Goal: Task Accomplishment & Management: Complete application form

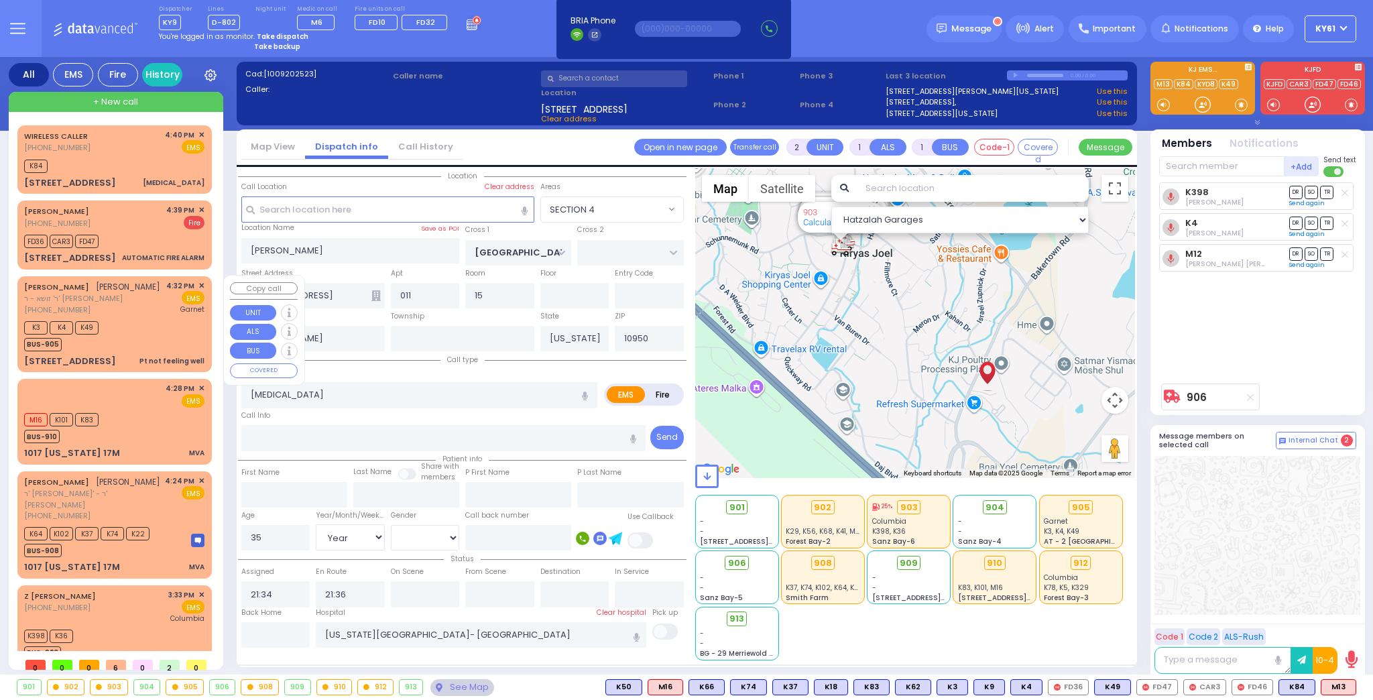
select select "SECTION 4"
select select "Year"
select select "[DEMOGRAPHIC_DATA]"
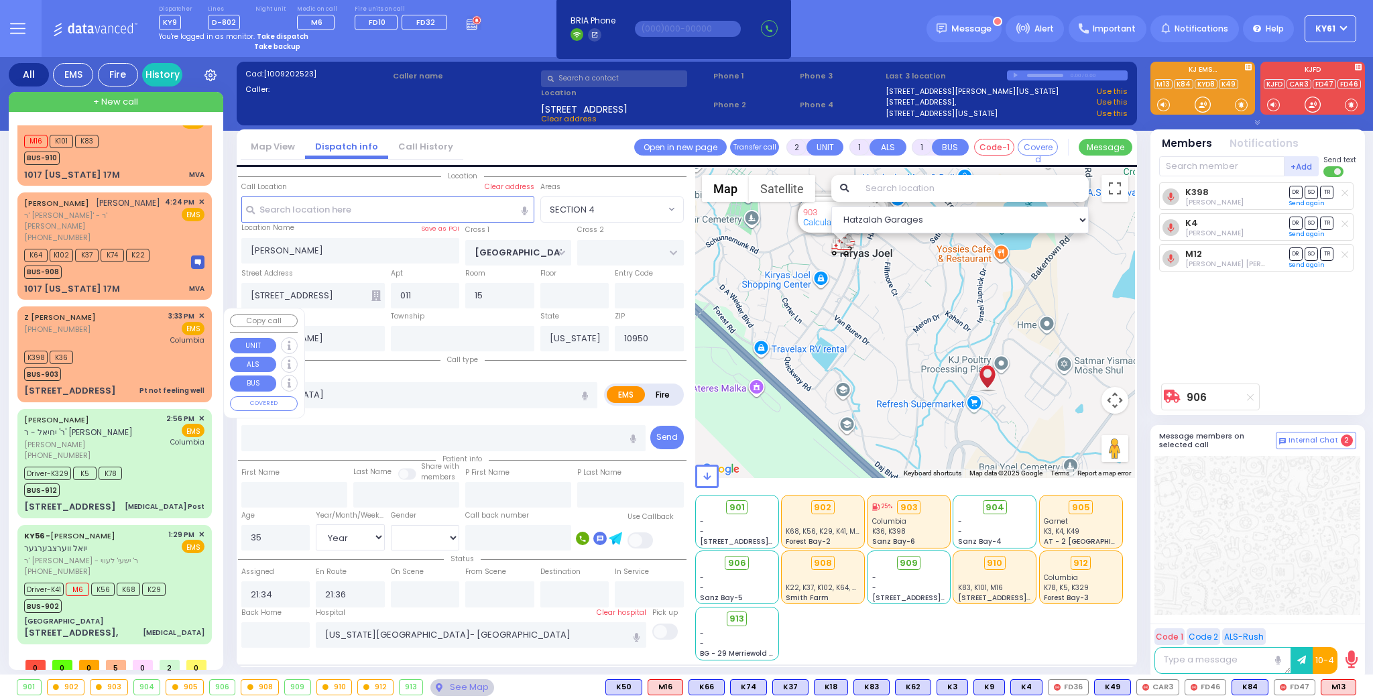
scroll to position [202, 0]
click at [188, 602] on div "Driver-K41 M6 K56 K68 K29 BUS-902" at bounding box center [114, 598] width 180 height 34
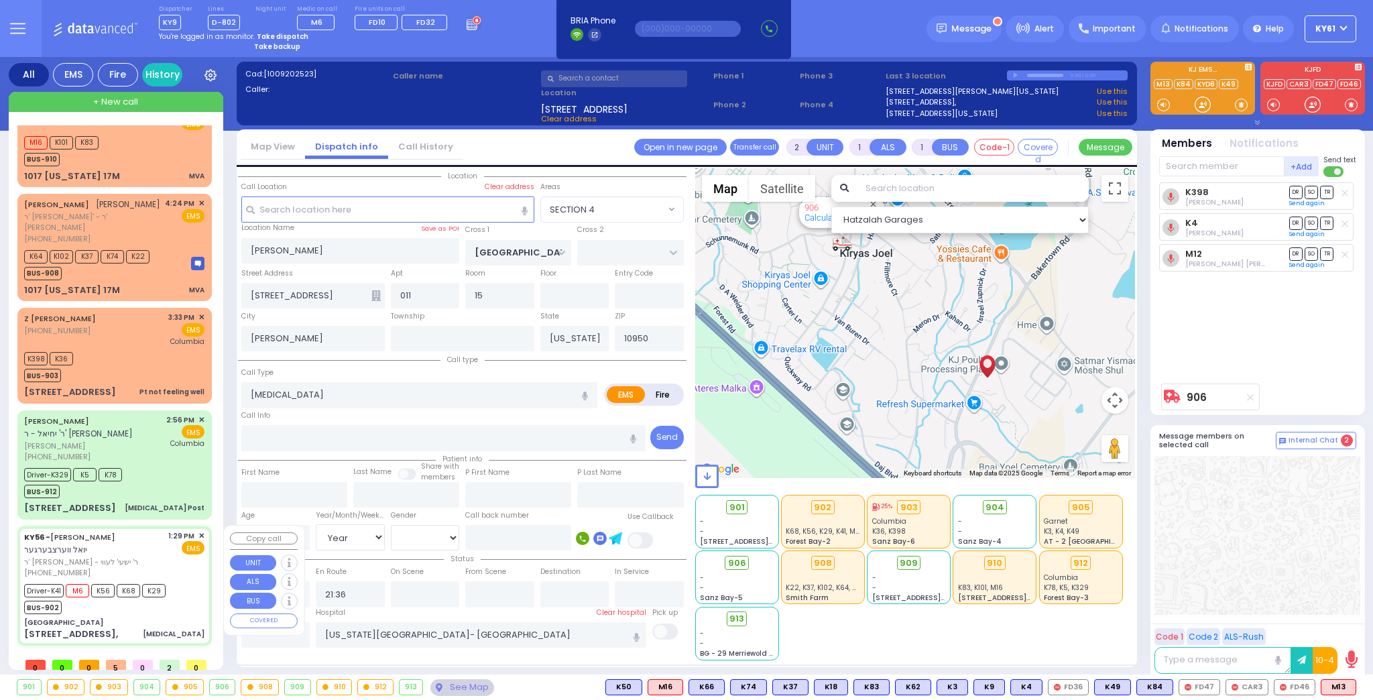
type input "6"
select select
radio input "true"
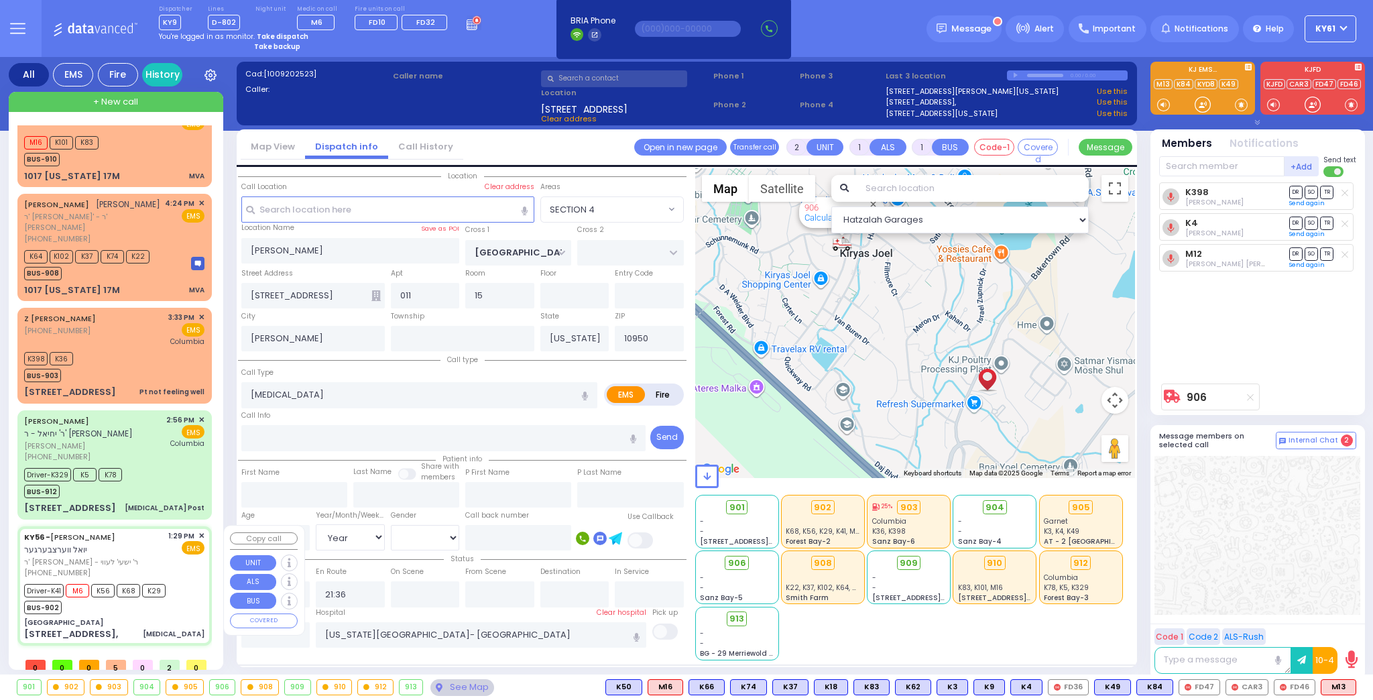
type input "JOEL"
type input "WERTZBERGER"
type input "Samuel"
type input "Feurstein"
type input "43"
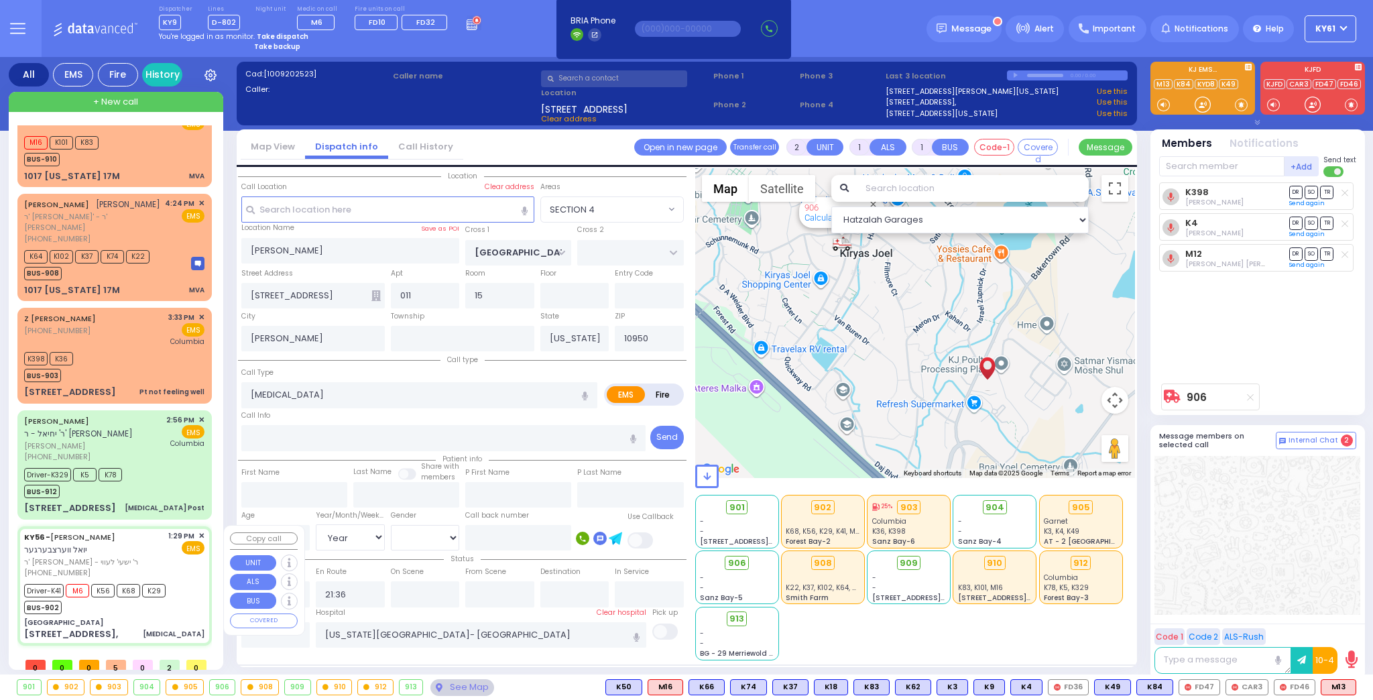
select select "Year"
select select "[DEMOGRAPHIC_DATA]"
type input "13:29"
type input "13:31"
type input "13:33"
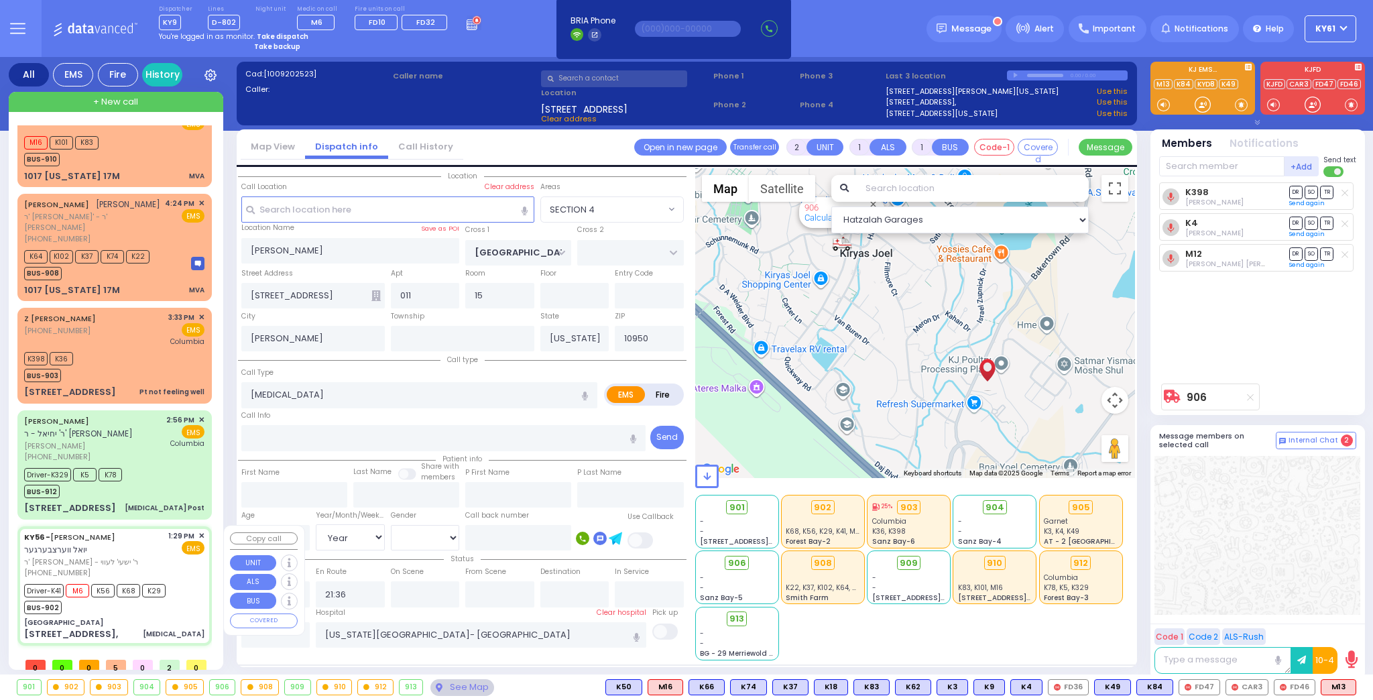
type input "13:45"
type input "14:40"
type input "15:00"
type input "Lenox Hill Hospital 100 E 77TH ST New York City"
select select "Hatzalah Garages"
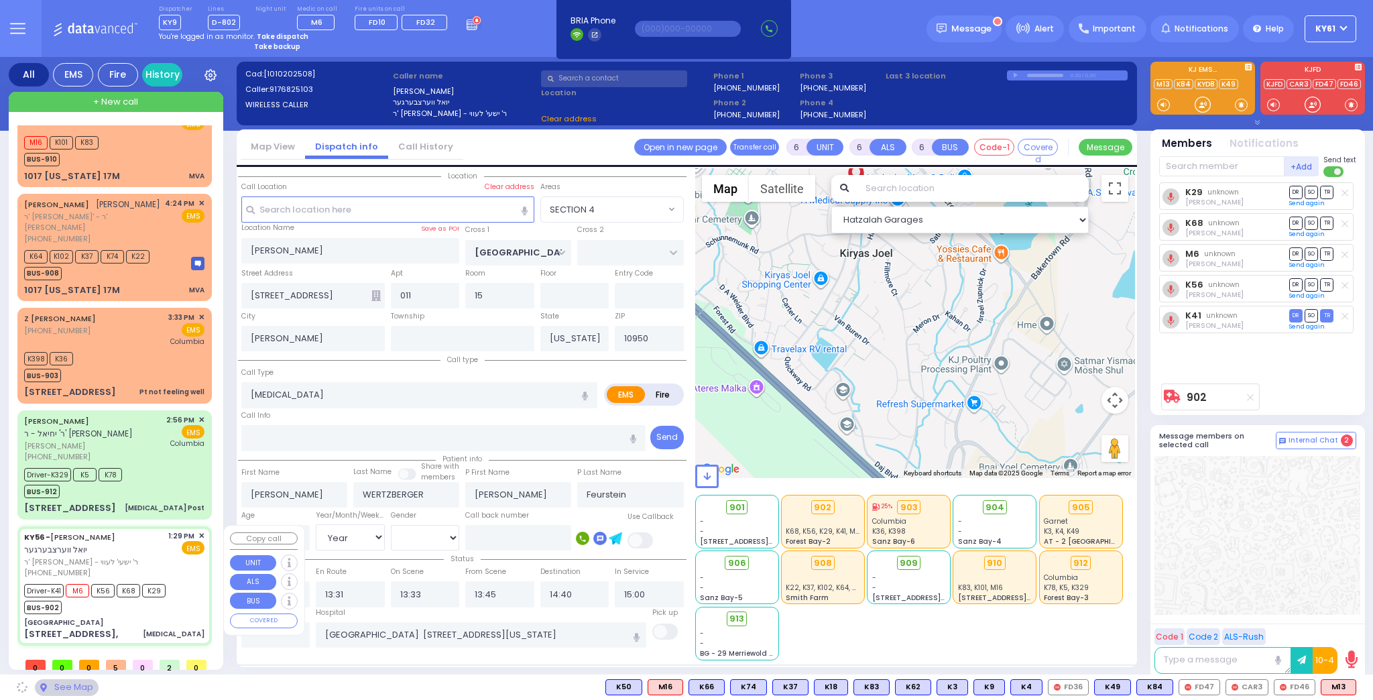
type input "Forest BAY"
type input "GORLITZ COURT"
type input "MEZABISH PL"
type input "63 Forest Rd,"
type input "Monroe"
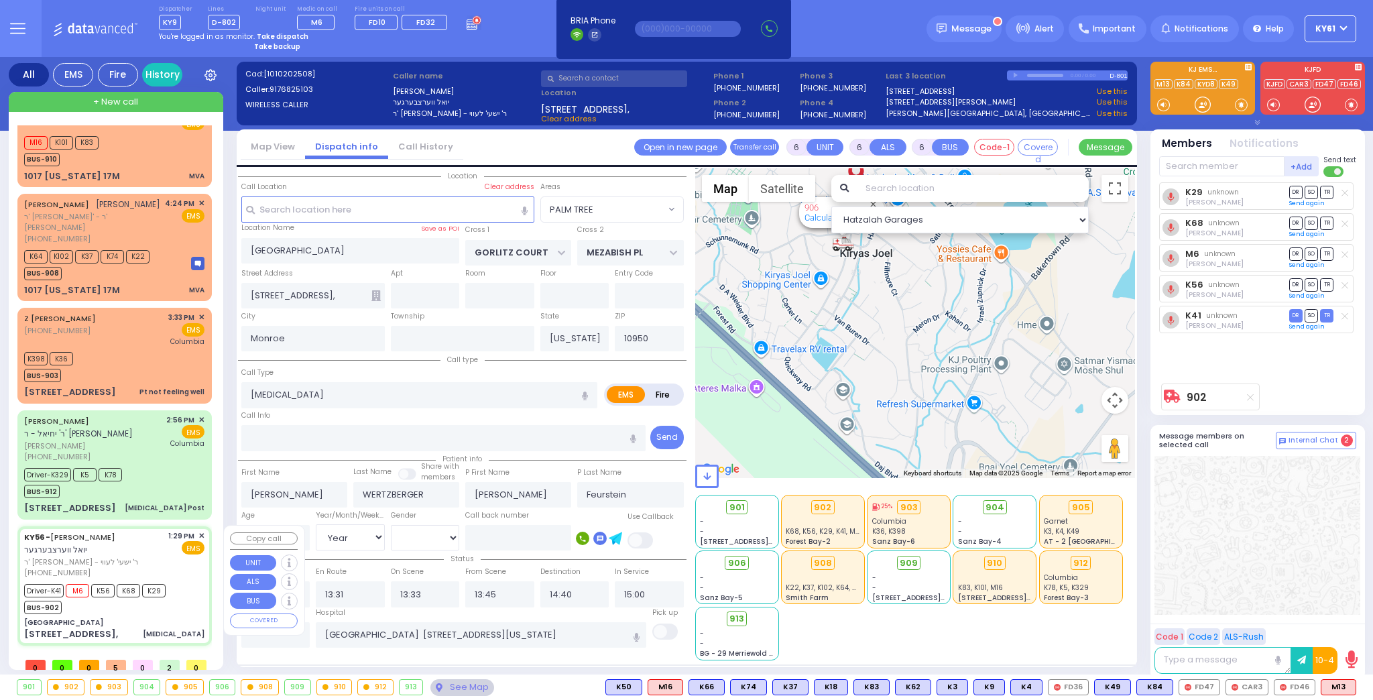
select select "PALM TREE"
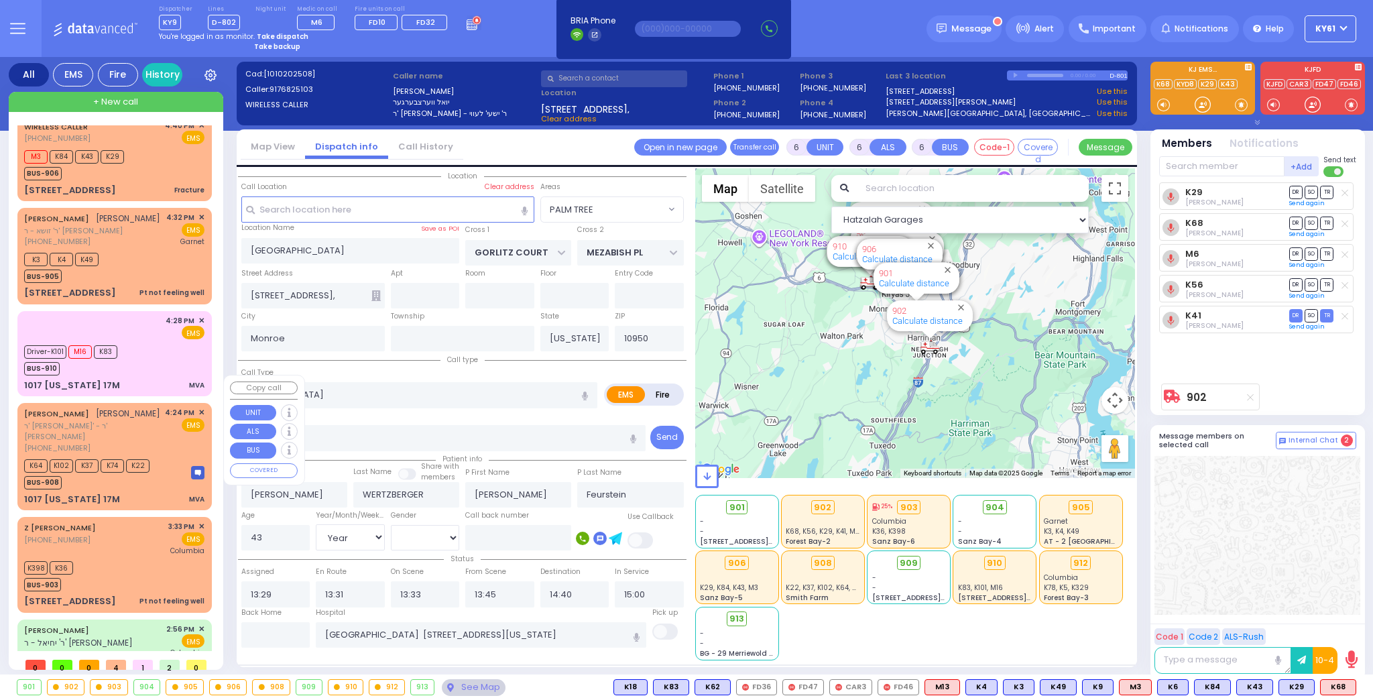
scroll to position [0, 0]
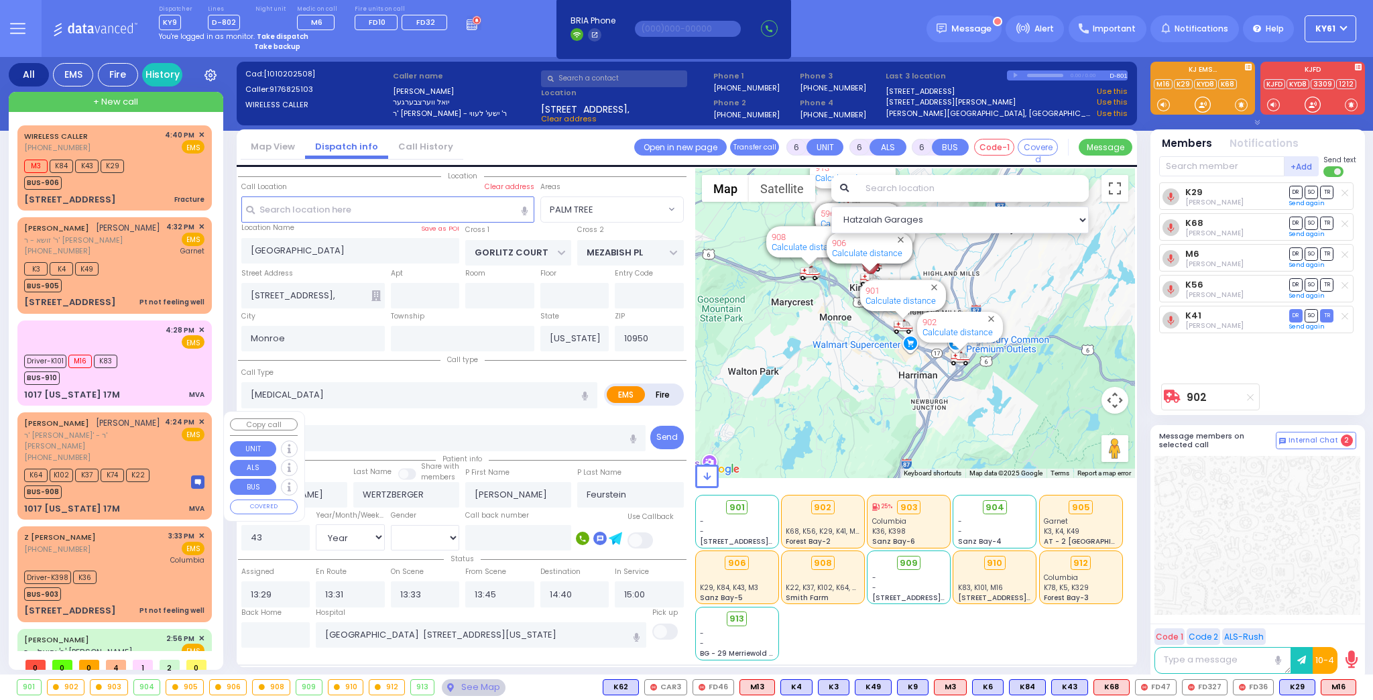
select select "PALM TREE"
select select "Year"
select select "[DEMOGRAPHIC_DATA]"
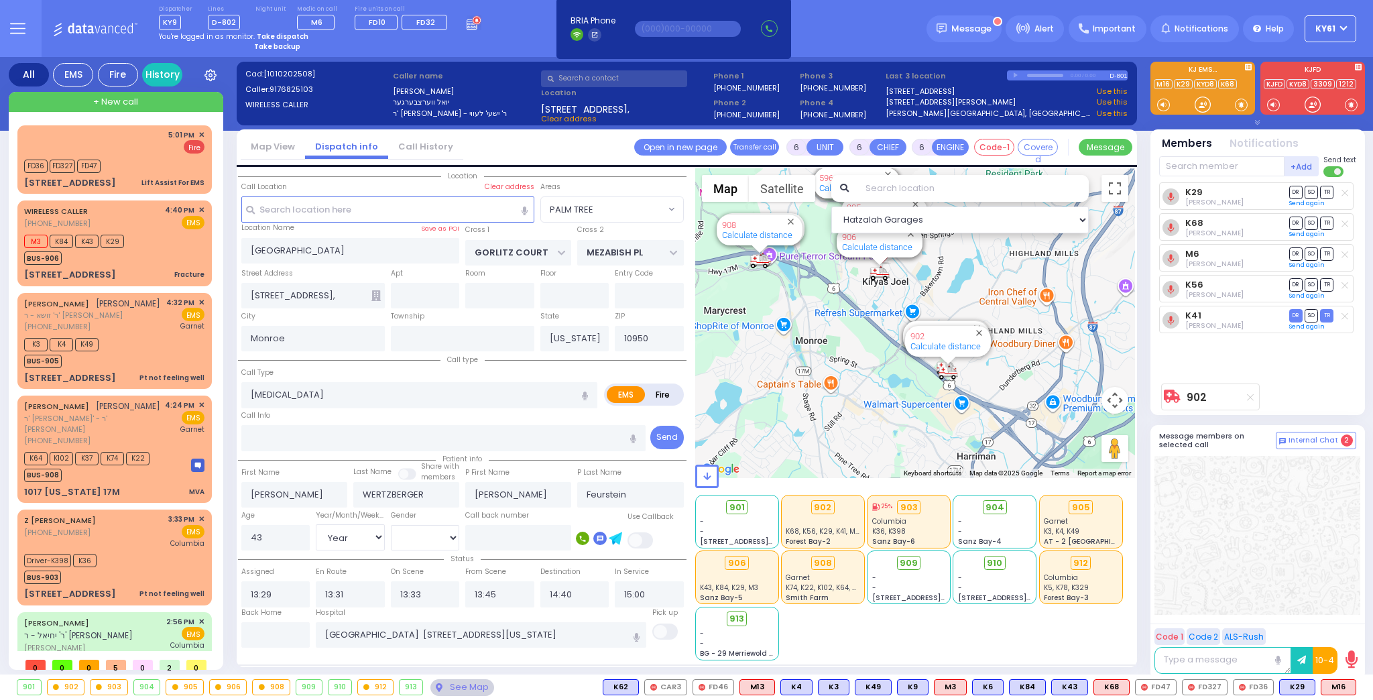
click at [280, 32] on strong "Take dispatch" at bounding box center [283, 37] width 52 height 10
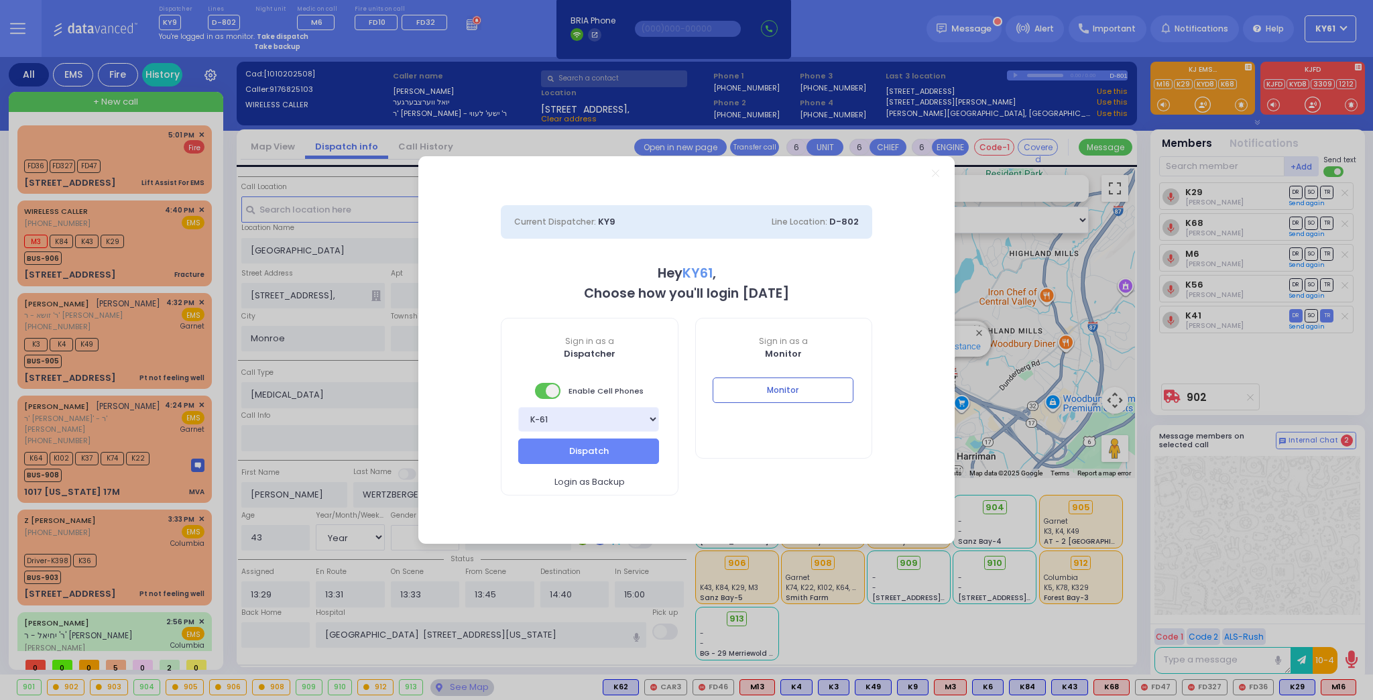
select select "7"
click at [632, 450] on button "Dispatch" at bounding box center [588, 451] width 141 height 25
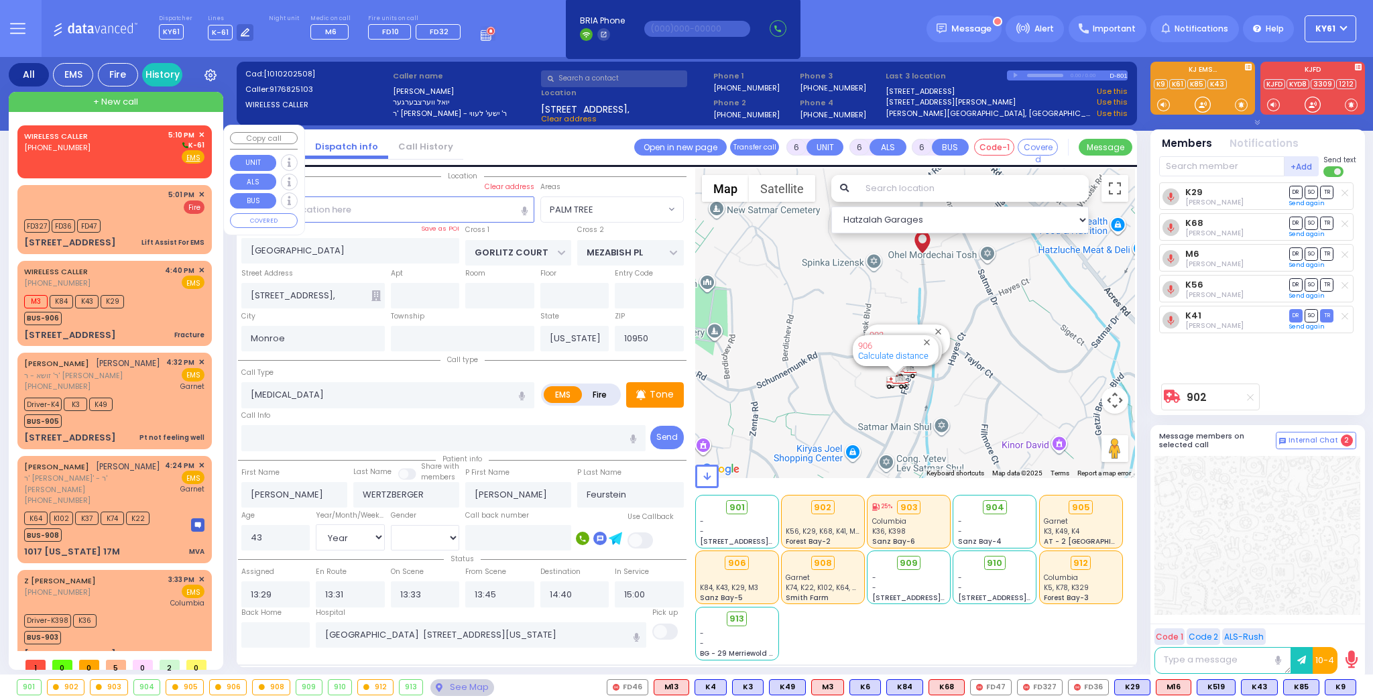
click at [116, 150] on div "WIRELESS CALLER (845) 662-7070 5:10 PM ✕ K-61" at bounding box center [114, 146] width 180 height 35
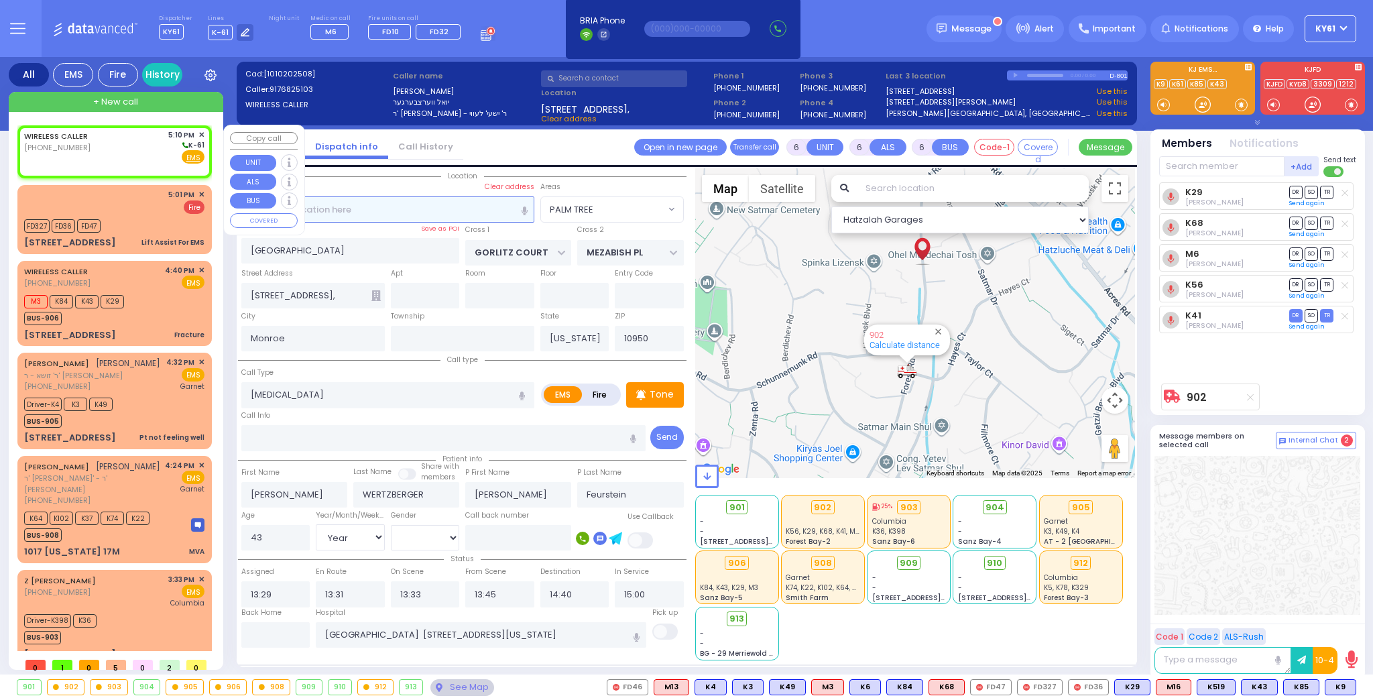
type input "2"
type input "1"
select select
radio input "true"
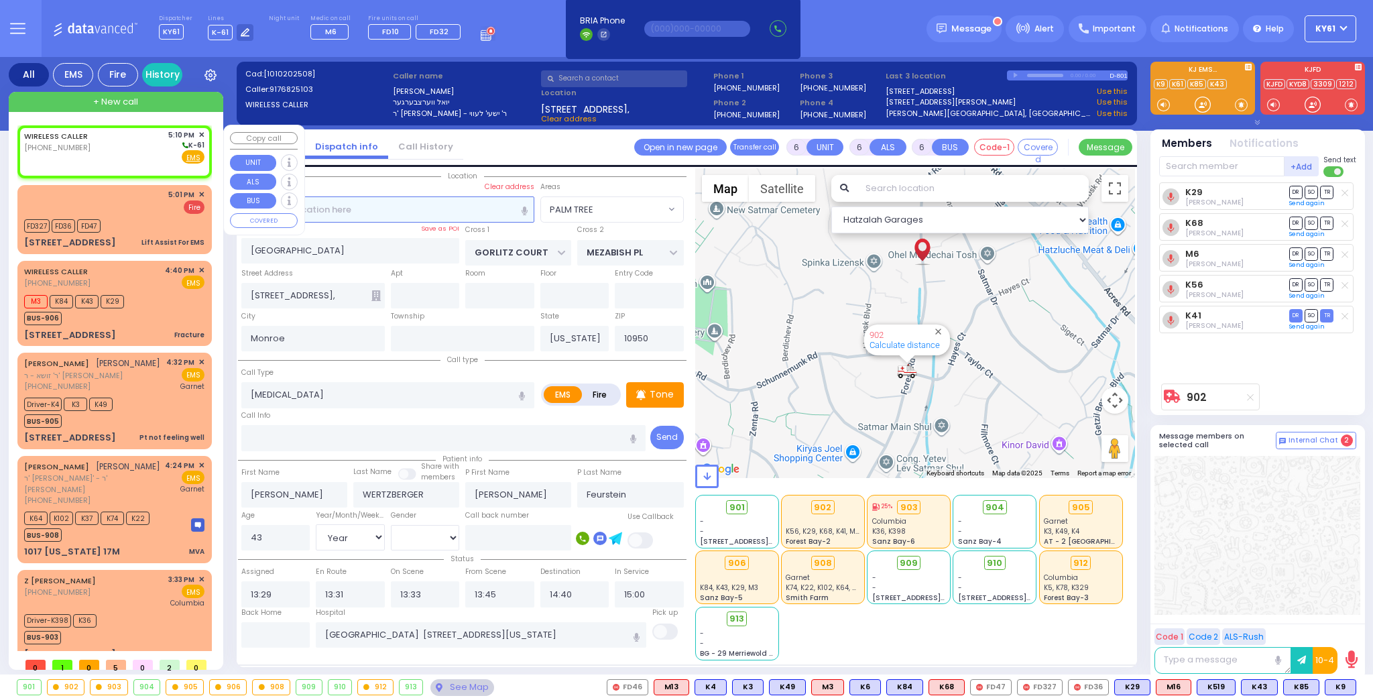
select select
type input "17:10"
select select "Hatzalah Garages"
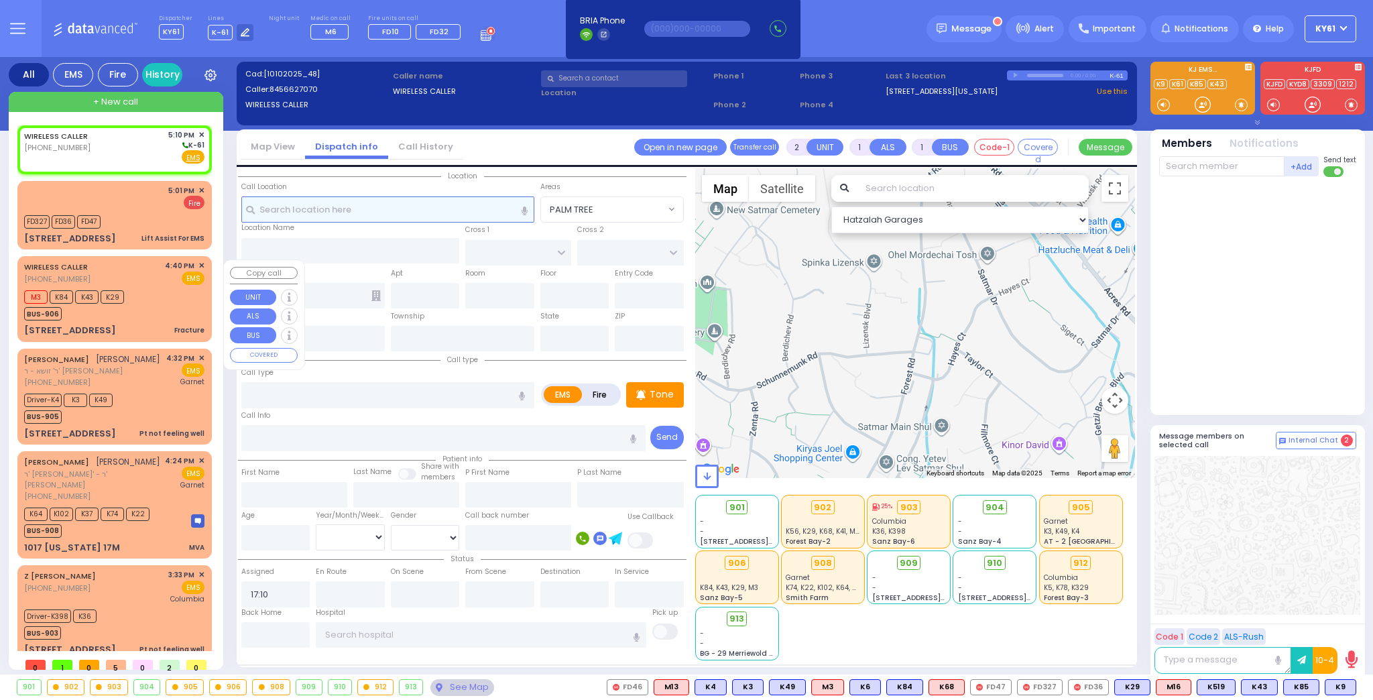
select select
radio input "true"
select select
select select "Hatzalah Garages"
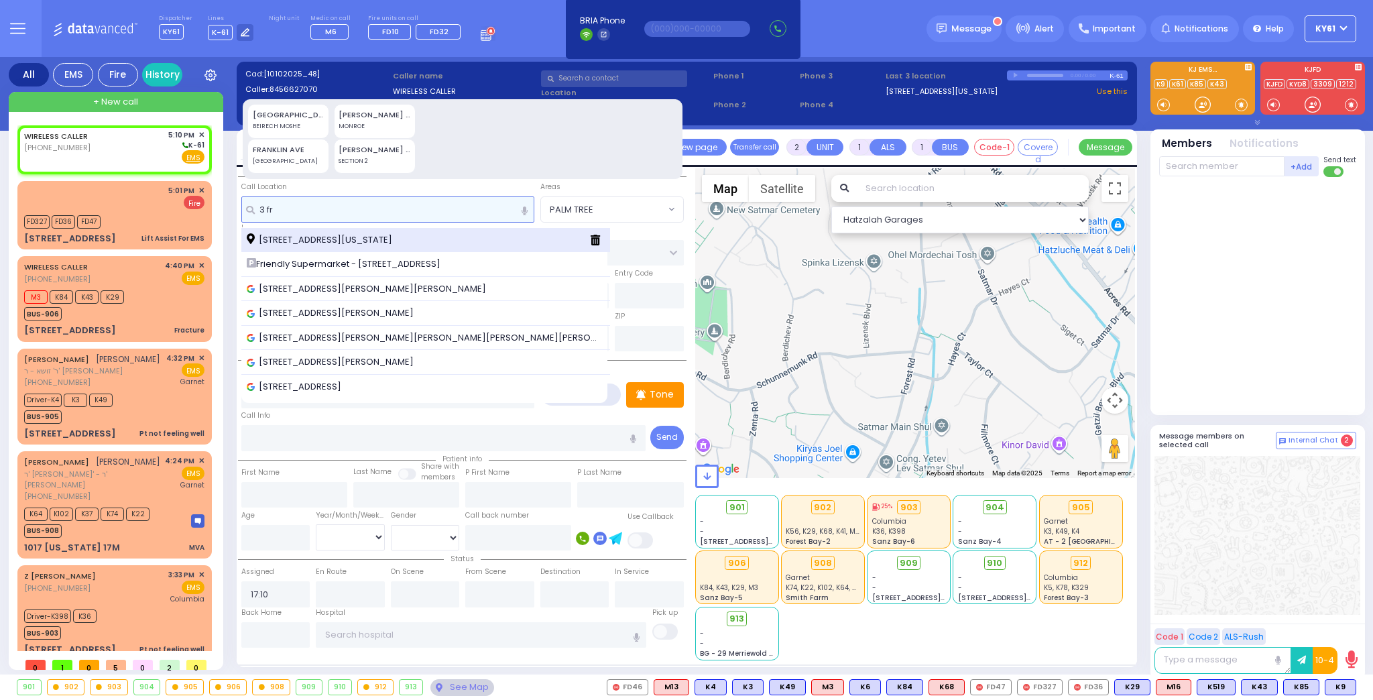
type input "3 fr"
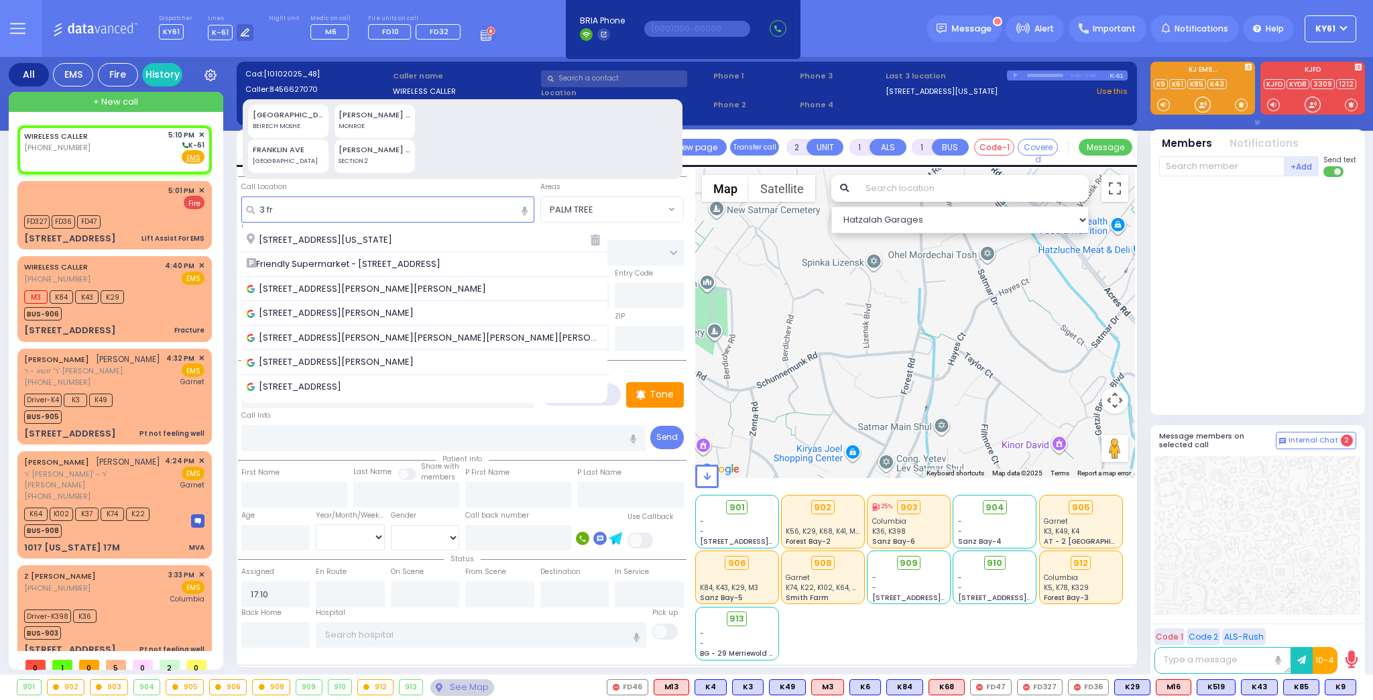
click at [384, 235] on span "[STREET_ADDRESS][US_STATE]" at bounding box center [322, 239] width 150 height 13
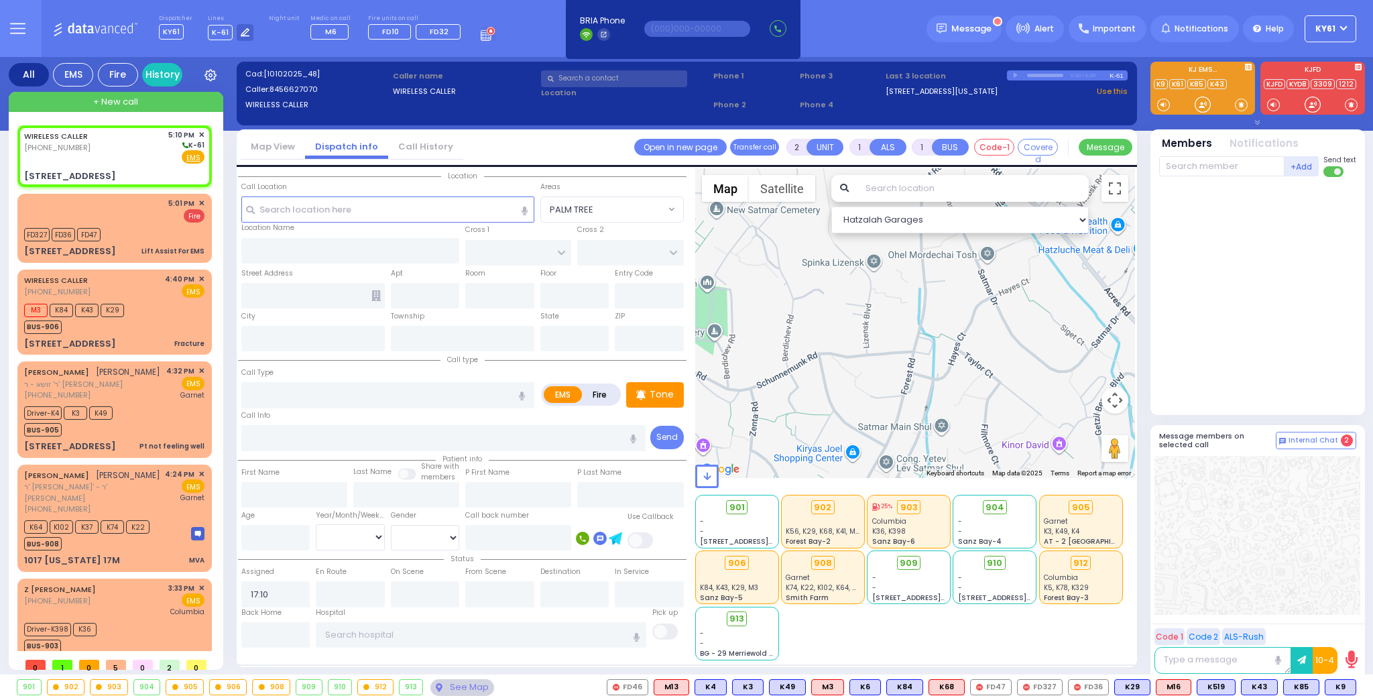
select select
radio input "true"
select select
select select "Hatzalah Garages"
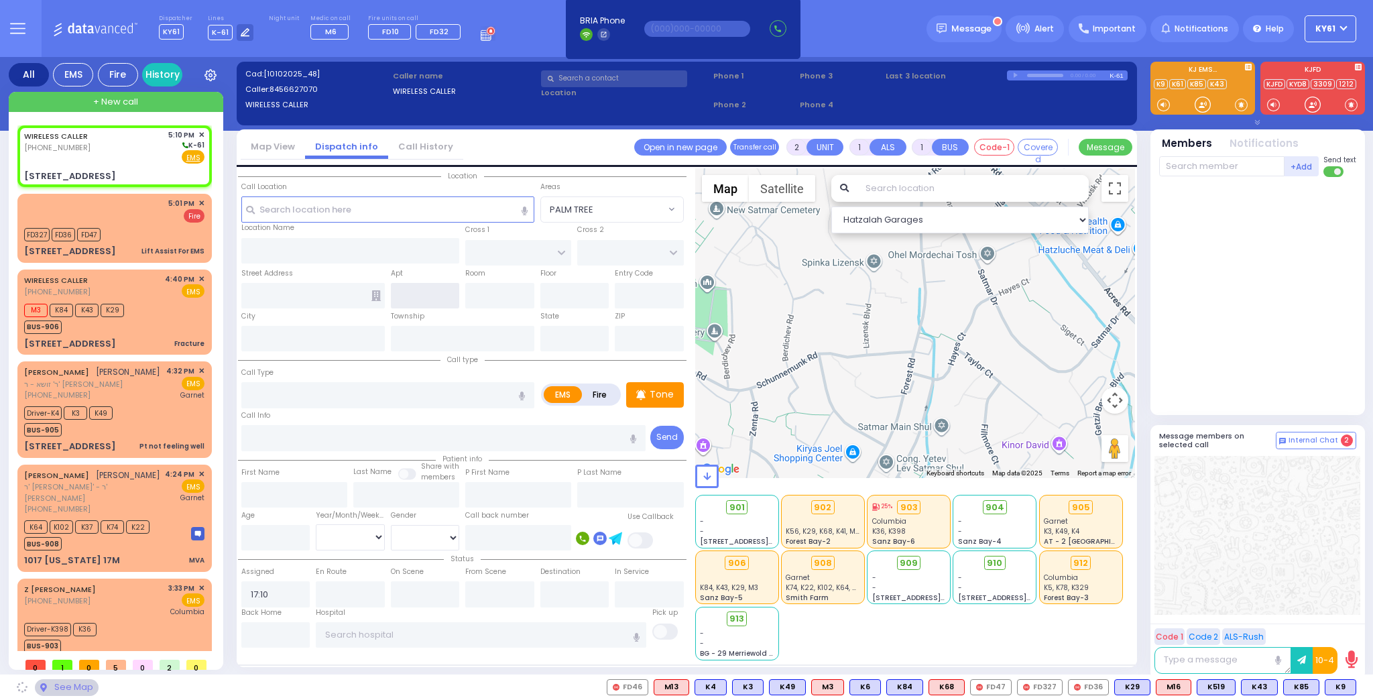
type input "FRANKFURT RD"
type input "DINEV COURT"
type input "3 Frankfurt Road"
type input "Monroe"
type input "[US_STATE]"
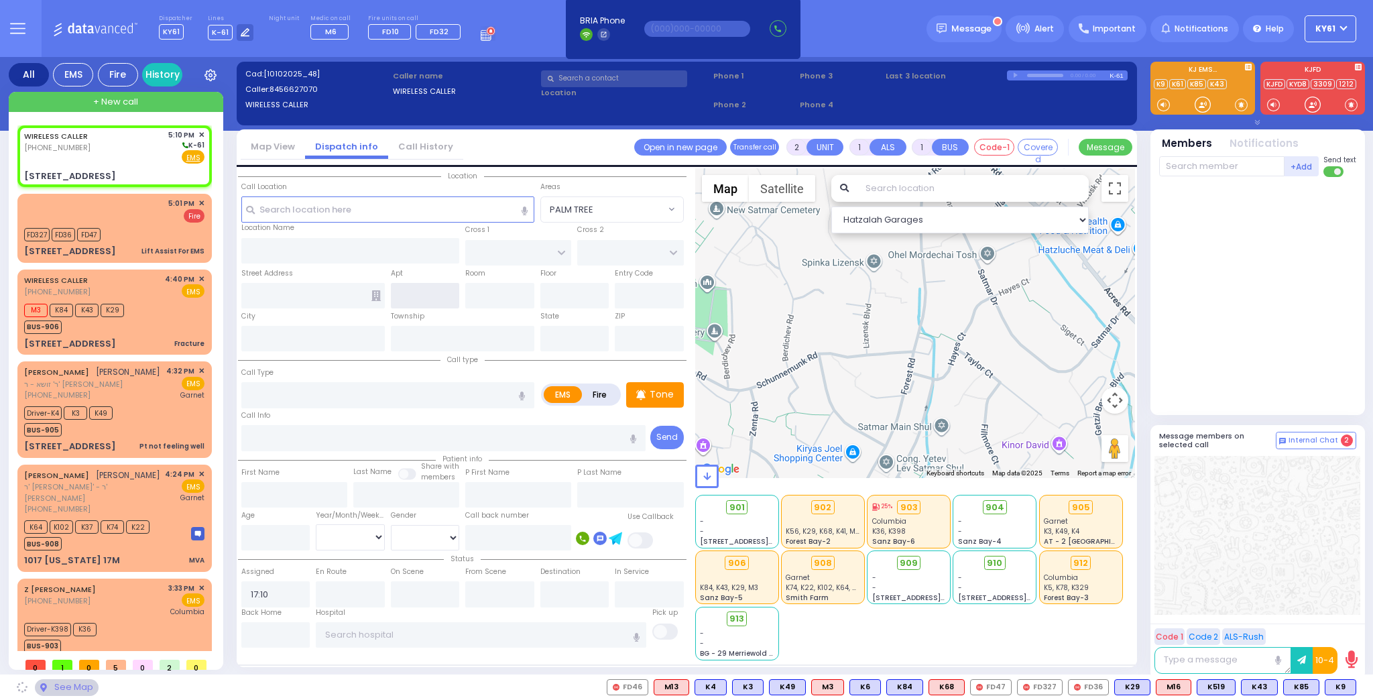
type input "10950"
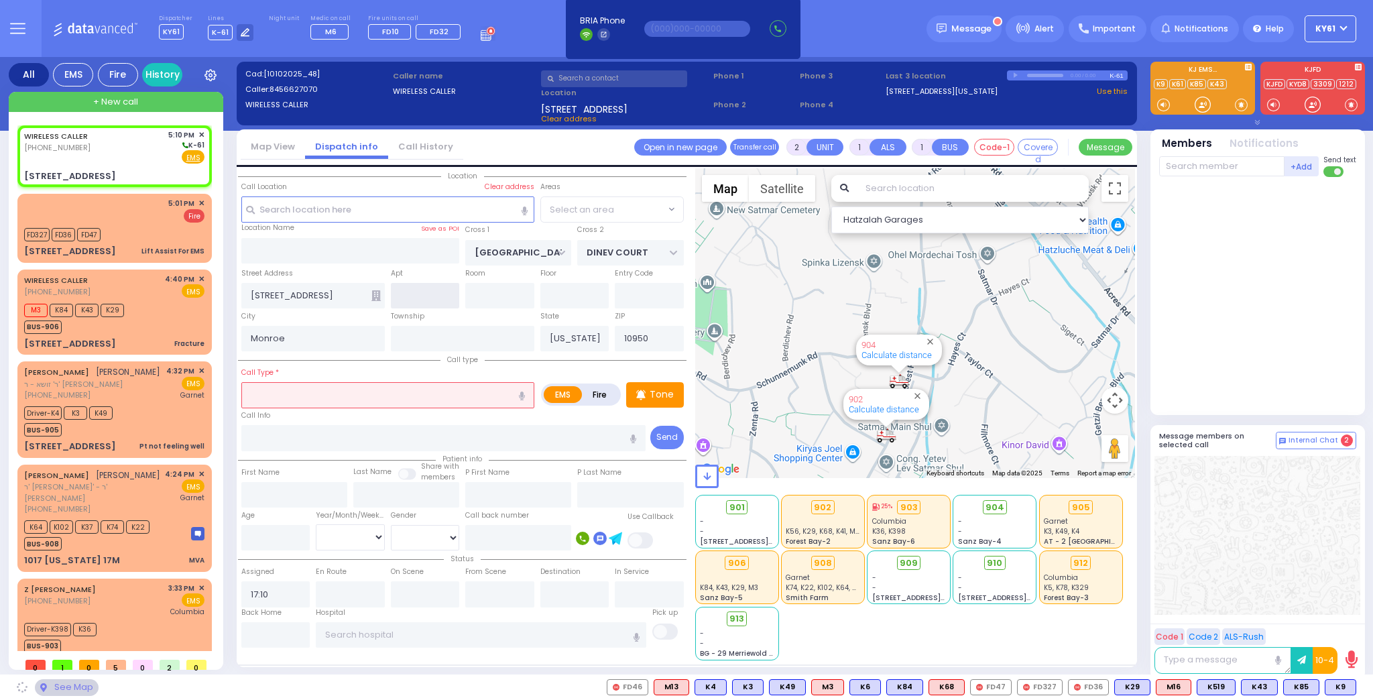
select select "BEIRECH MOSHE"
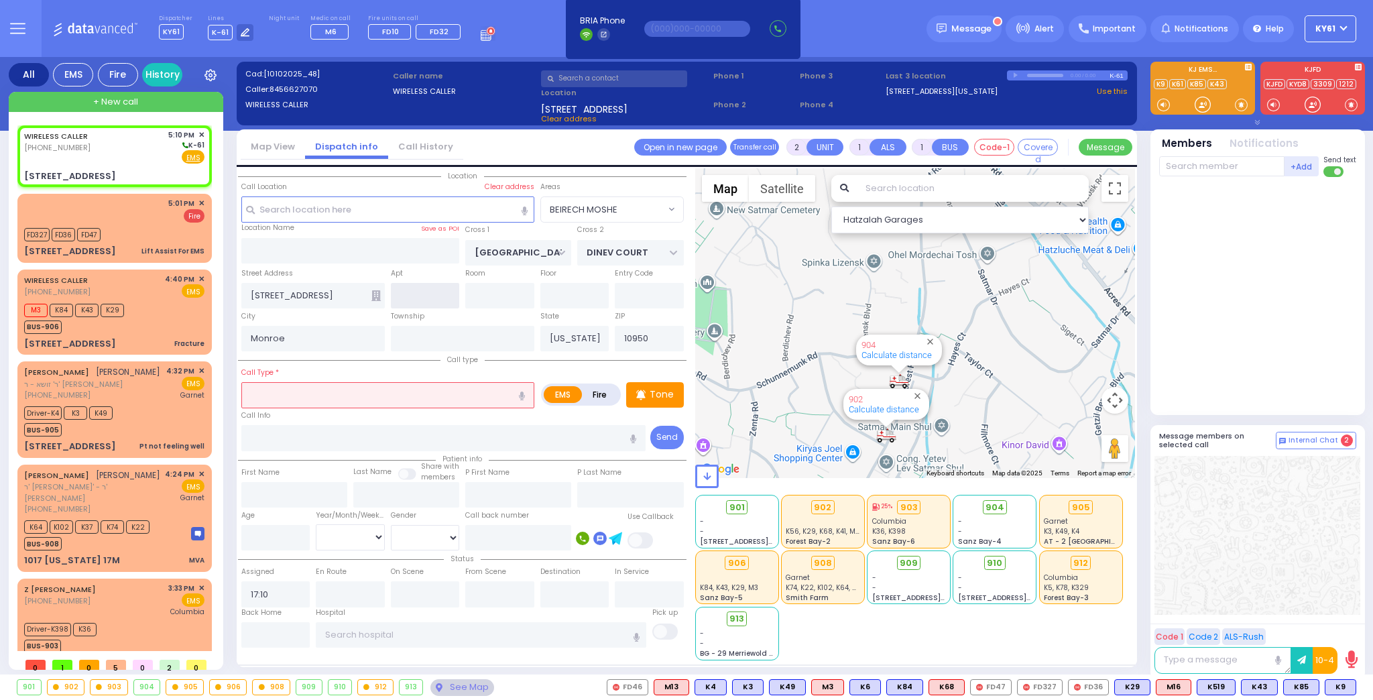
click at [423, 294] on input "text" at bounding box center [425, 295] width 69 height 25
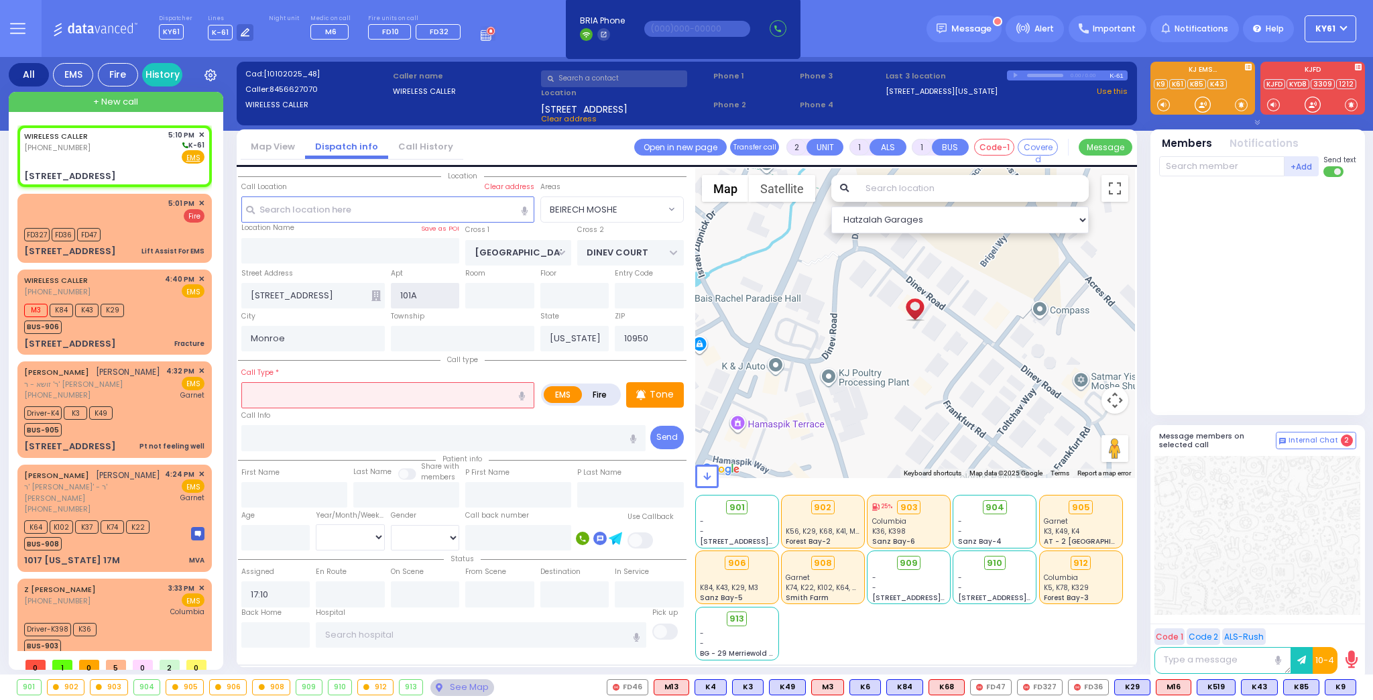
type input "101A"
click at [431, 394] on input "text" at bounding box center [387, 394] width 293 height 25
select select
radio input "true"
select select
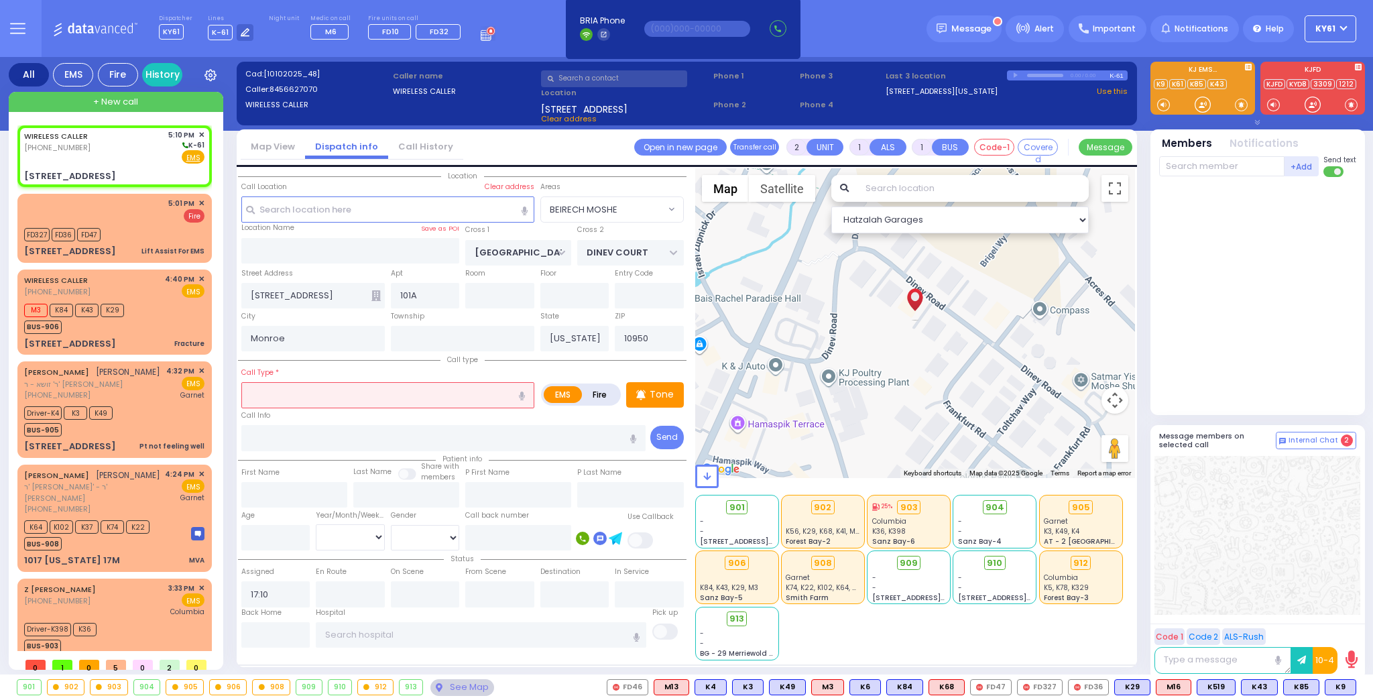
select select "Hatzalah Garages"
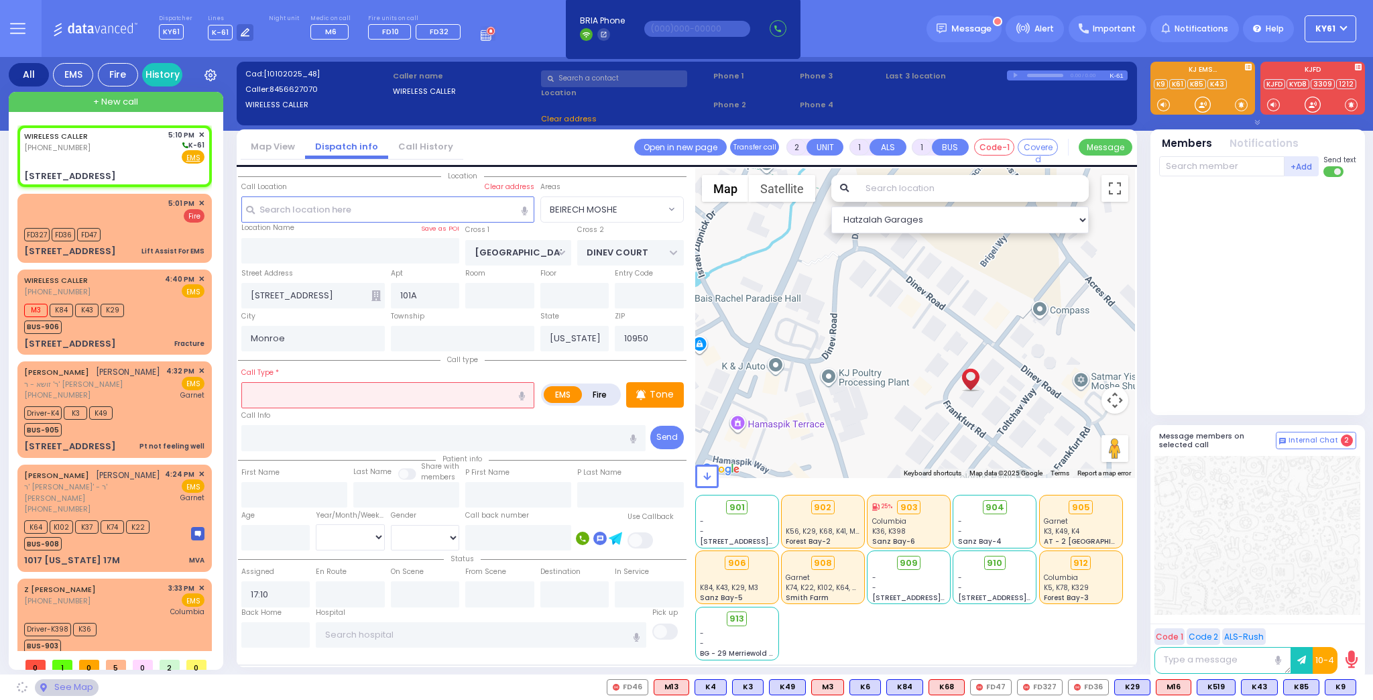
type input "3 Frankfurt Road 101A"
type input "101a"
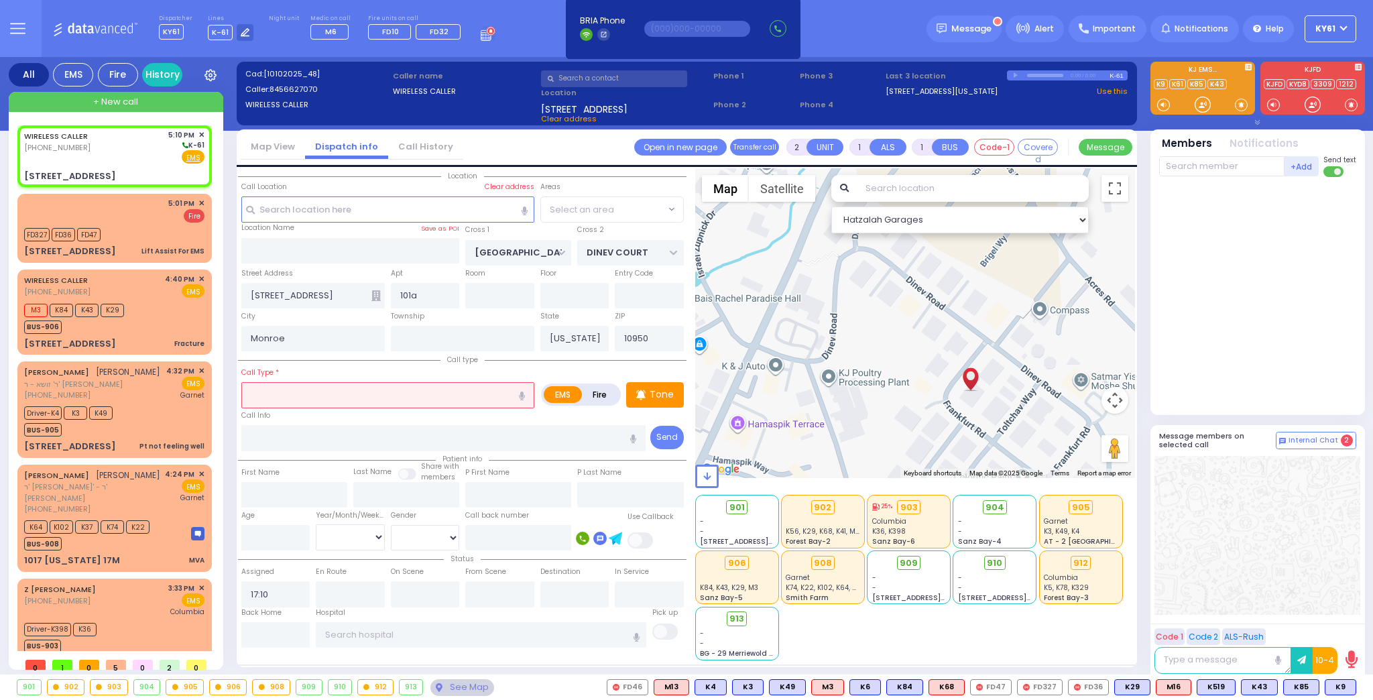
select select "BEIRECH MOSHE"
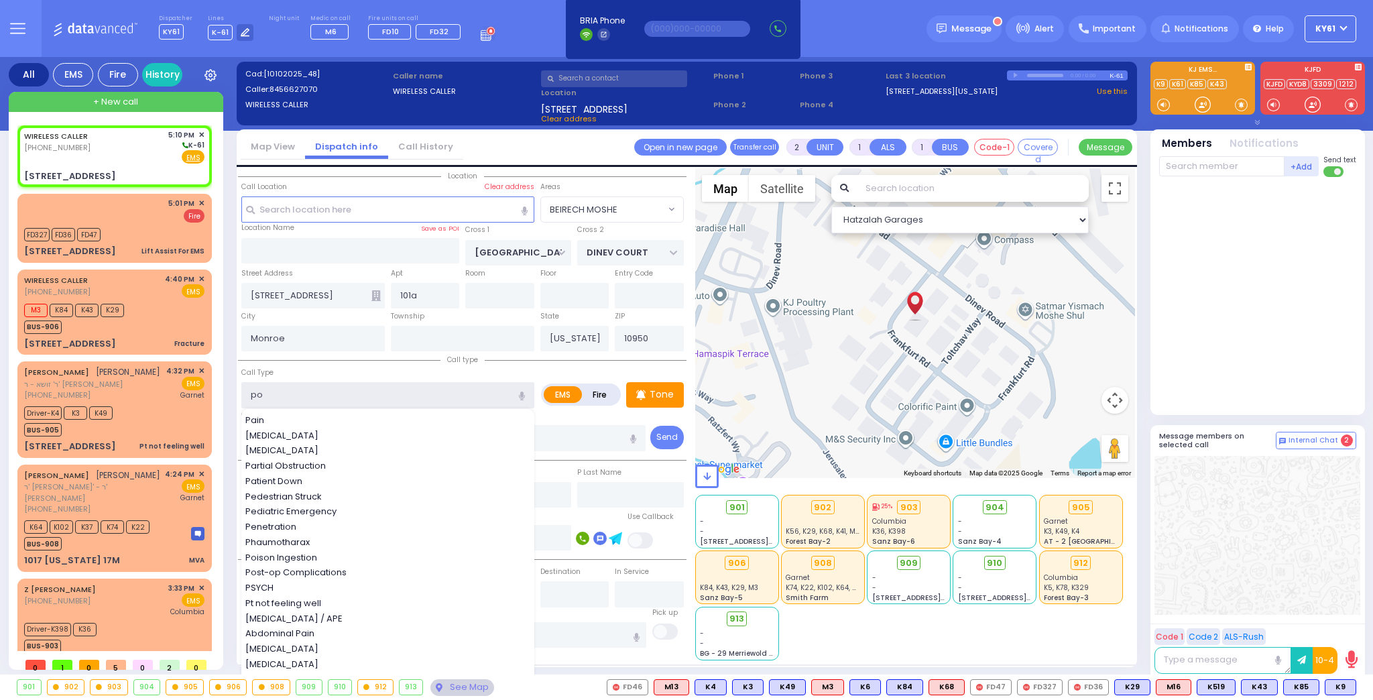
type input "pos"
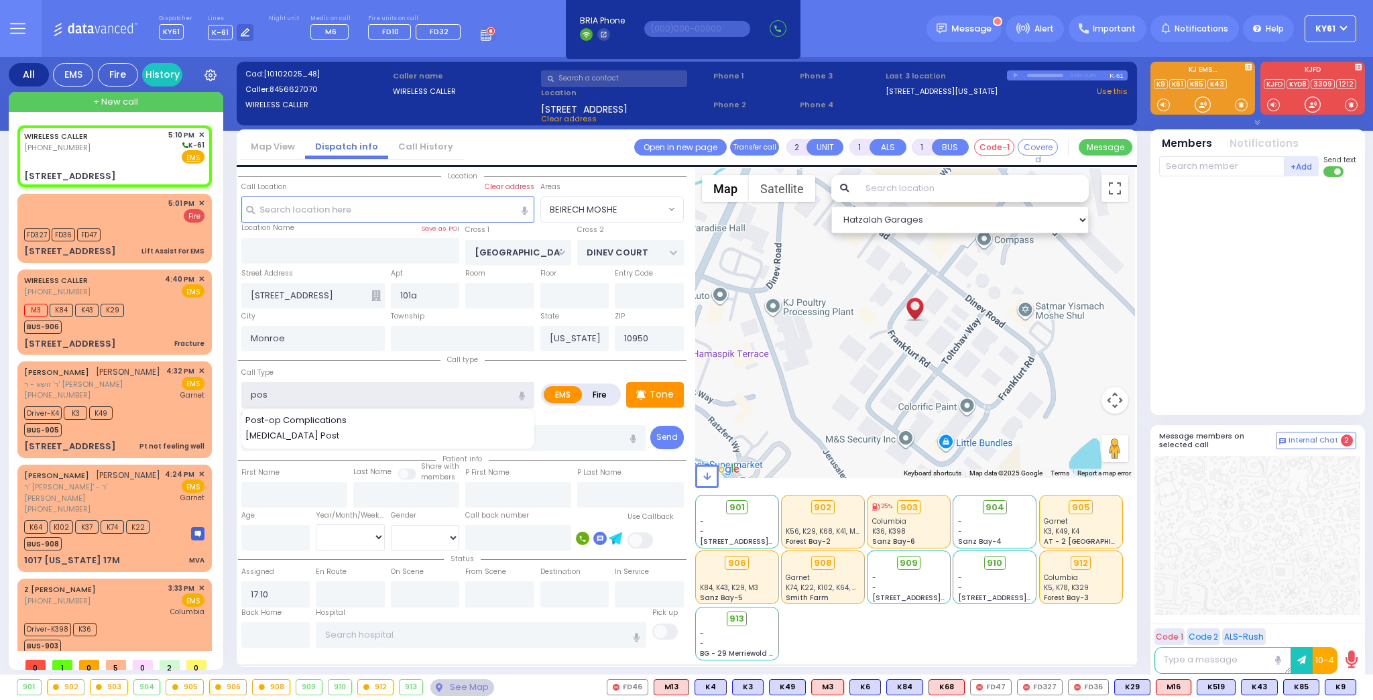
select select
radio input "true"
select select
select select "Hatzalah Garages"
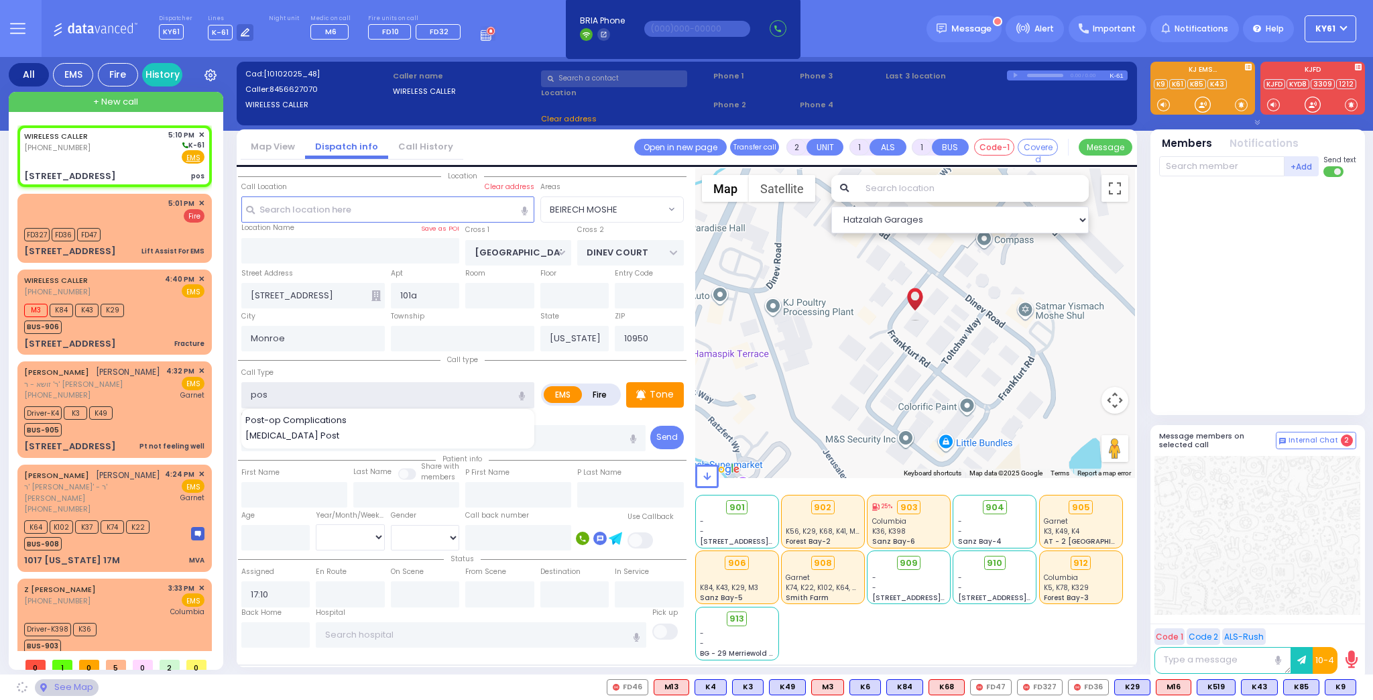
select select "BEIRECH MOSHE"
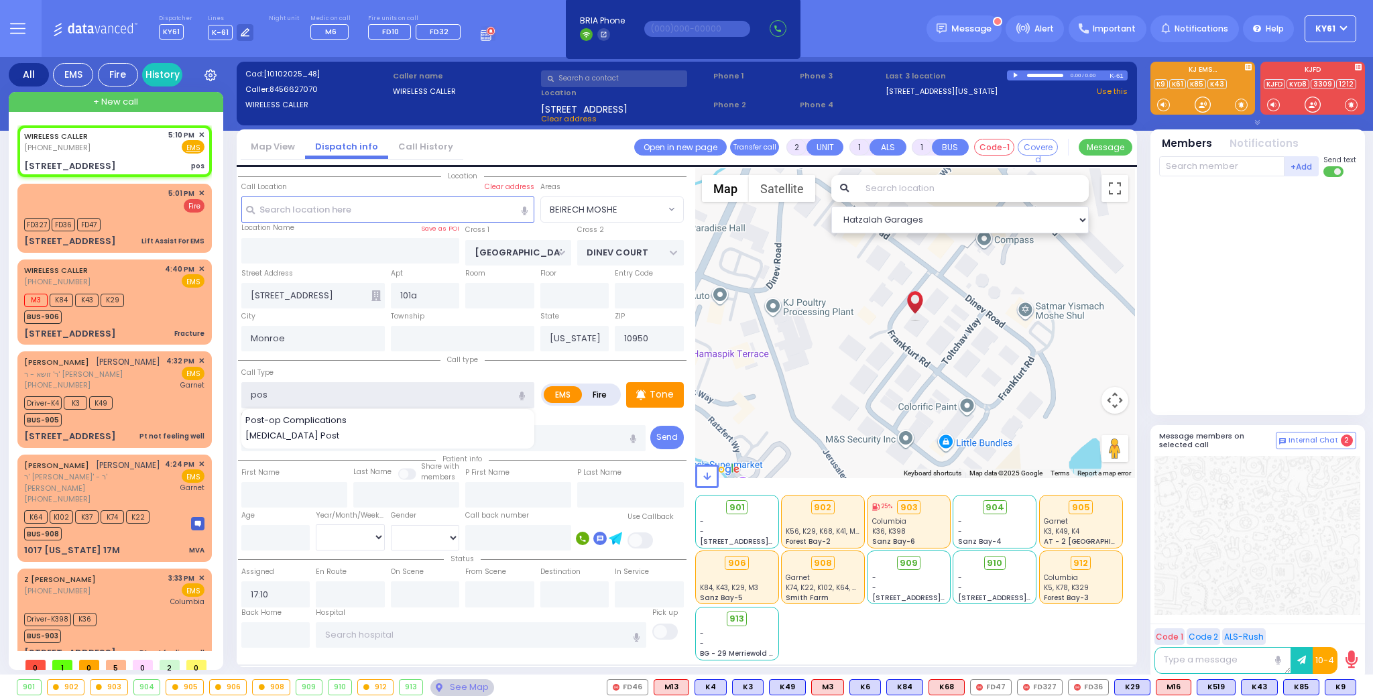
select select
radio input "true"
select select
select select "Hatzalah Garages"
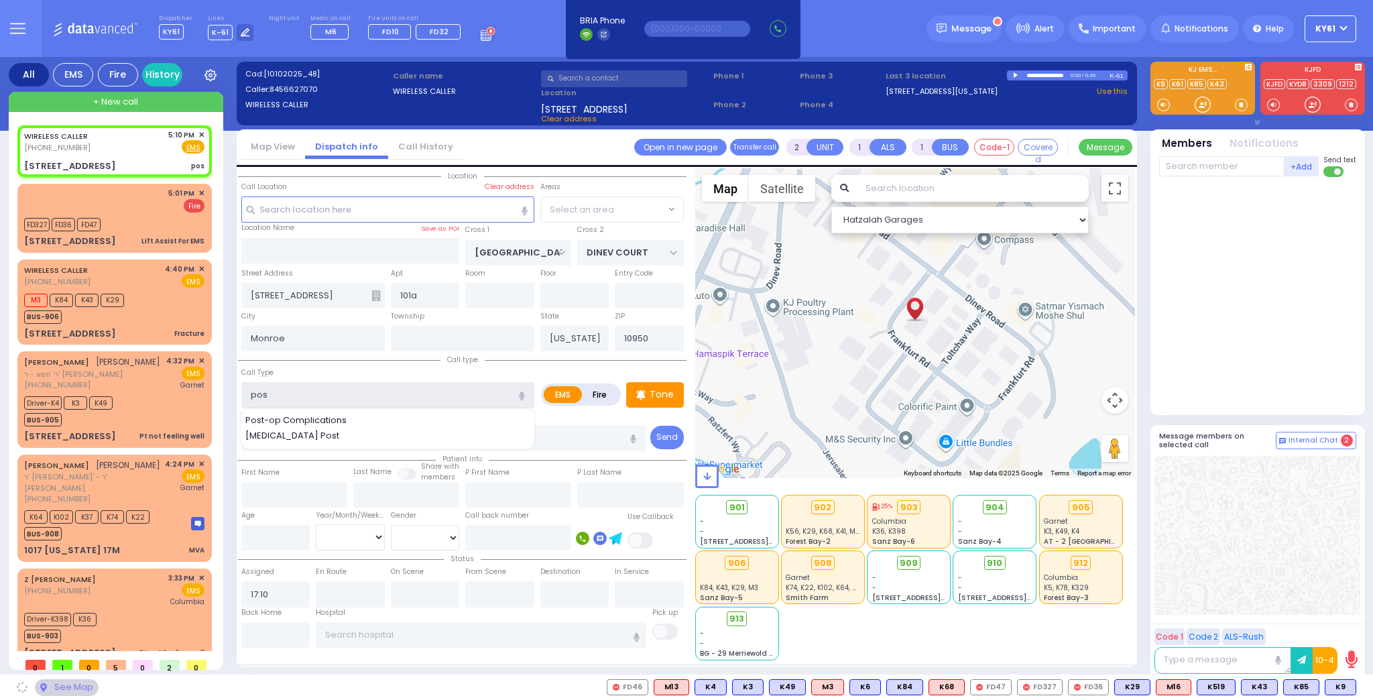
select select "BEIRECH MOSHE"
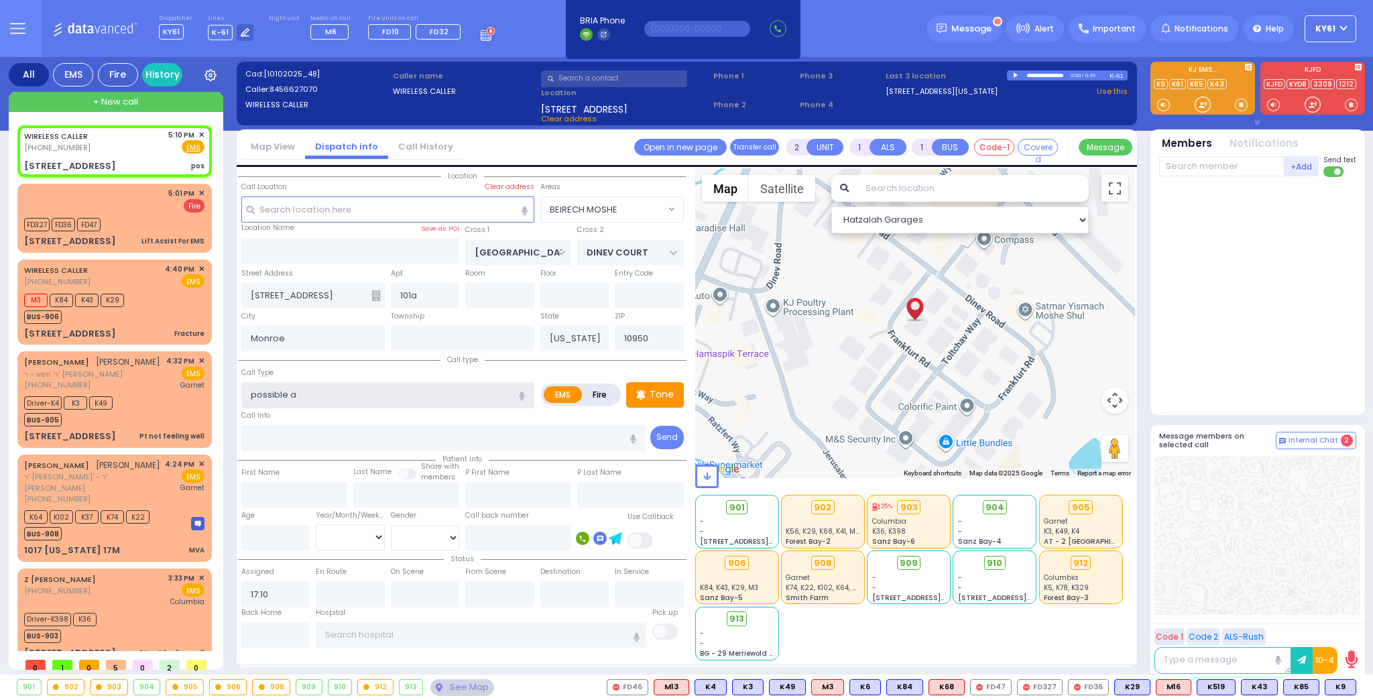
type input "possible al"
select select
radio input "true"
select select
select select "Hatzalah Garages"
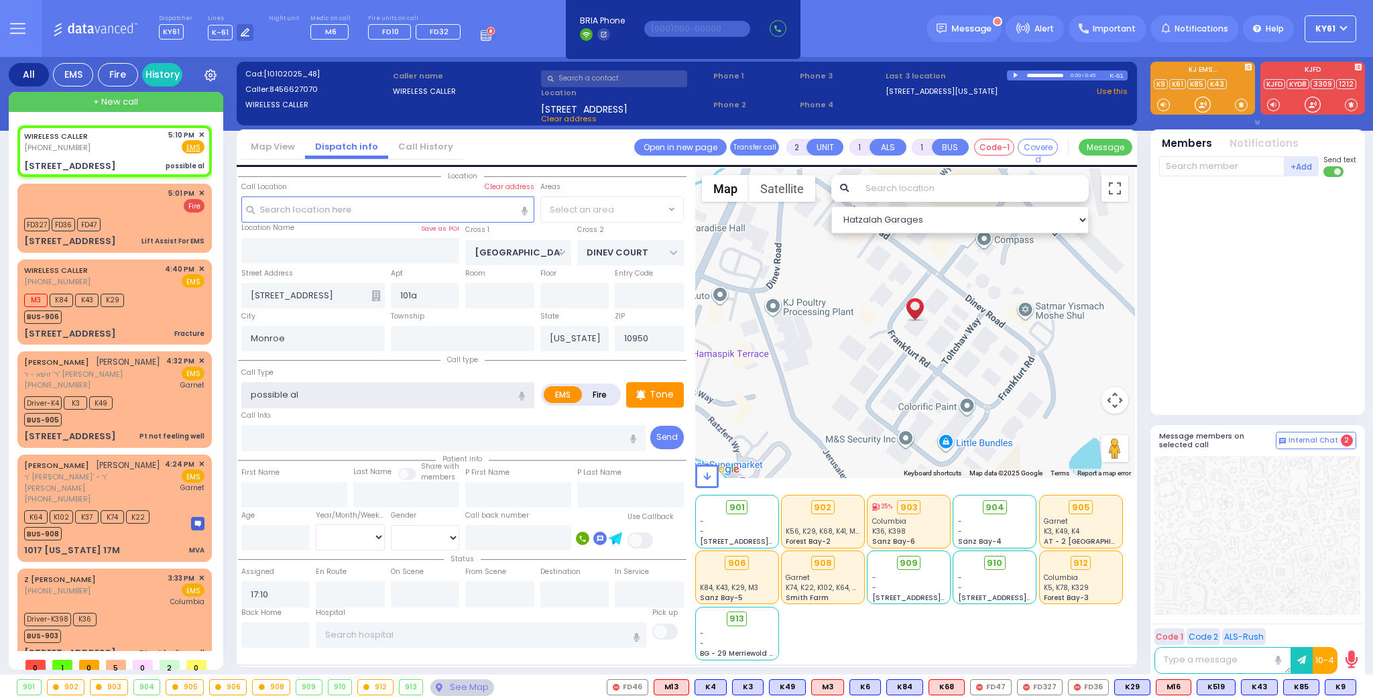
select select "BEIRECH MOSHE"
type input "possible allergic re"
select select
radio input "true"
select select
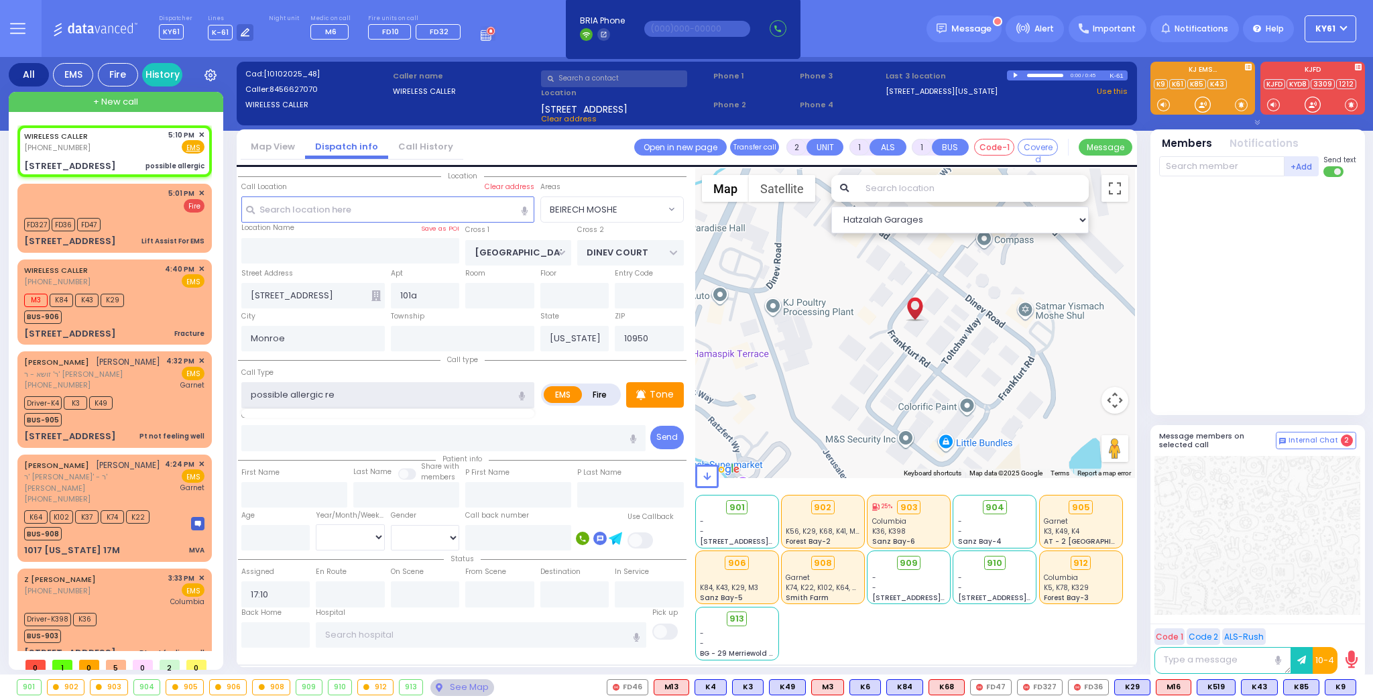
select select "Hatzalah Garages"
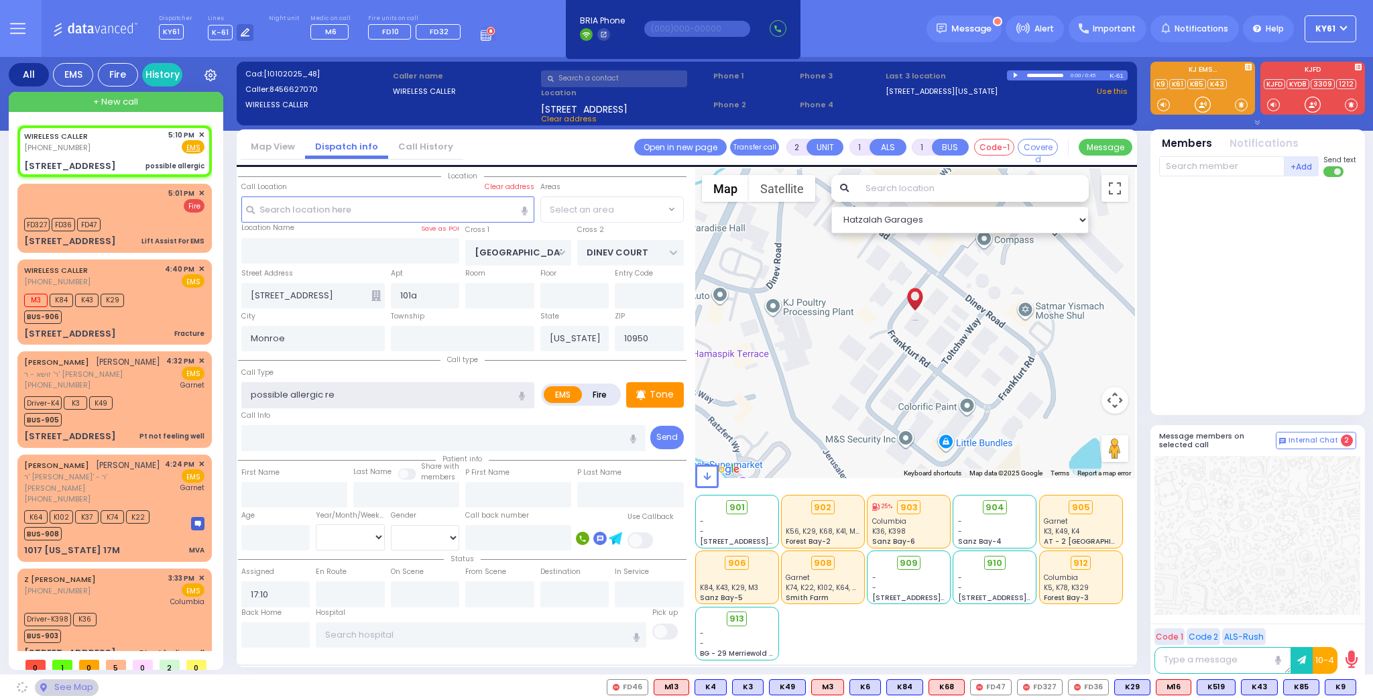
type input "possible allergic rea"
select select "BEIRECH MOSHE"
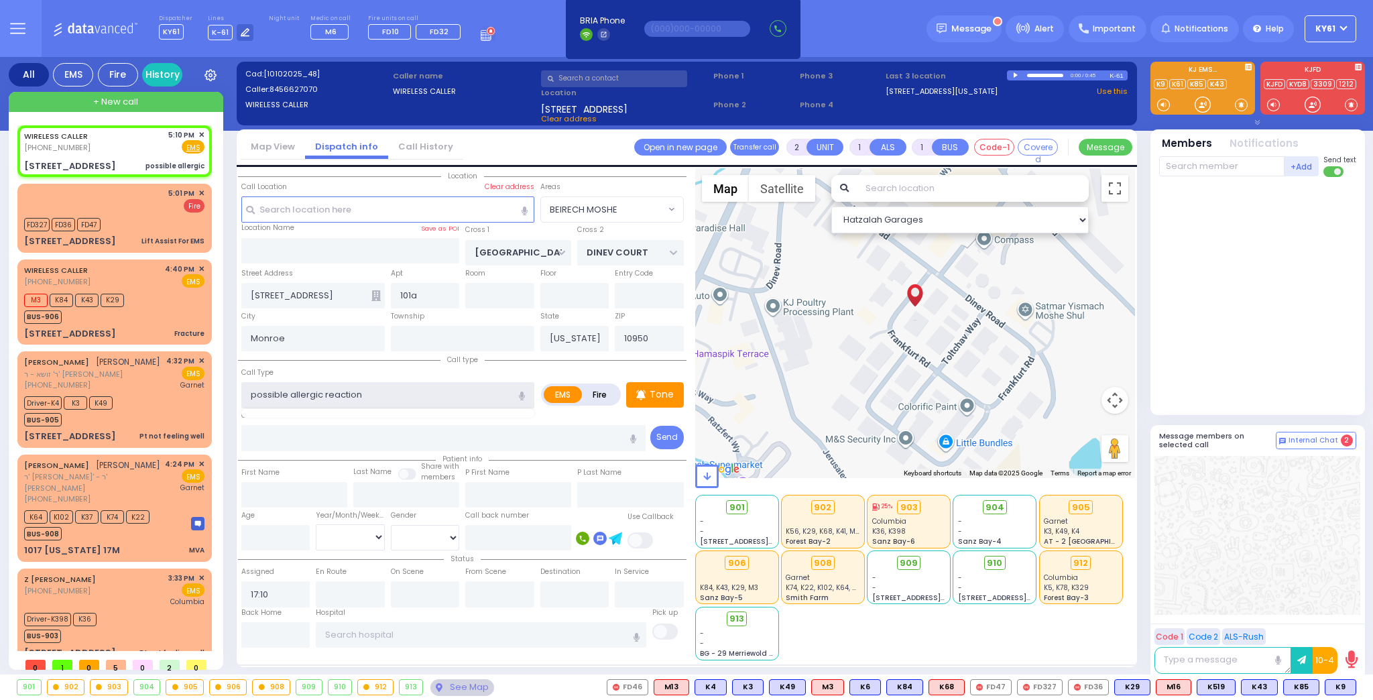
type input "possible allergic reaction"
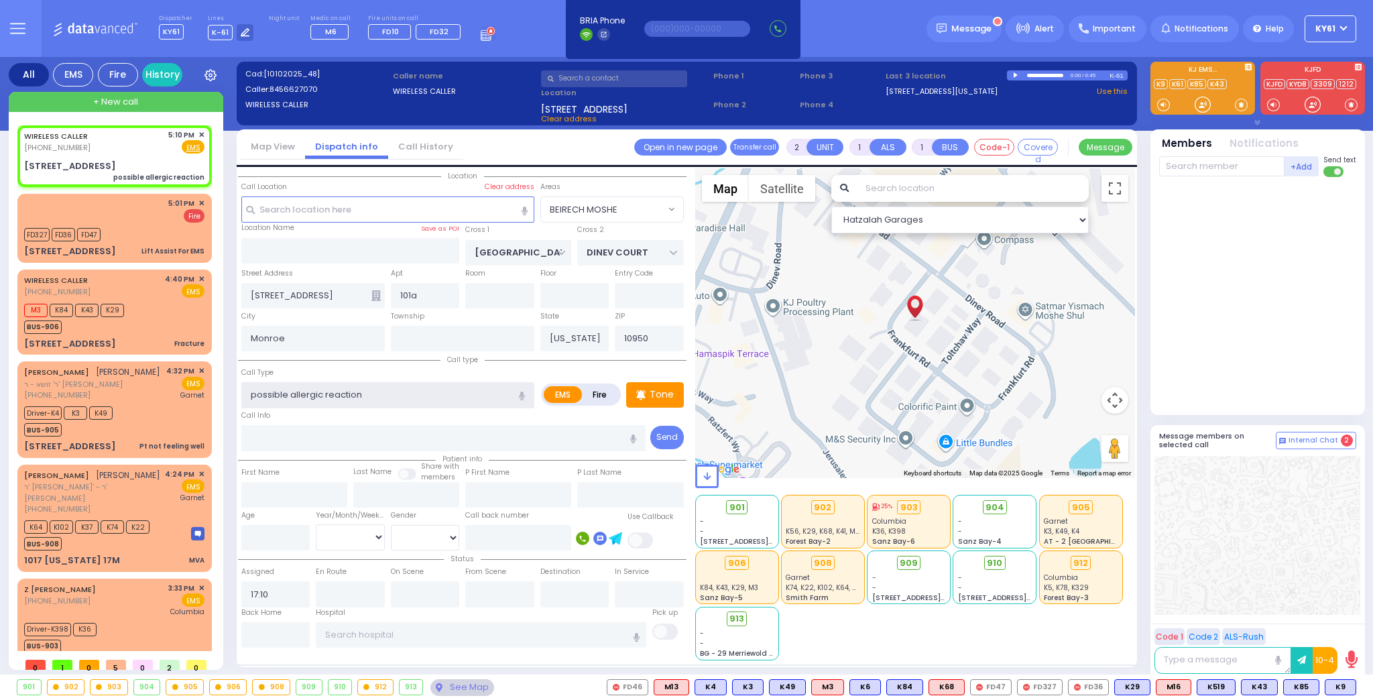
select select
radio input "true"
select select
select select "Hatzalah Garages"
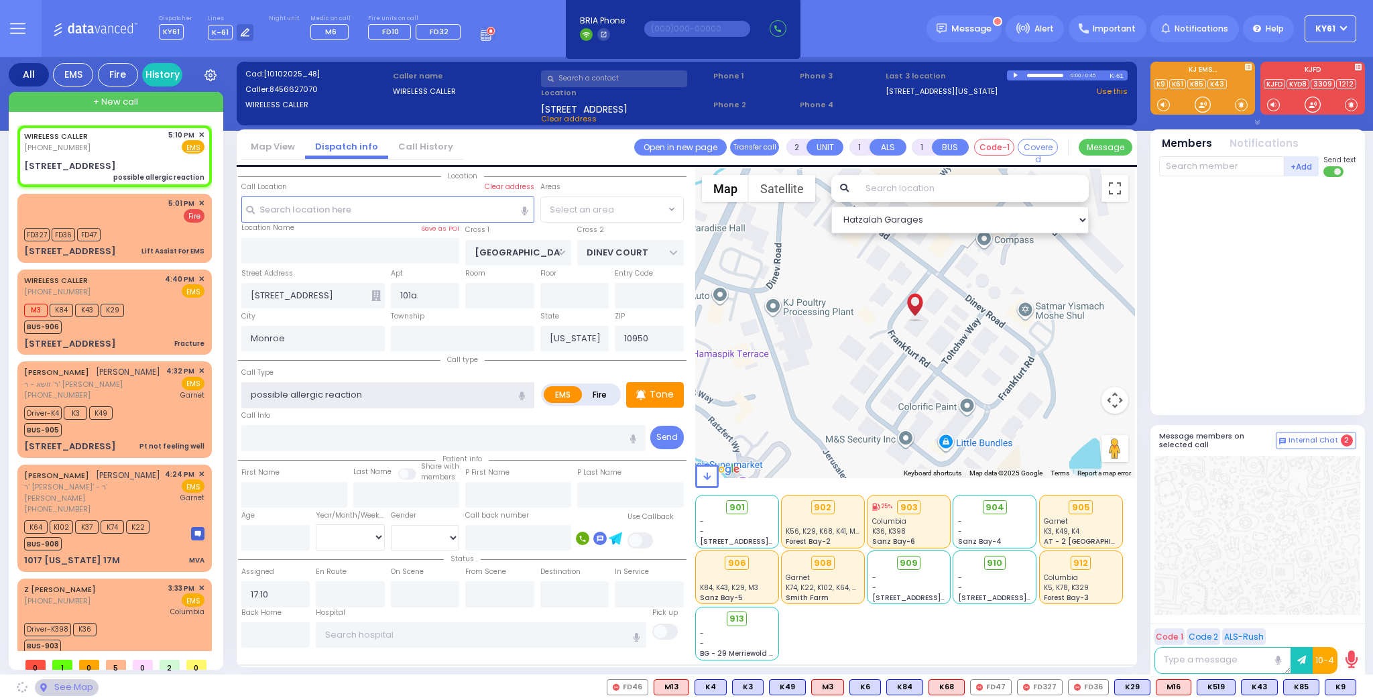
select select "BEIRECH MOSHE"
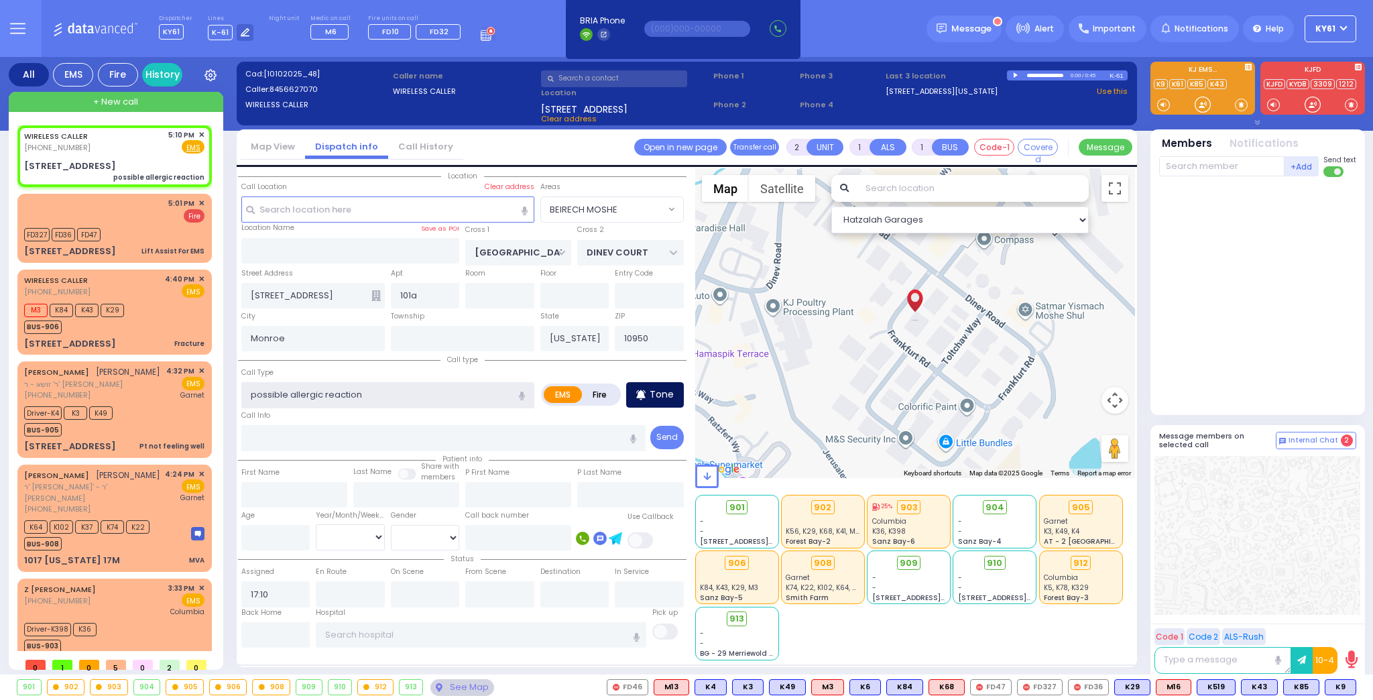
type input "possible allergic reaction"
click at [658, 391] on p "Tone" at bounding box center [662, 395] width 24 height 14
select select
radio input "true"
select select
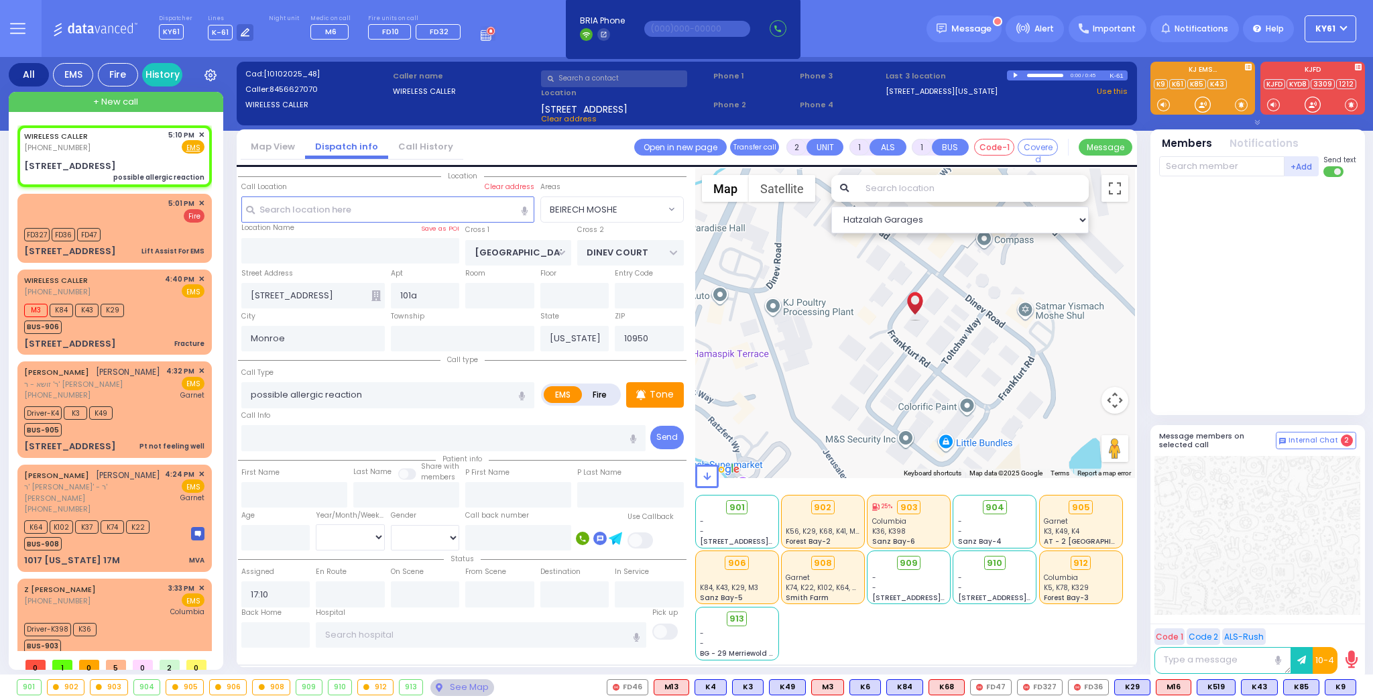
select select "Hatzalah Garages"
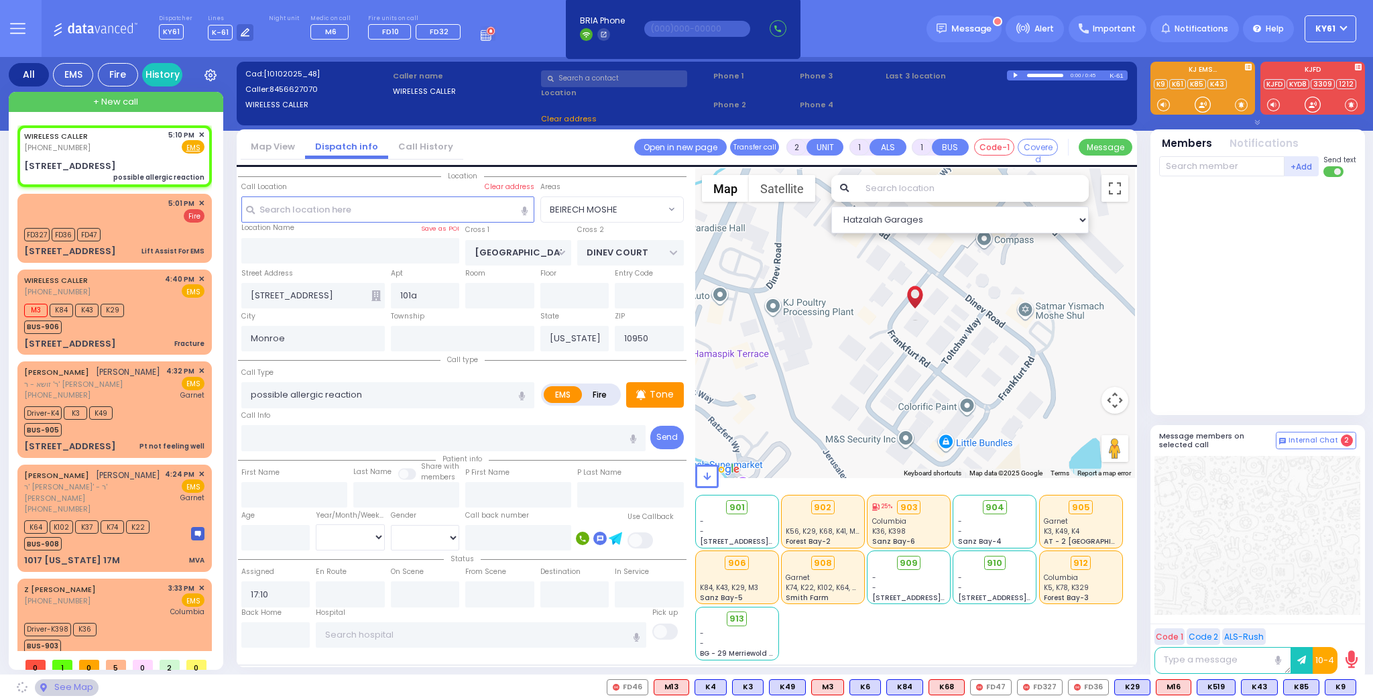
select select "BEIRECH MOSHE"
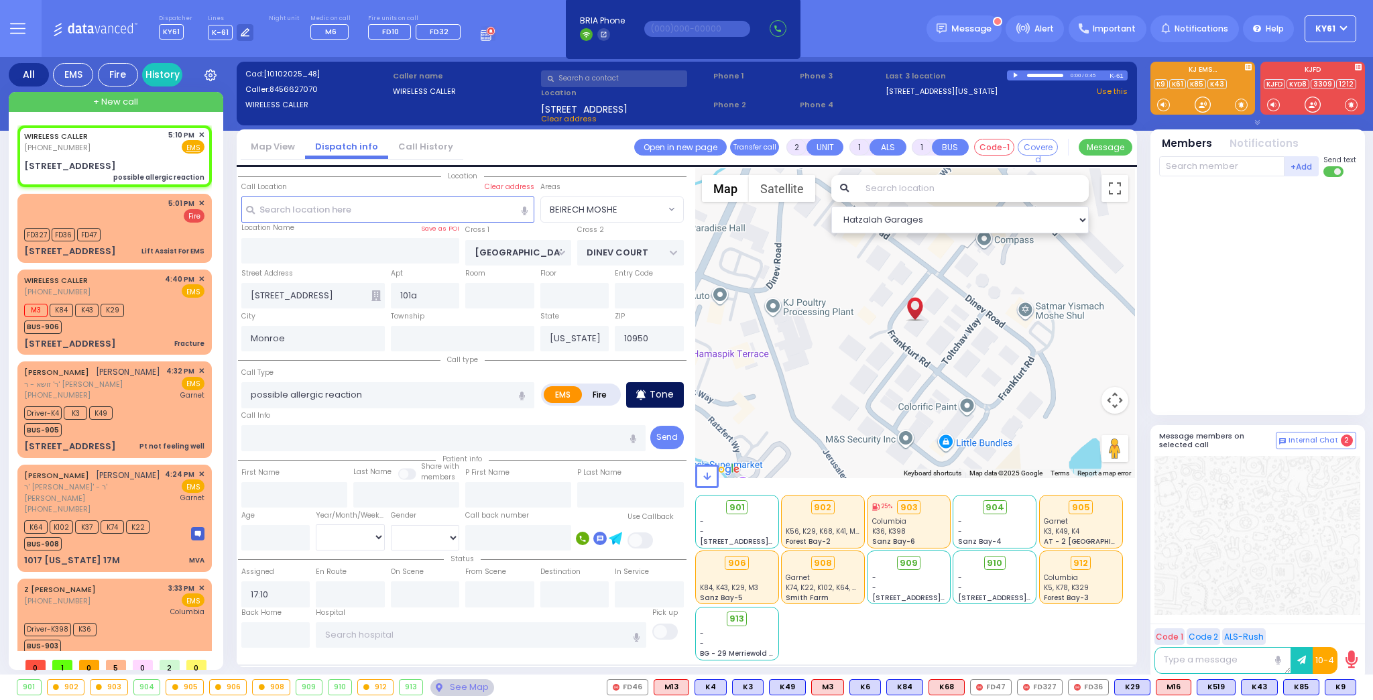
click at [662, 395] on p "Tone" at bounding box center [662, 395] width 24 height 14
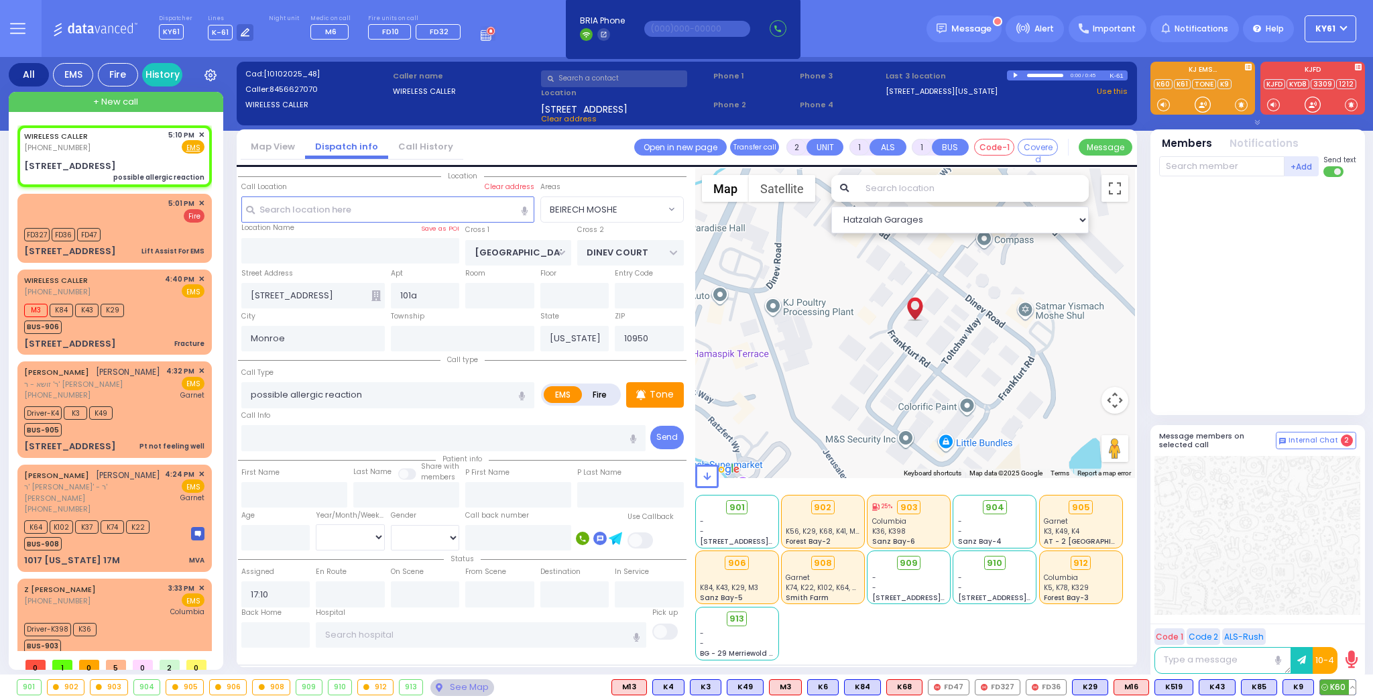
click at [1337, 685] on span "K60" at bounding box center [1338, 687] width 36 height 15
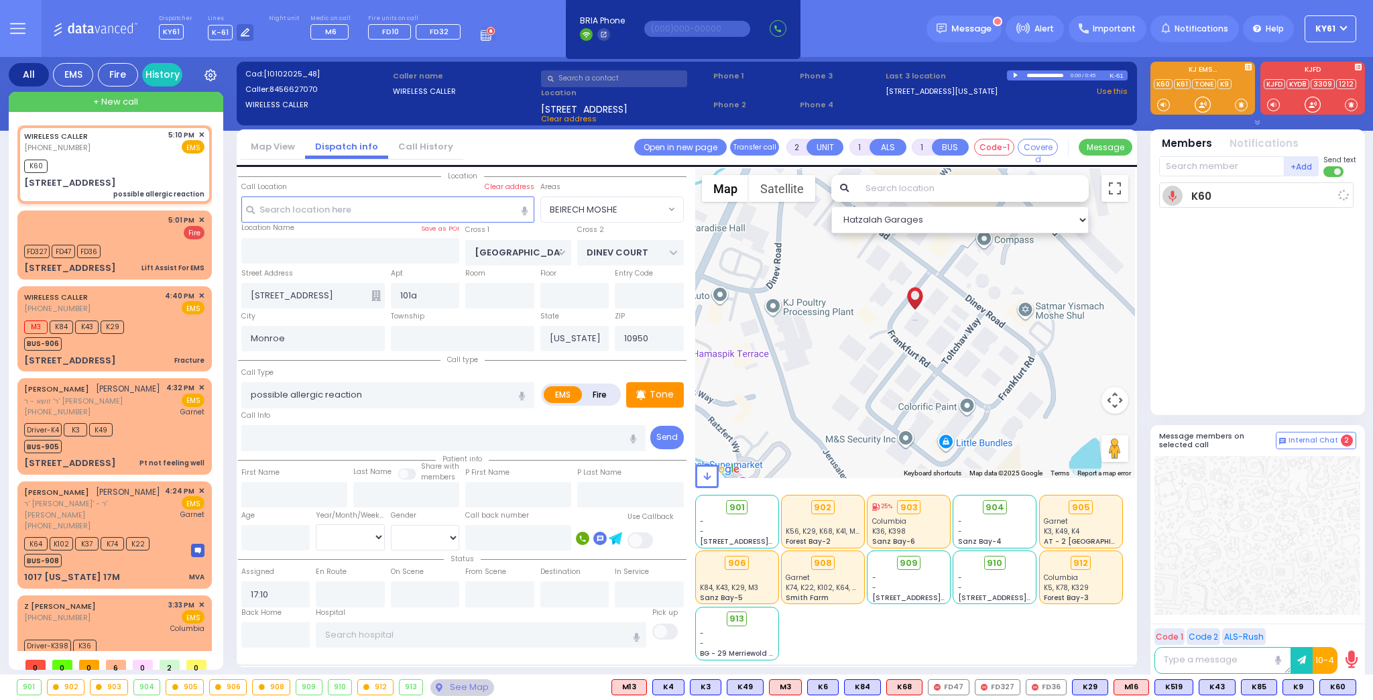
select select
radio input "true"
select select
type input "17:12"
select select "Hatzalah Garages"
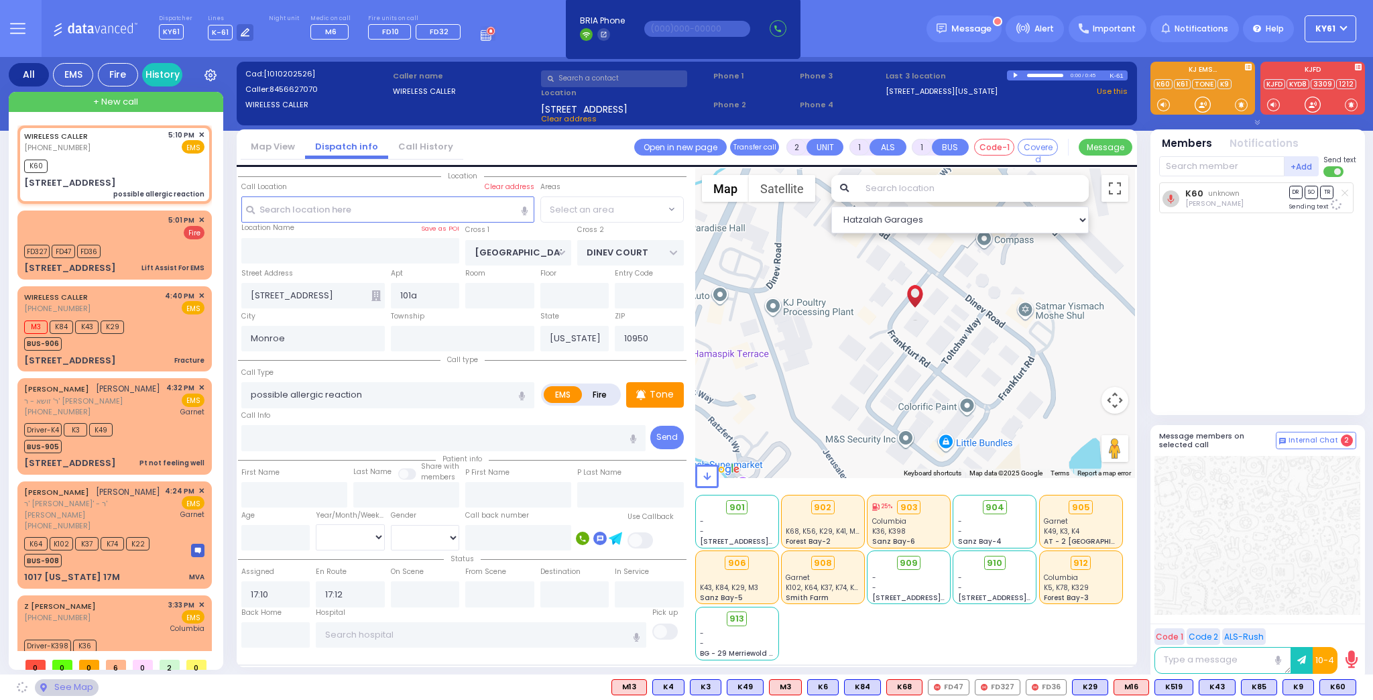
select select "BEIRECH MOSHE"
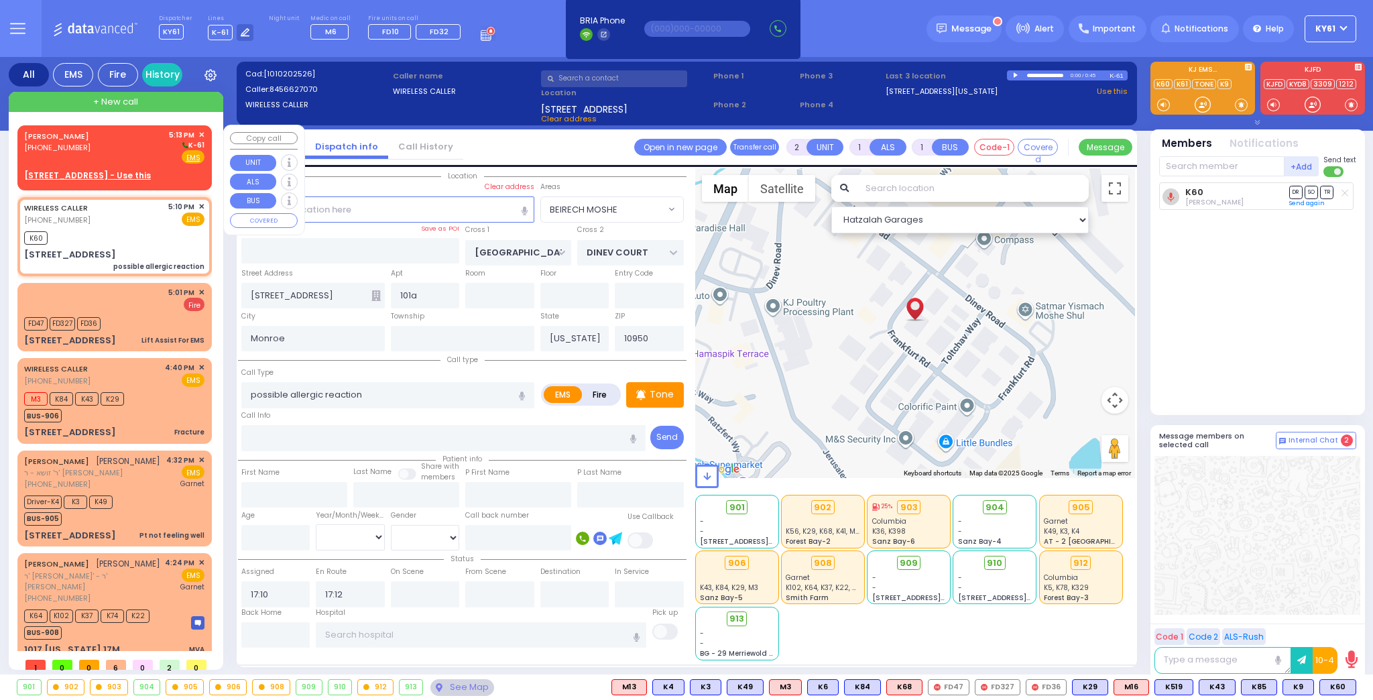
click at [87, 160] on div "ARYE TELLER (917) 974-7693 5:13 PM ✕ K-61" at bounding box center [114, 146] width 180 height 35
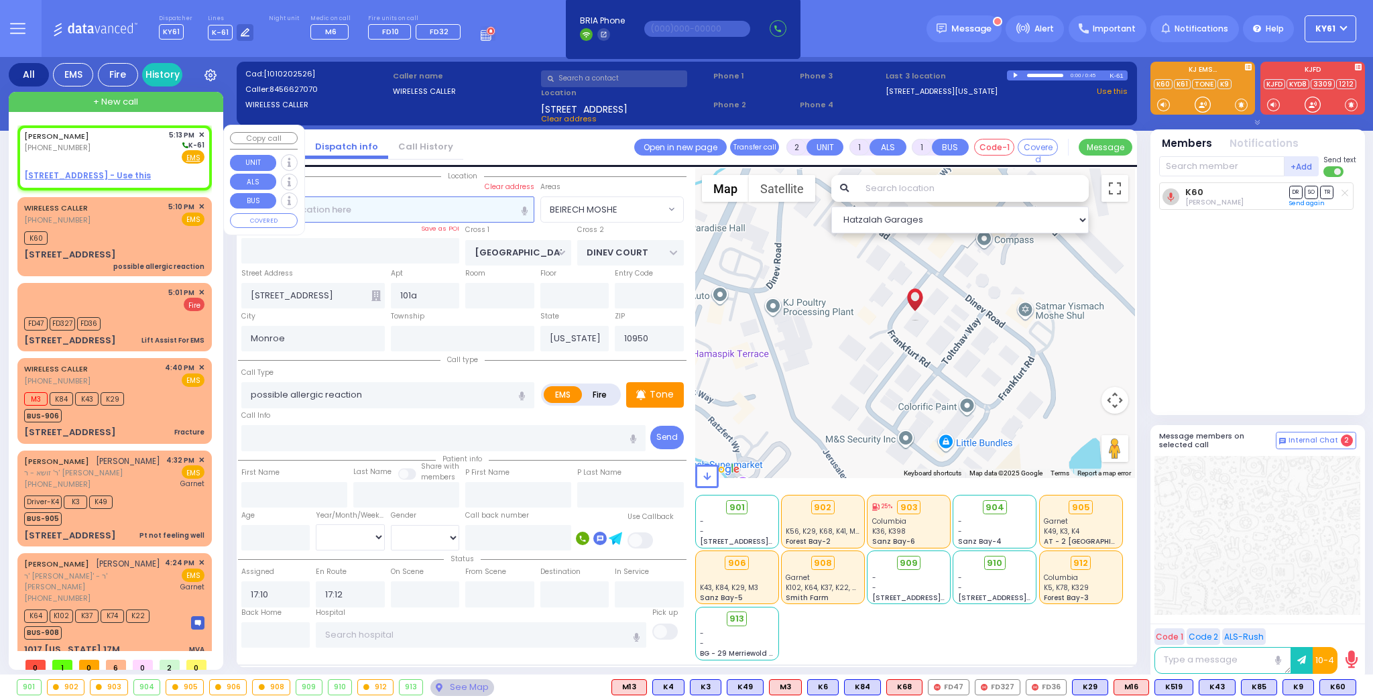
select select
radio input "true"
type input "ARYE"
type input "TELLER"
select select
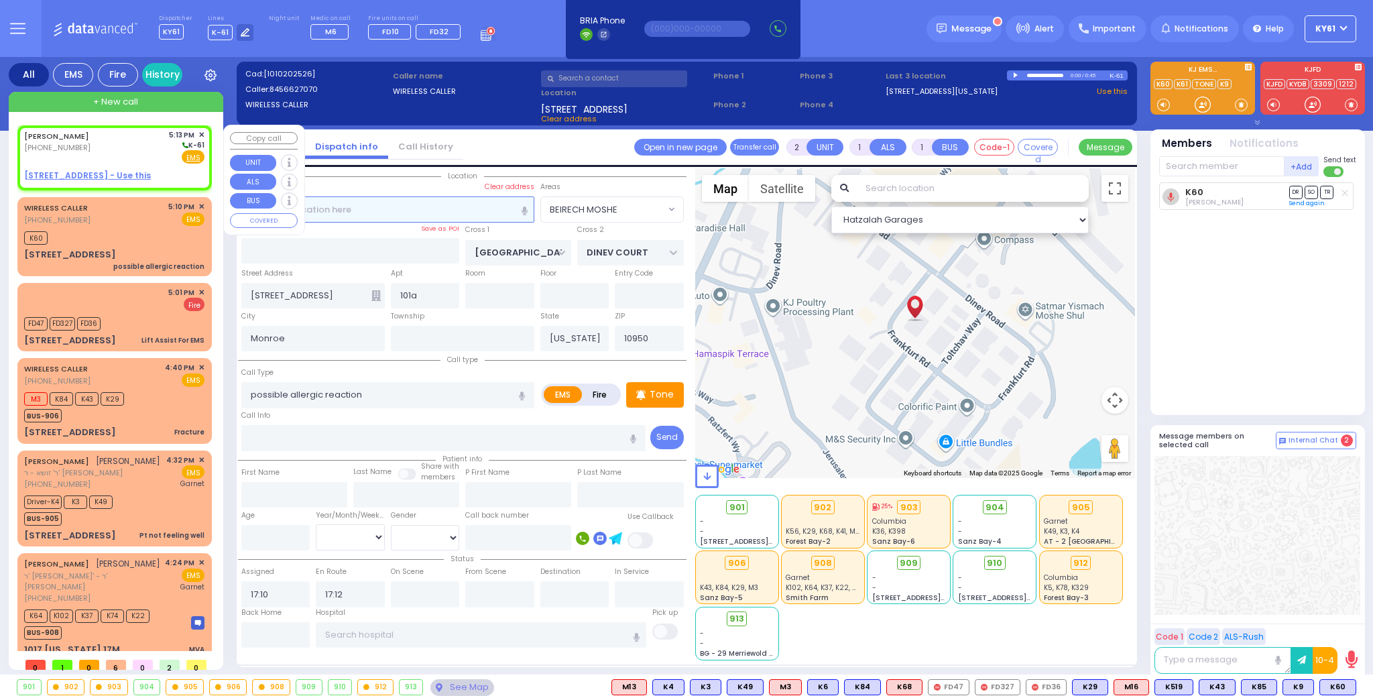
type input "17:13"
select select "Hatzalah Garages"
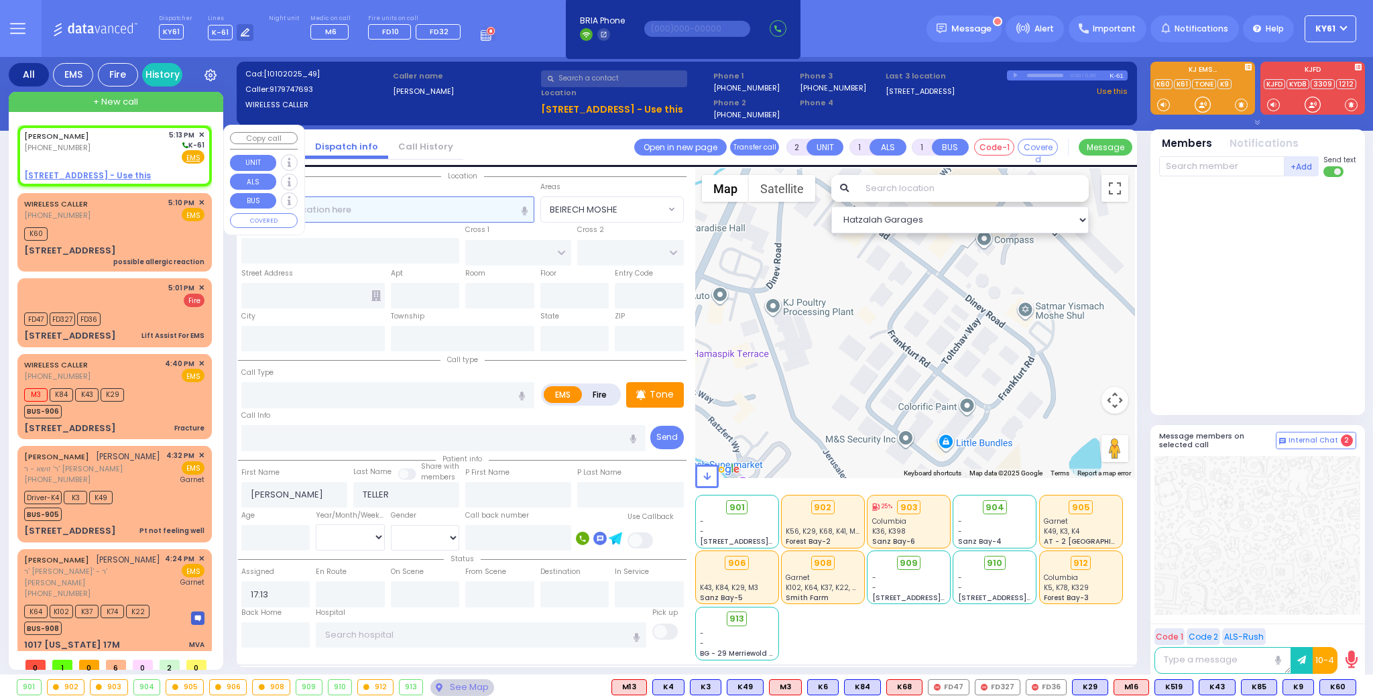
select select
radio input "true"
select select
select select "Hatzalah Garages"
click at [82, 170] on u "18 AUSTRA PKWY 106 - Use this" at bounding box center [87, 175] width 127 height 11
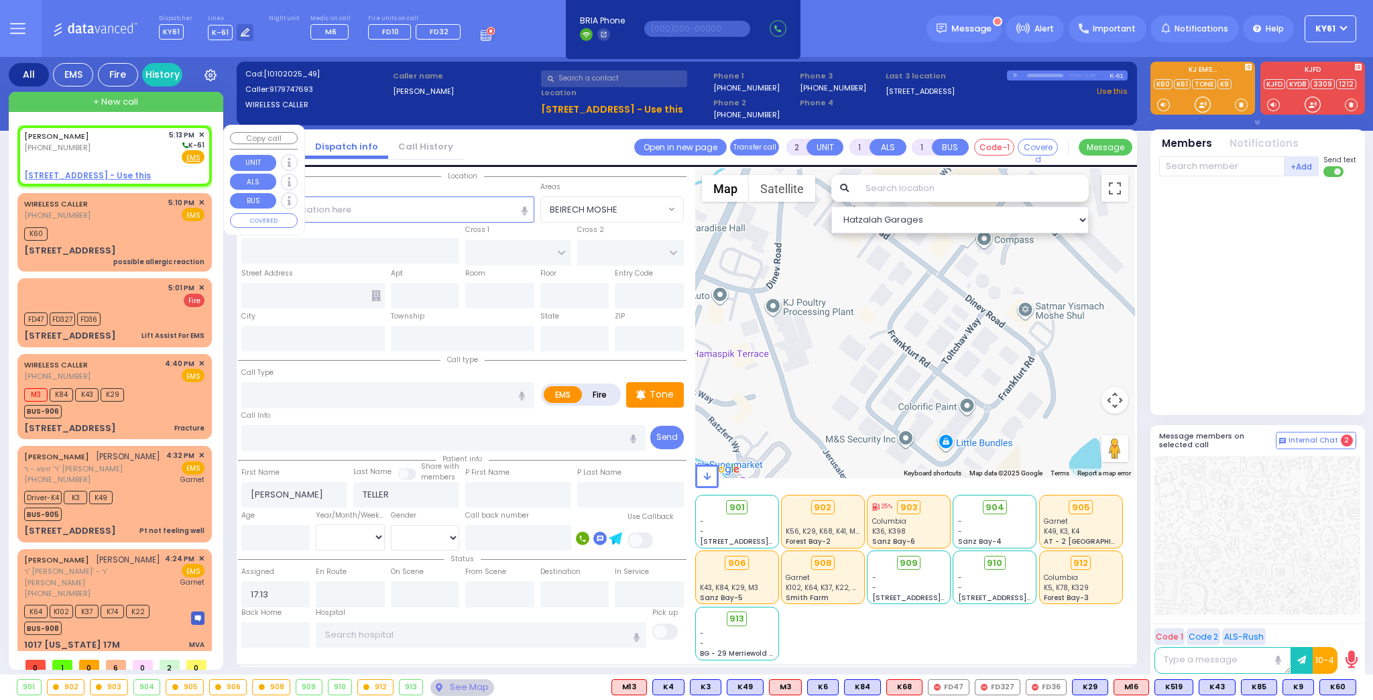
select select
radio input "true"
select select
select select "Hatzalah Garages"
select select
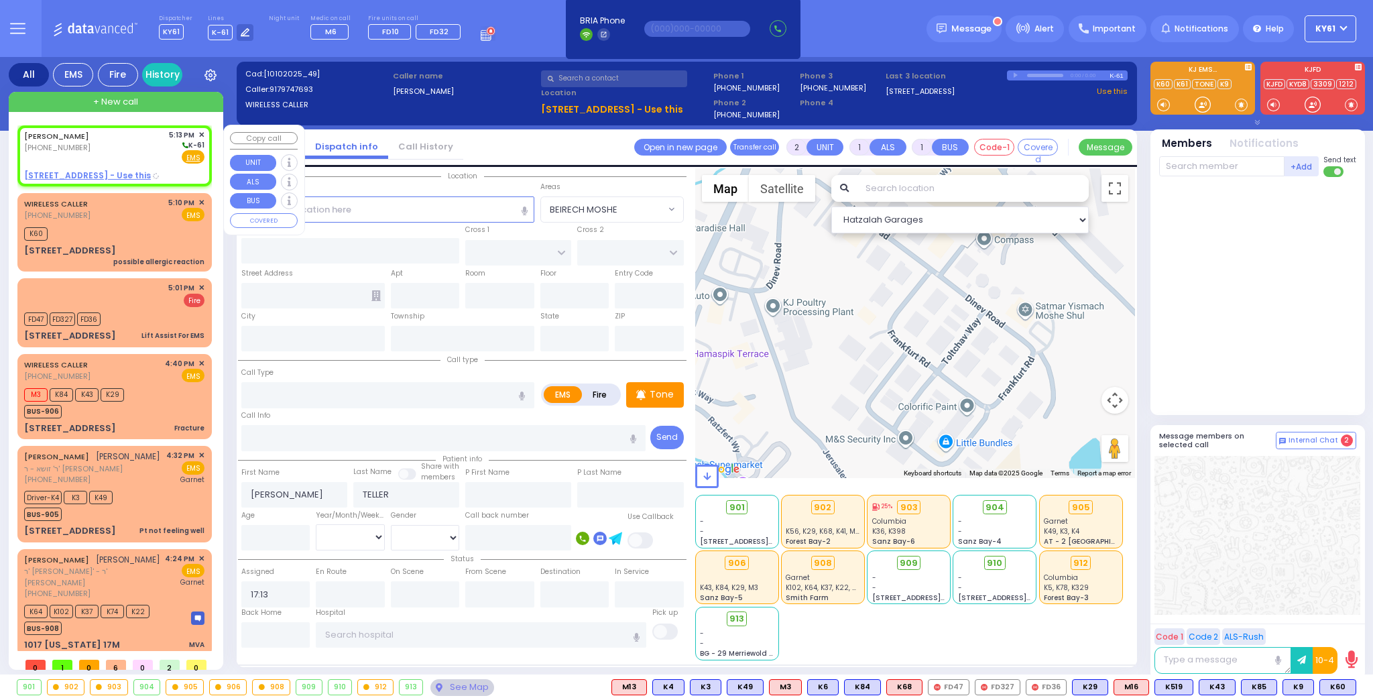
radio input "true"
select select
select select "Hatzalah Garages"
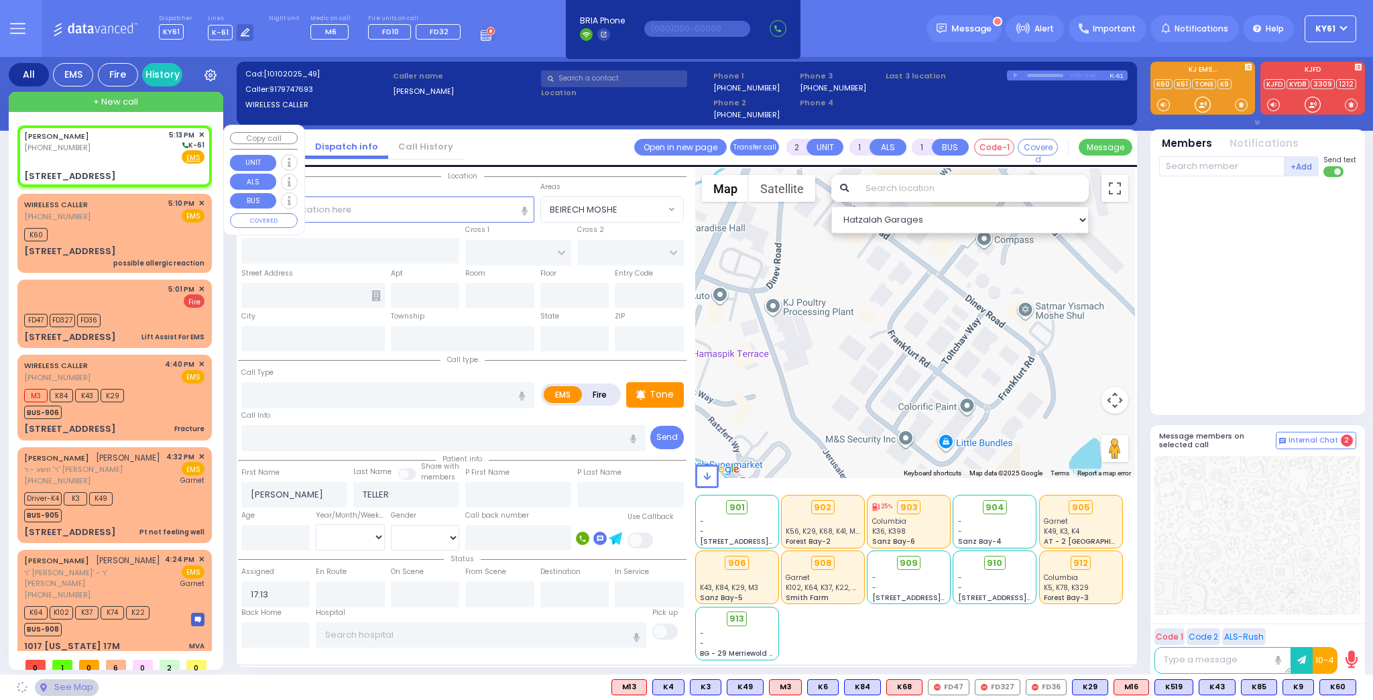
type input "[GEOGRAPHIC_DATA]"
type input "COUNTY ROUTE 105"
type input "[STREET_ADDRESS]"
type input "106"
type input "[PERSON_NAME]"
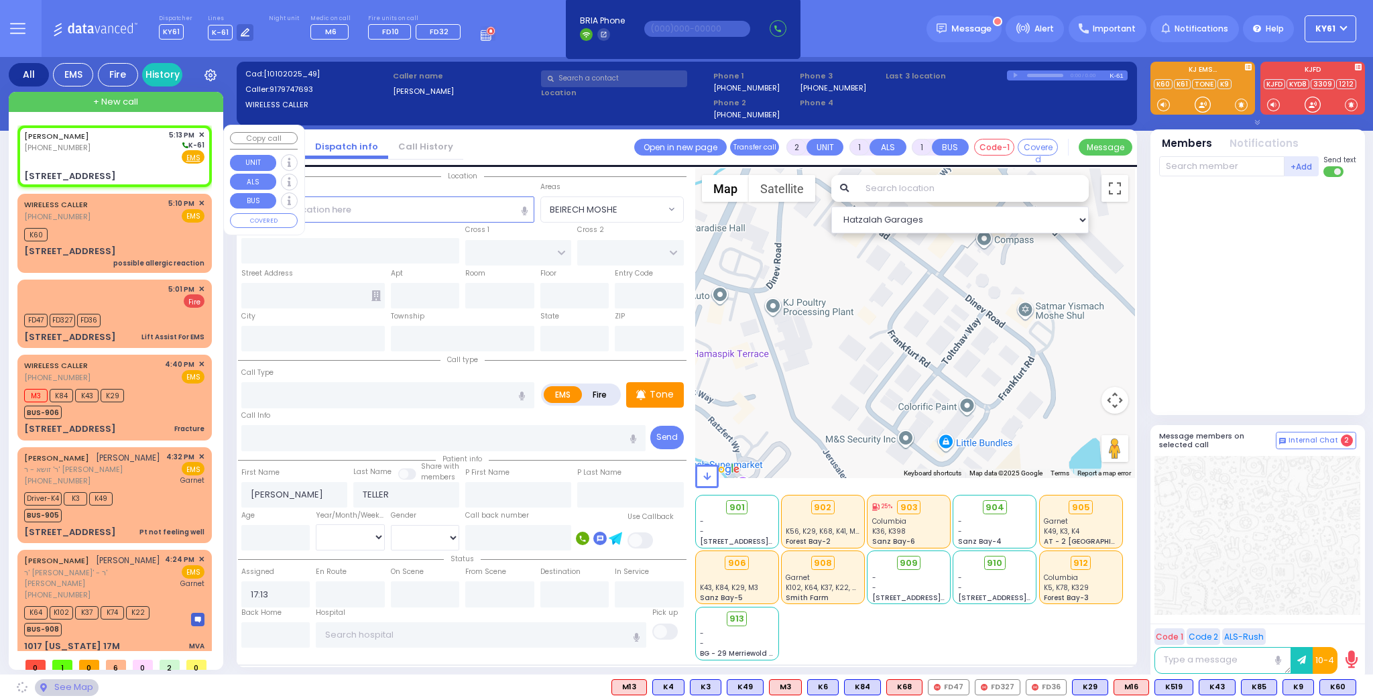
type input "[US_STATE]"
type input "10950"
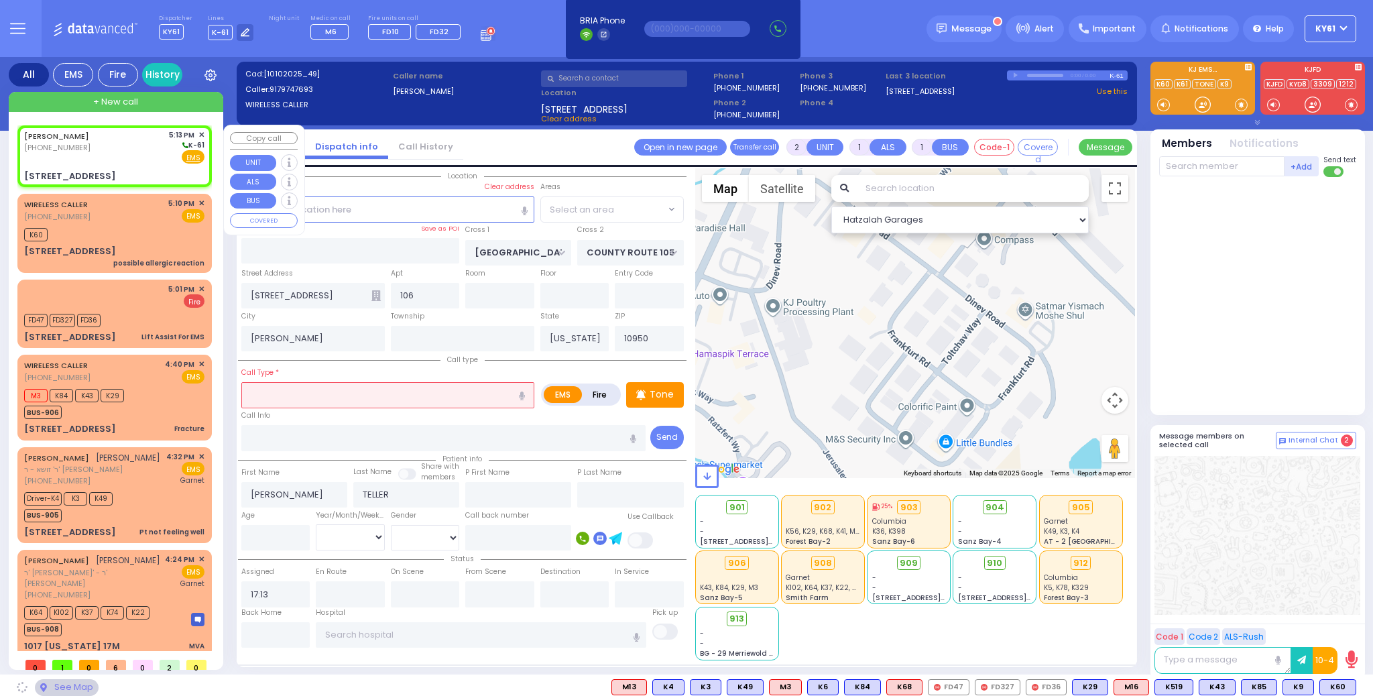
select select "SECTION 4"
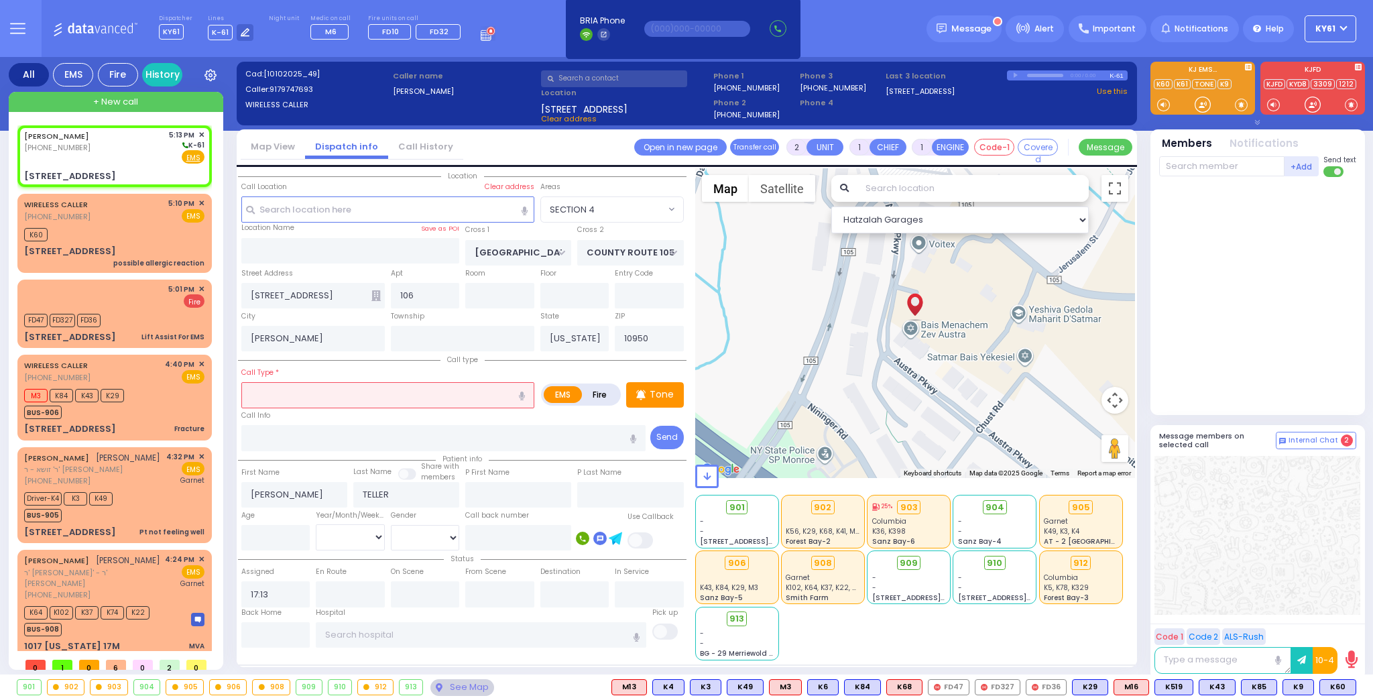
click at [343, 396] on input "text" at bounding box center [387, 394] width 293 height 25
click at [650, 392] on div "Tone" at bounding box center [655, 394] width 58 height 25
select select
radio input "true"
select select
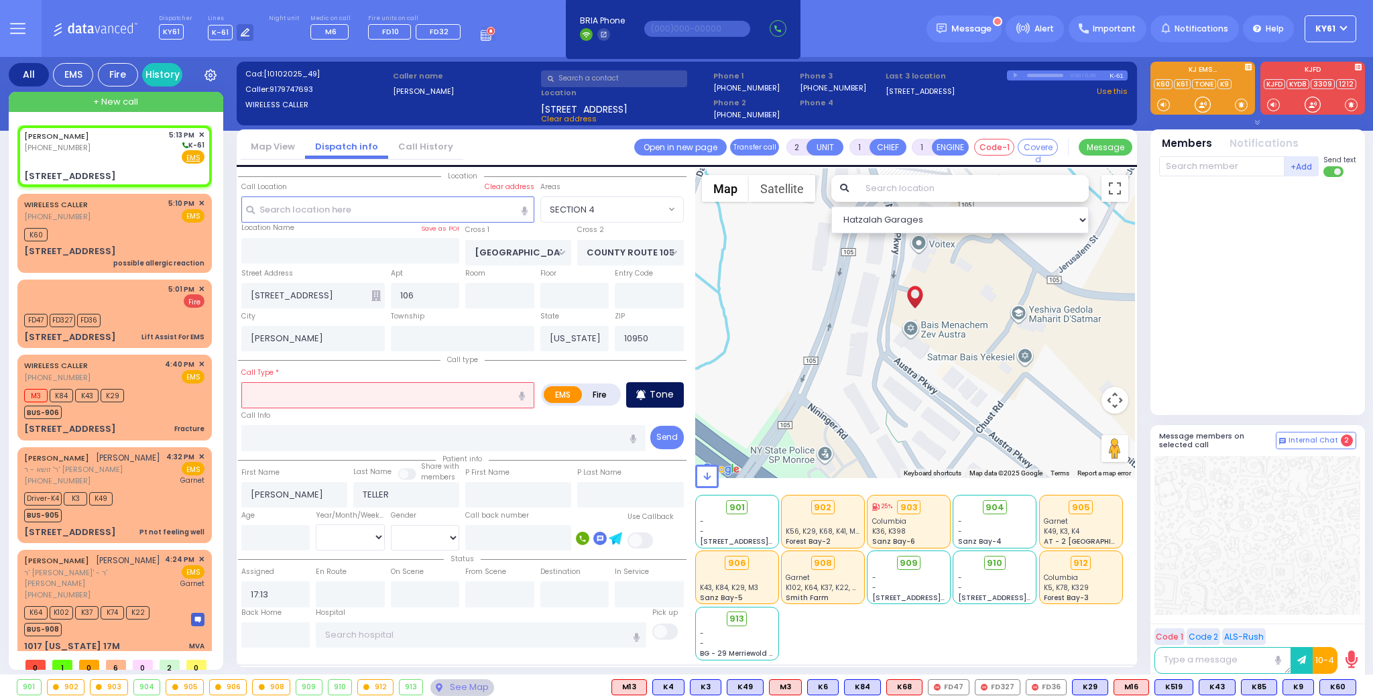
select select "Hatzalah Garages"
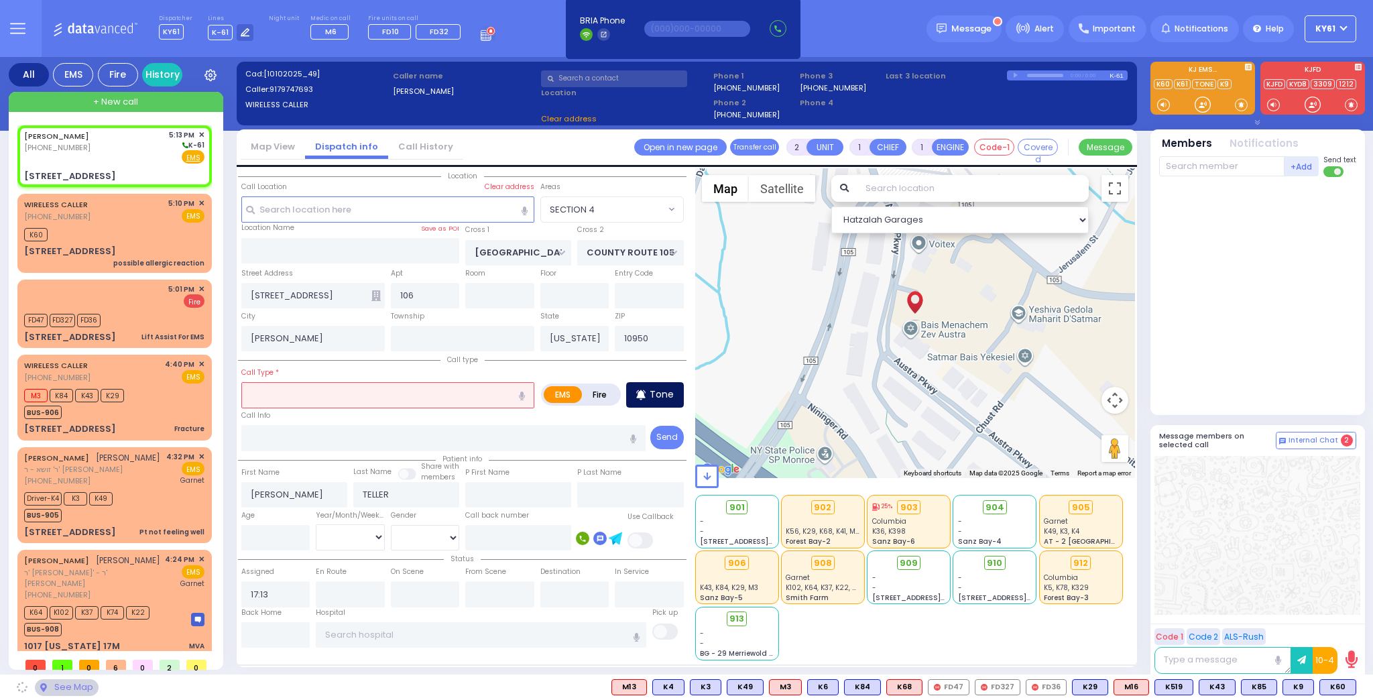
select select "SECTION 4"
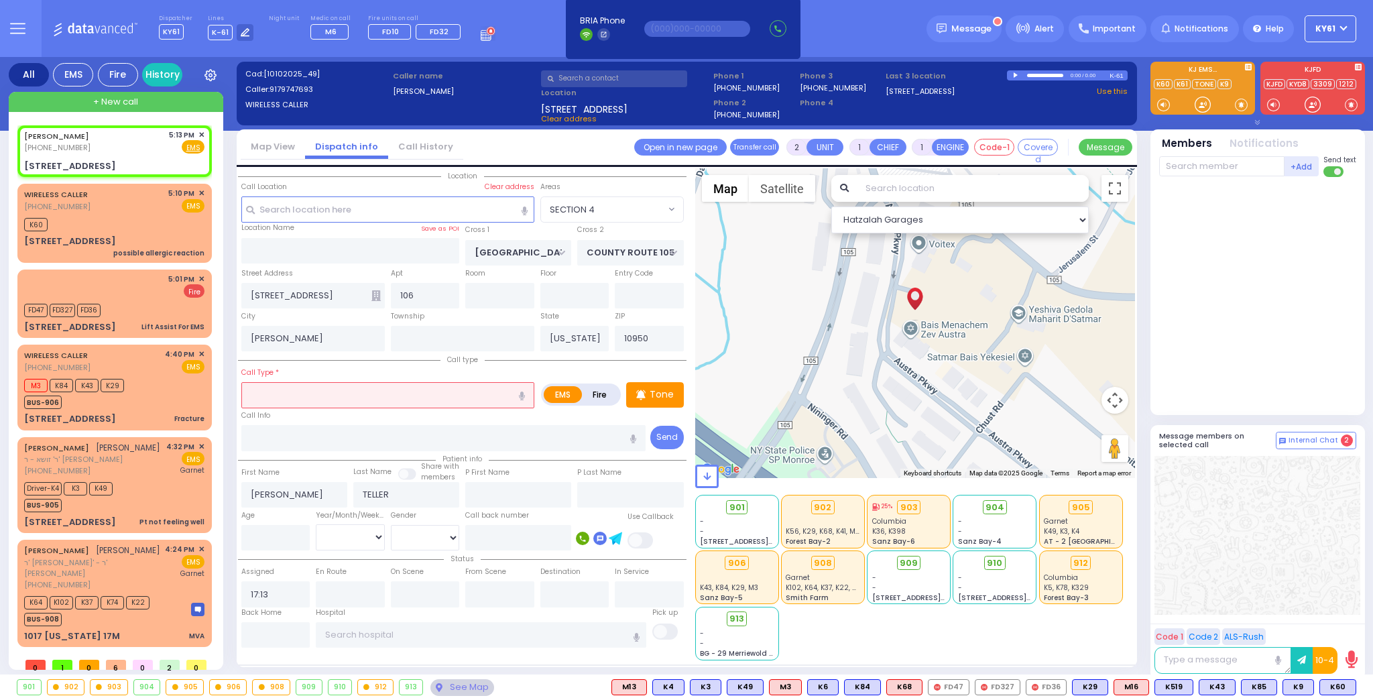
select select
radio input "true"
select select
select select "Hatzalah Garages"
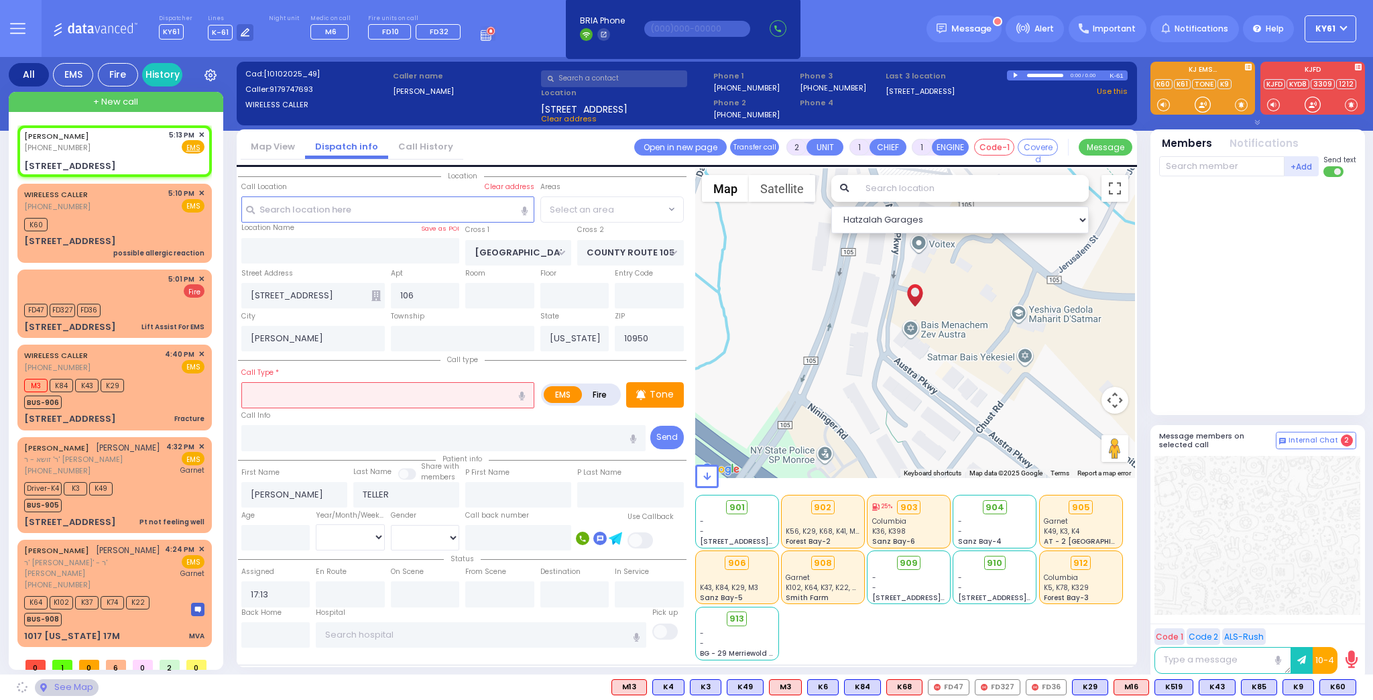
select select "SECTION 4"
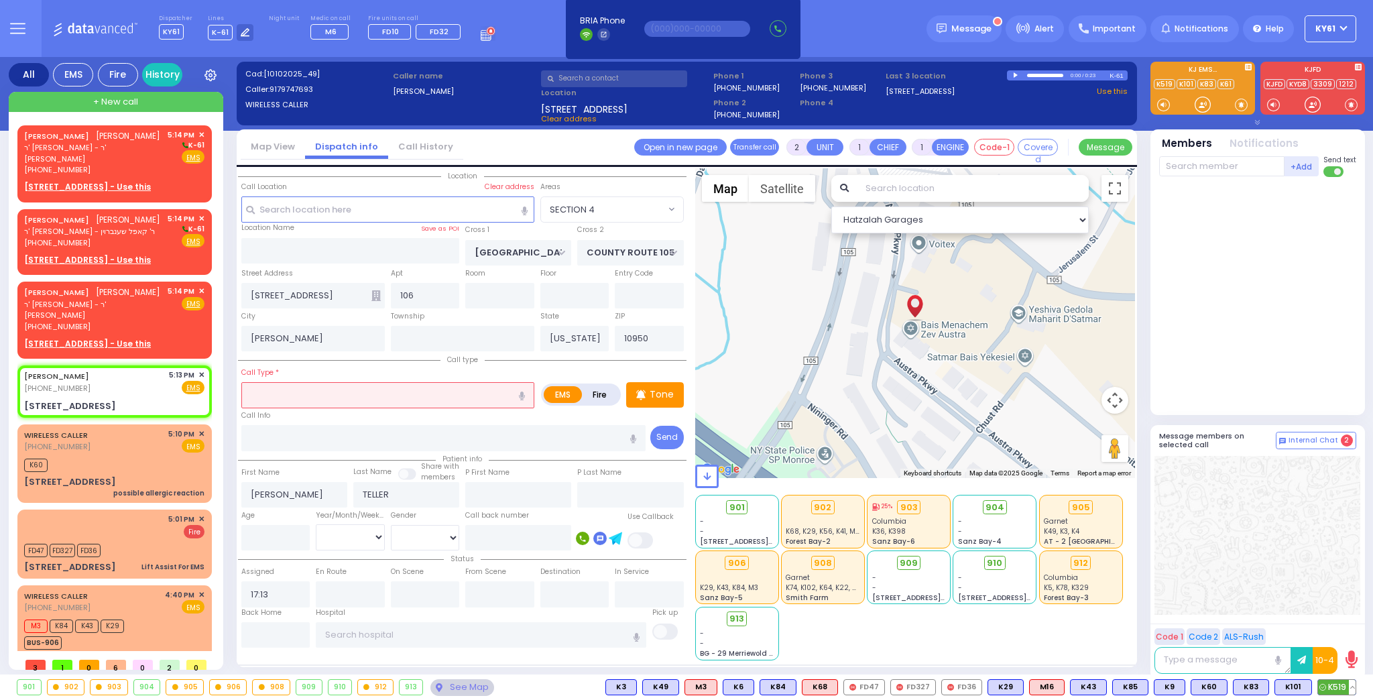
drag, startPoint x: 1335, startPoint y: 683, endPoint x: 1305, endPoint y: 695, distance: 31.9
click at [1336, 683] on span "K519" at bounding box center [1337, 687] width 38 height 15
click at [1301, 688] on span "K101" at bounding box center [1294, 687] width 36 height 15
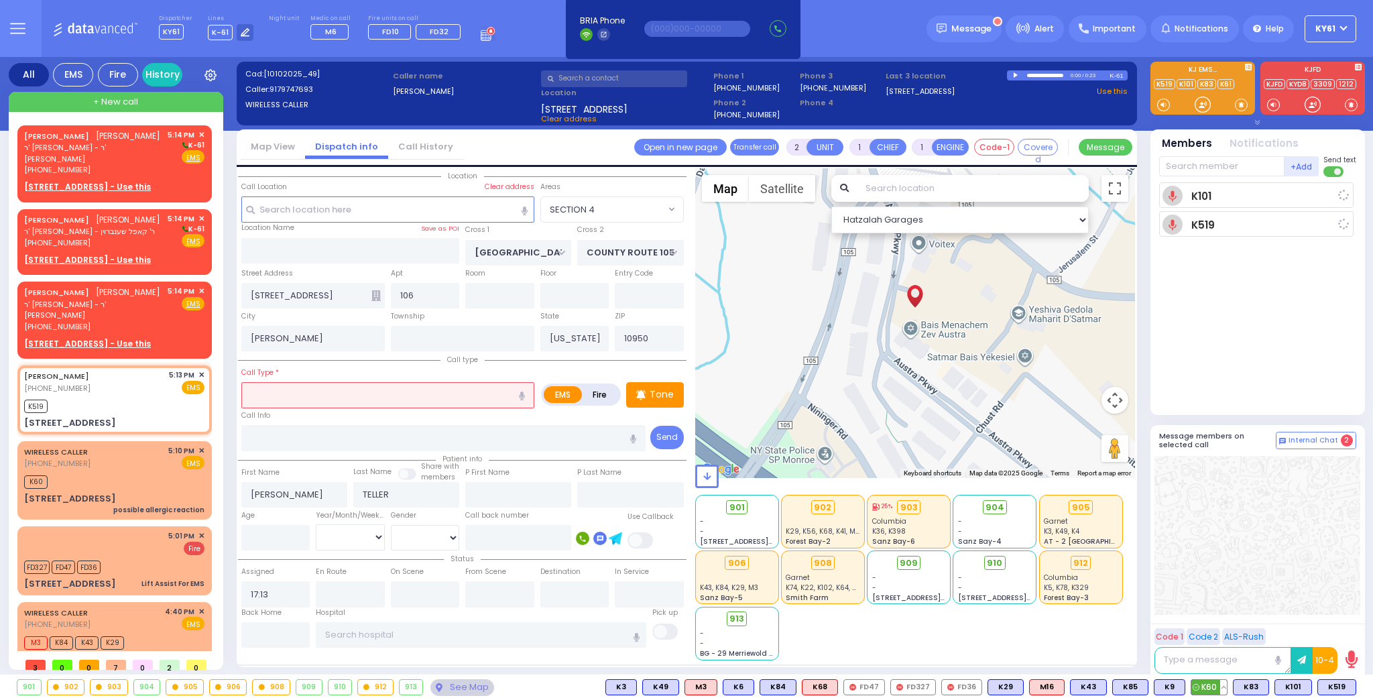
select select
radio input "true"
select select
type input "17:14"
select select "Hatzalah Garages"
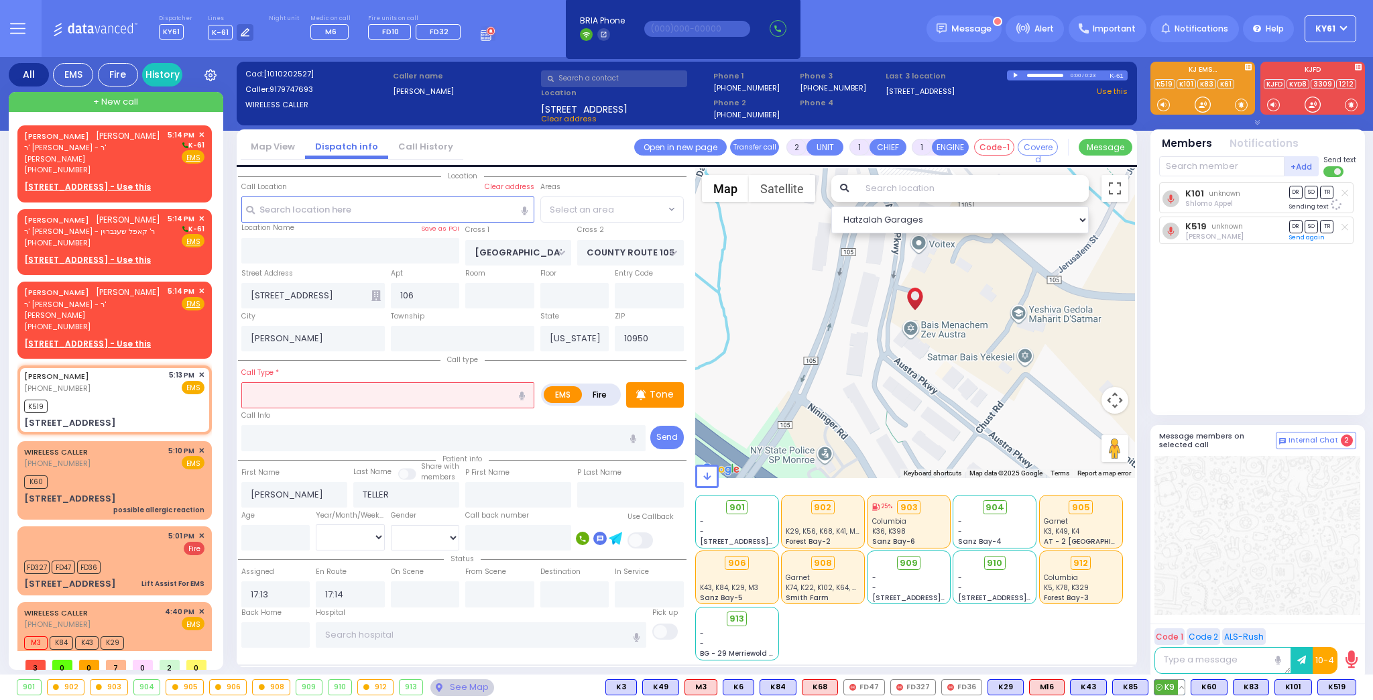
select select "SECTION 4"
select select
radio input "true"
select select
select select "Hatzalah Garages"
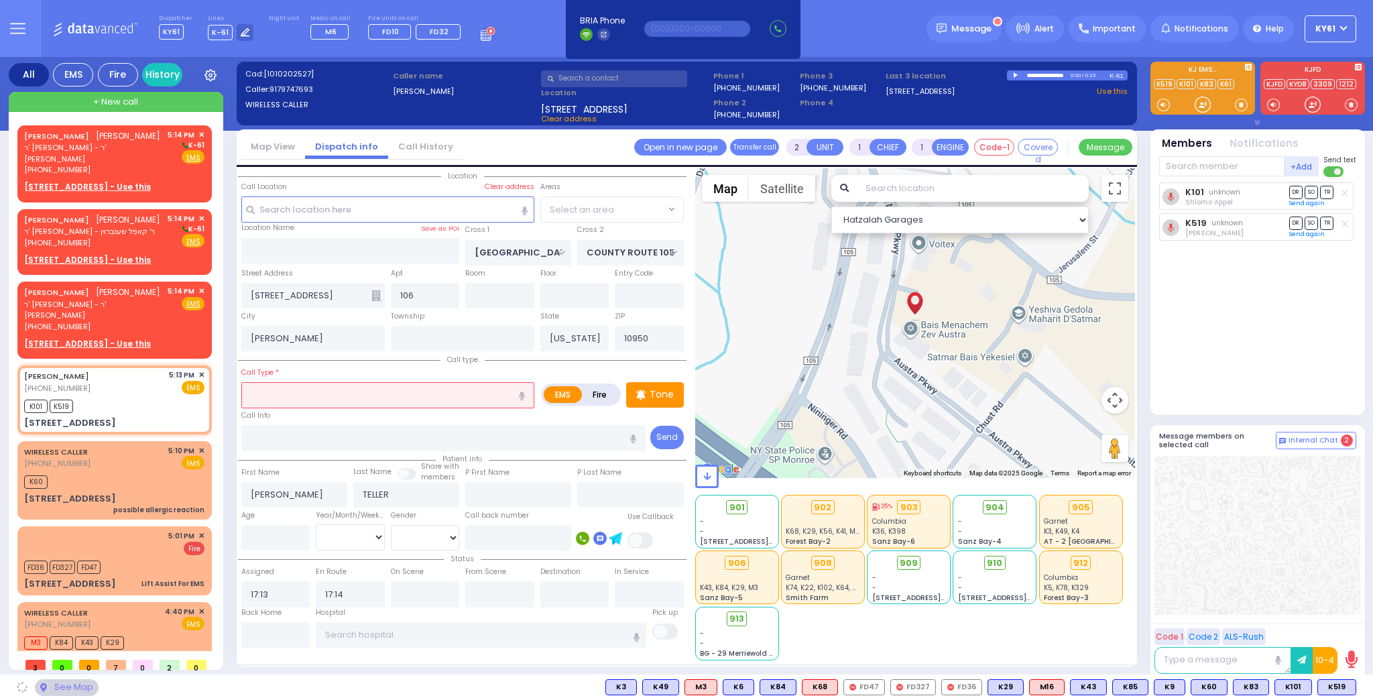
select select "SECTION 4"
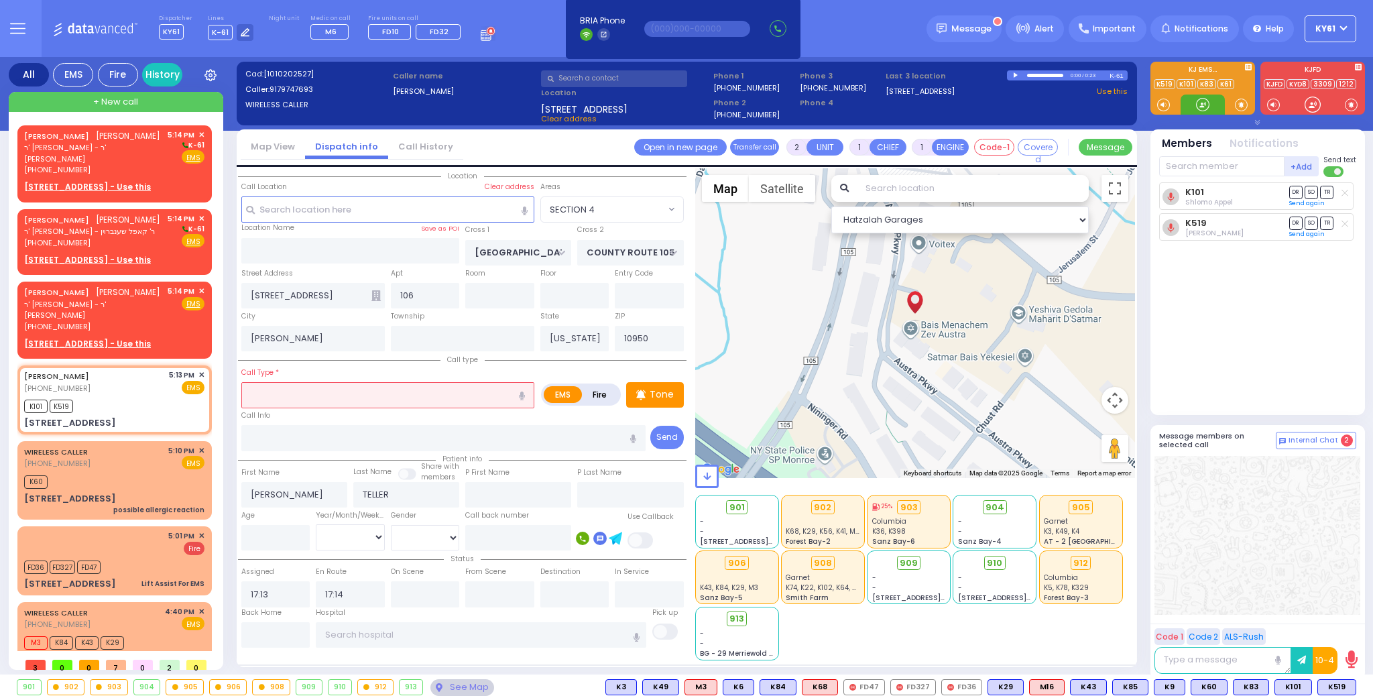
select select "SECTION 4"
select select
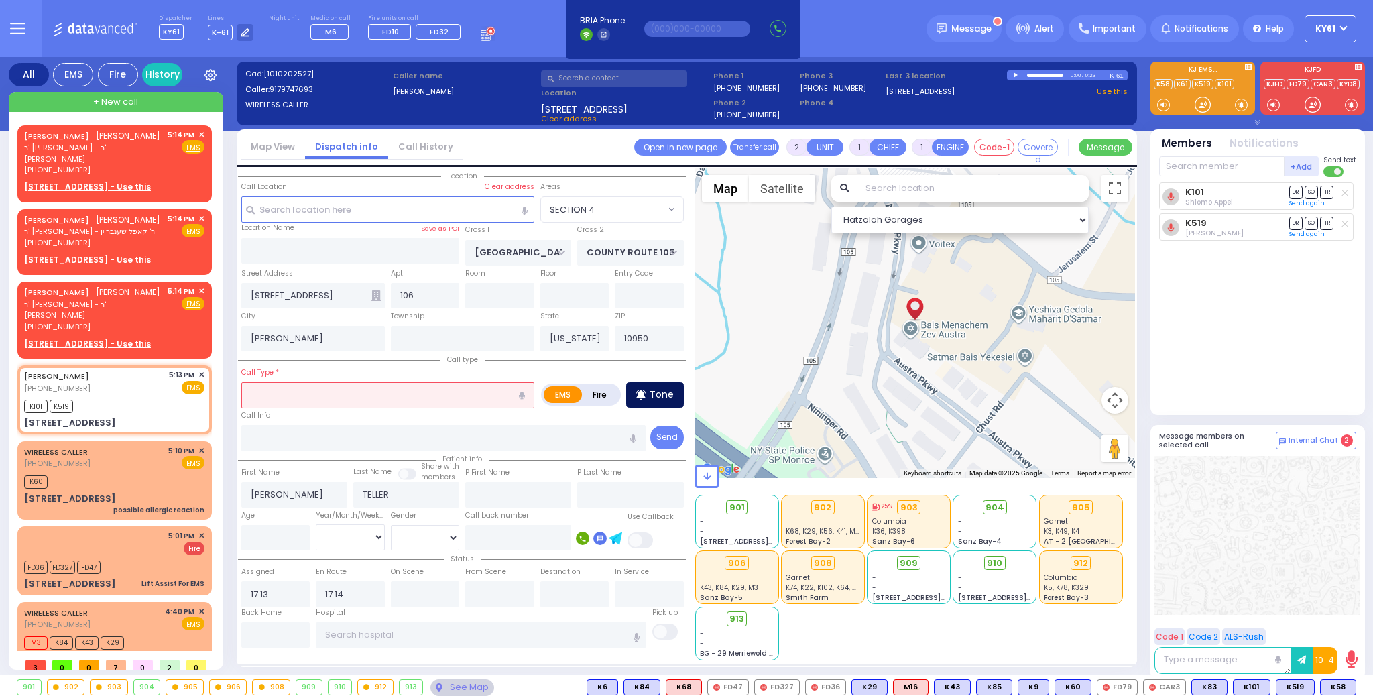
drag, startPoint x: 661, startPoint y: 386, endPoint x: 667, endPoint y: 387, distance: 6.7
click at [665, 388] on p "Tone" at bounding box center [662, 395] width 24 height 14
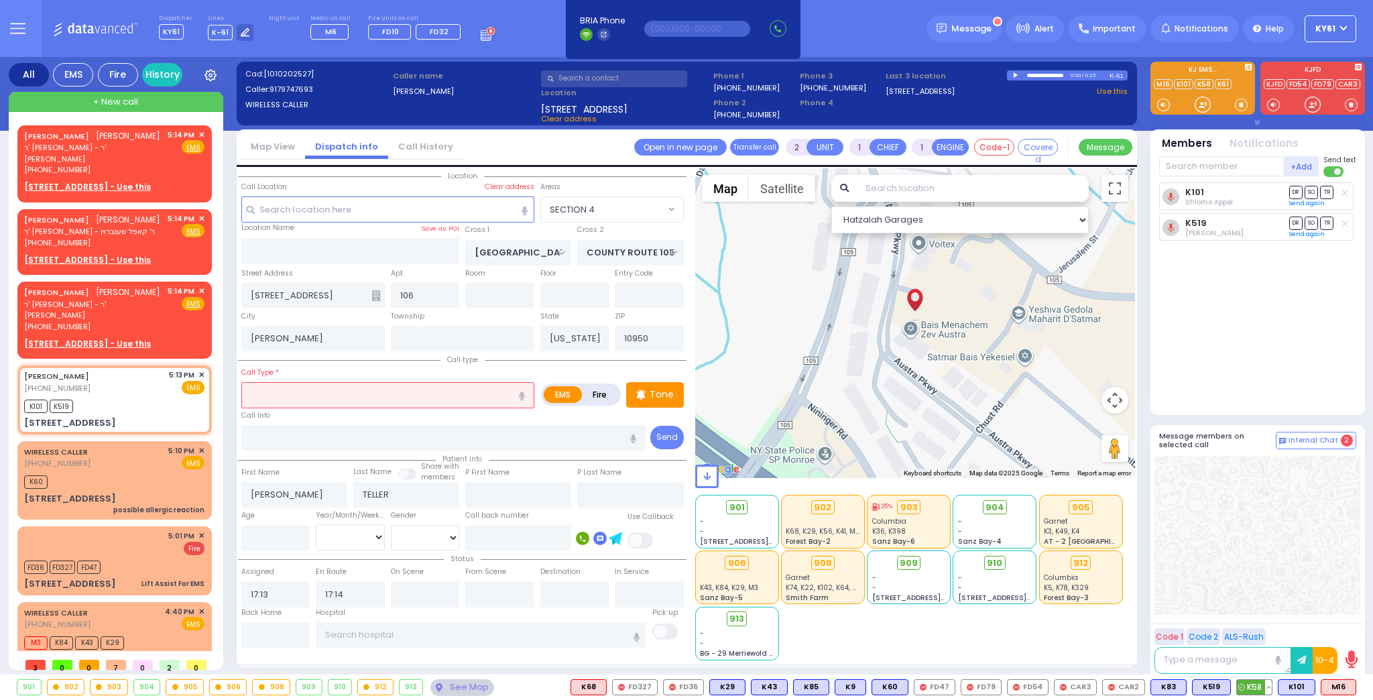
click at [1253, 689] on span "K58" at bounding box center [1254, 687] width 35 height 15
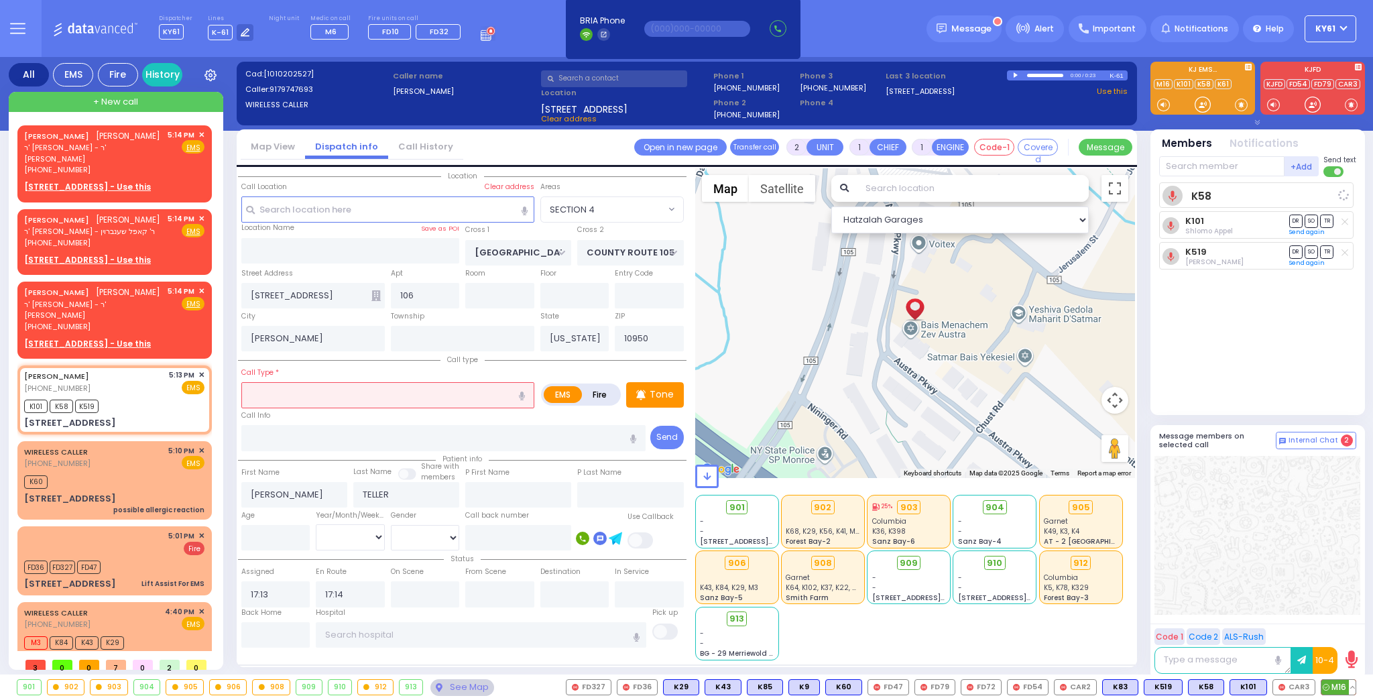
select select
radio input "true"
select select
select select "Hatzalah Garages"
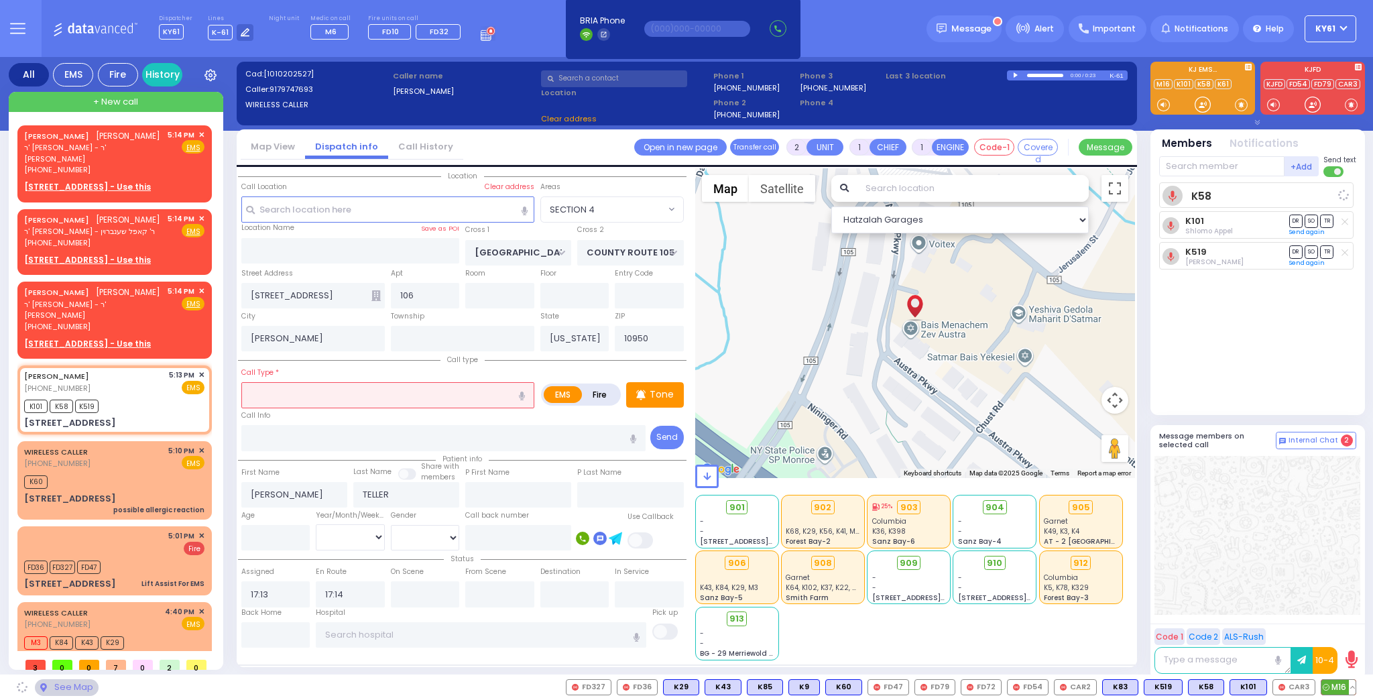
click at [1337, 690] on span "M16" at bounding box center [1339, 687] width 34 height 15
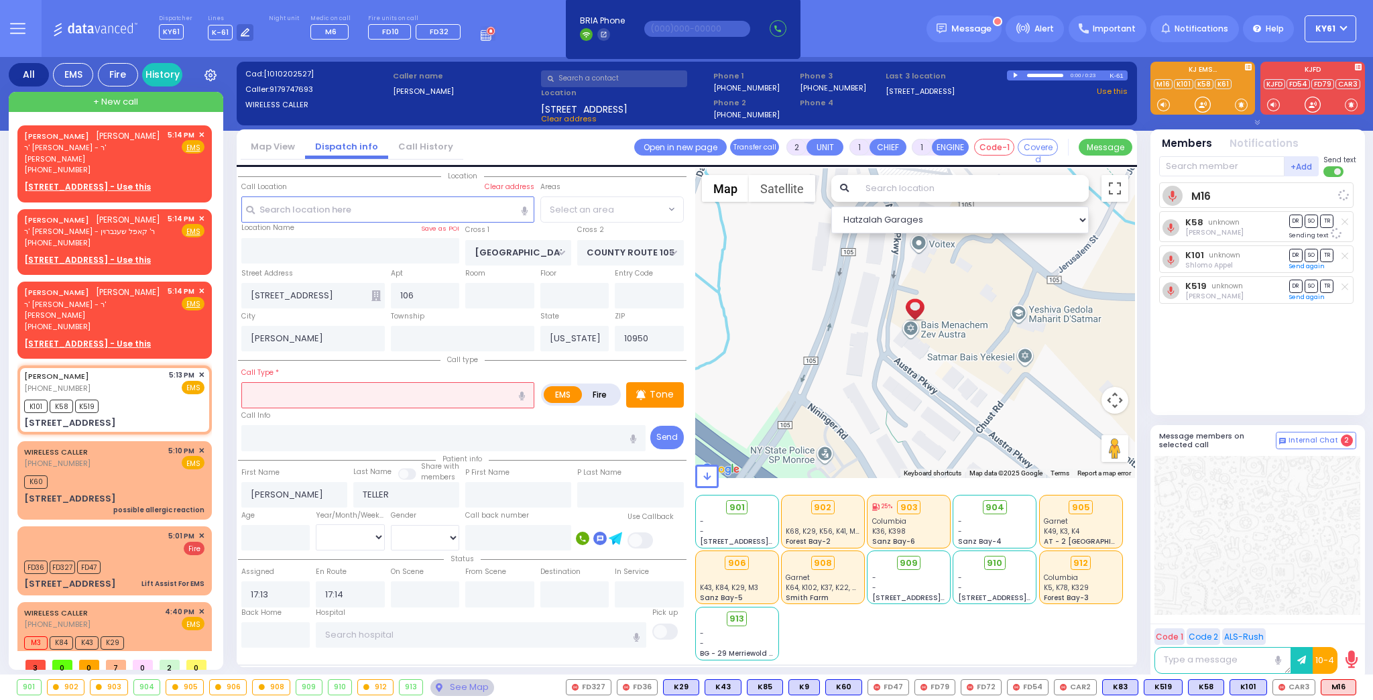
select select "SECTION 4"
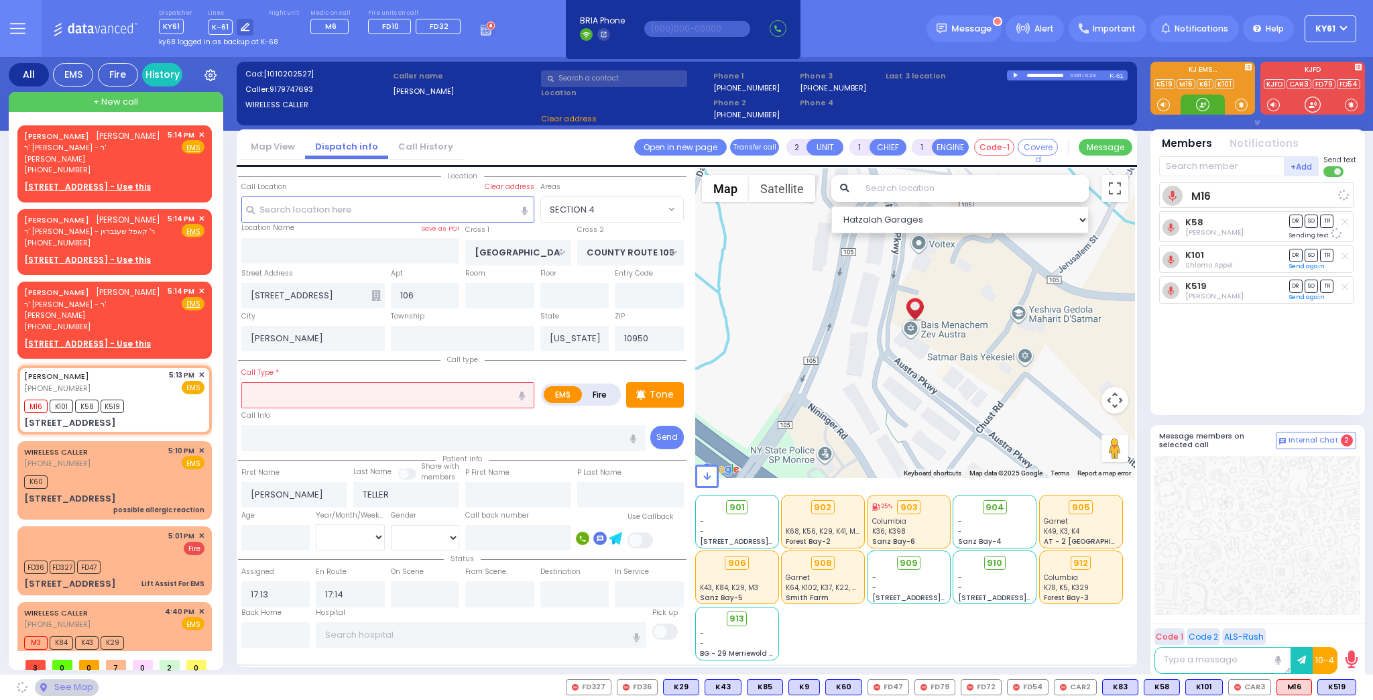
select select
radio input "true"
select select
select select "Hatzalah Garages"
select select "SECTION 4"
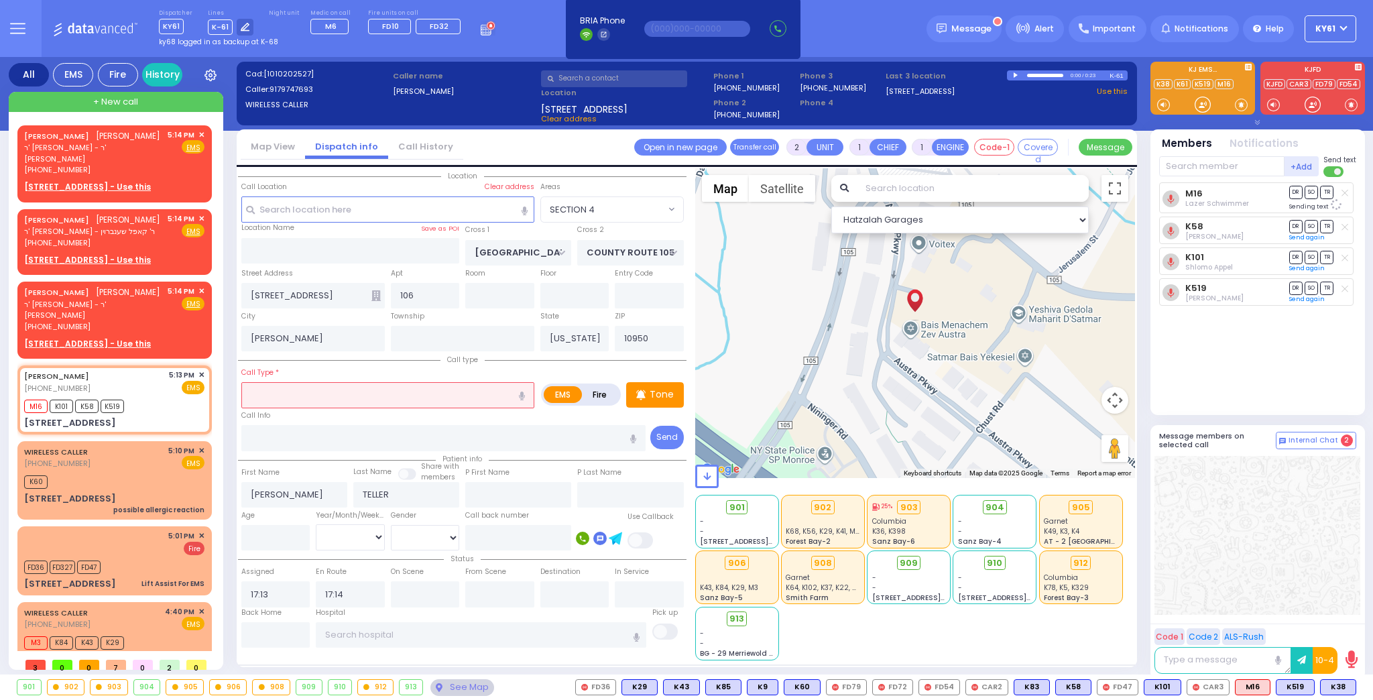
click at [1210, 364] on div "M16 Lazer Schwimmer DR SO TR Sending text K58 DR" at bounding box center [1260, 292] width 200 height 221
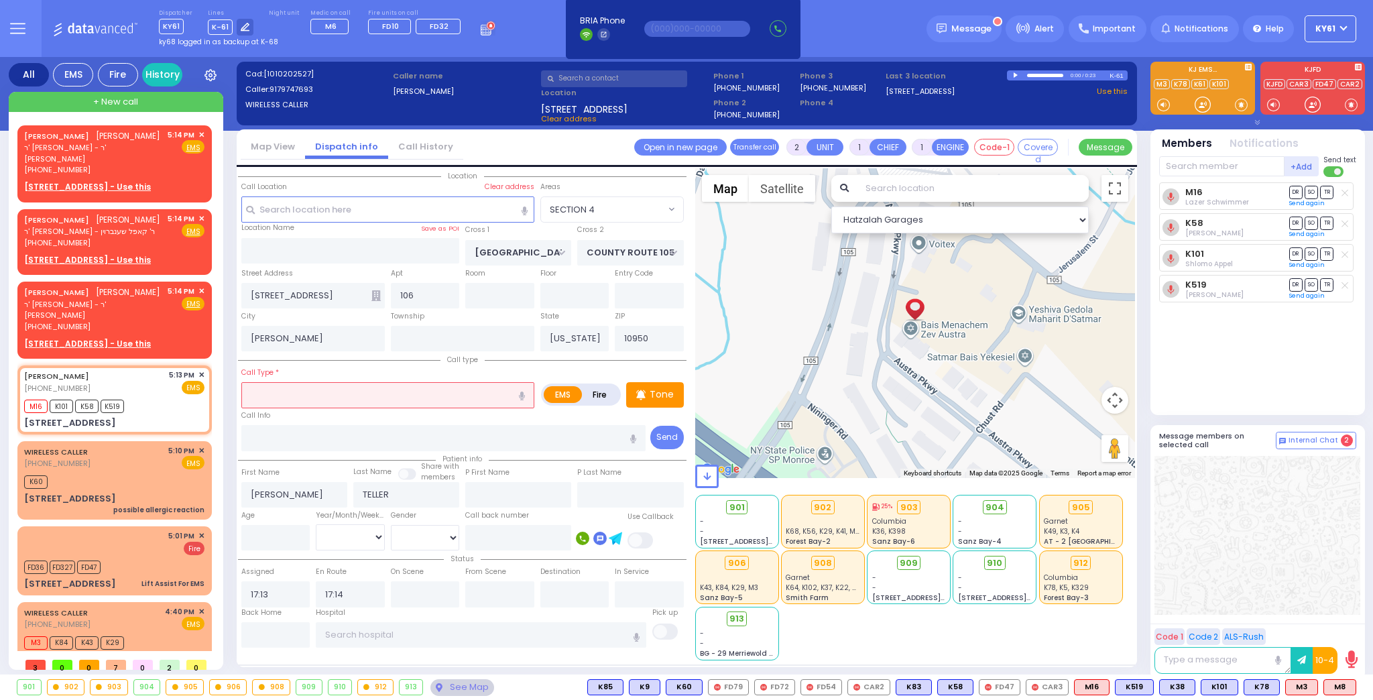
drag, startPoint x: 1253, startPoint y: 330, endPoint x: 1240, endPoint y: 335, distance: 13.8
click at [1253, 330] on div "M16 Lazer Schwimmer DR SO TR Sending text K58 DR" at bounding box center [1260, 292] width 200 height 221
click at [1341, 685] on span "M8" at bounding box center [1340, 687] width 32 height 15
select select
radio input "true"
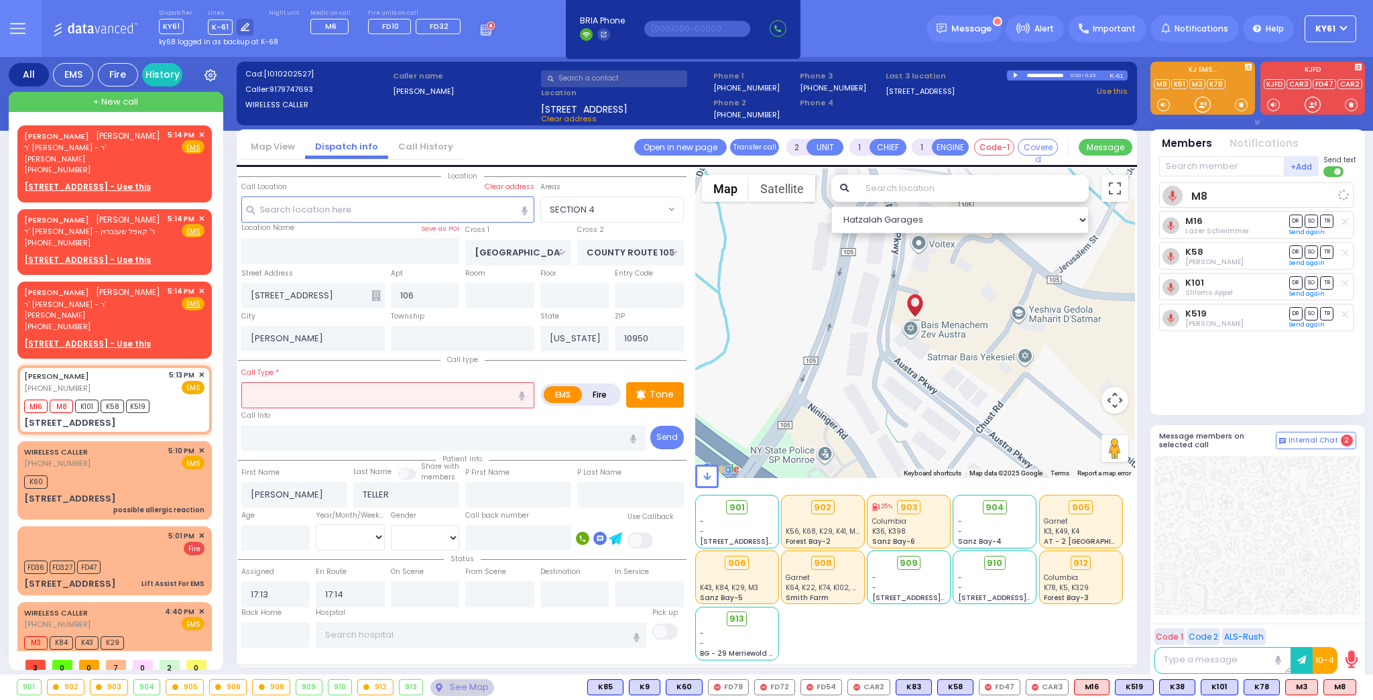
select select
select select "Hatzalah Garages"
select select "SECTION 4"
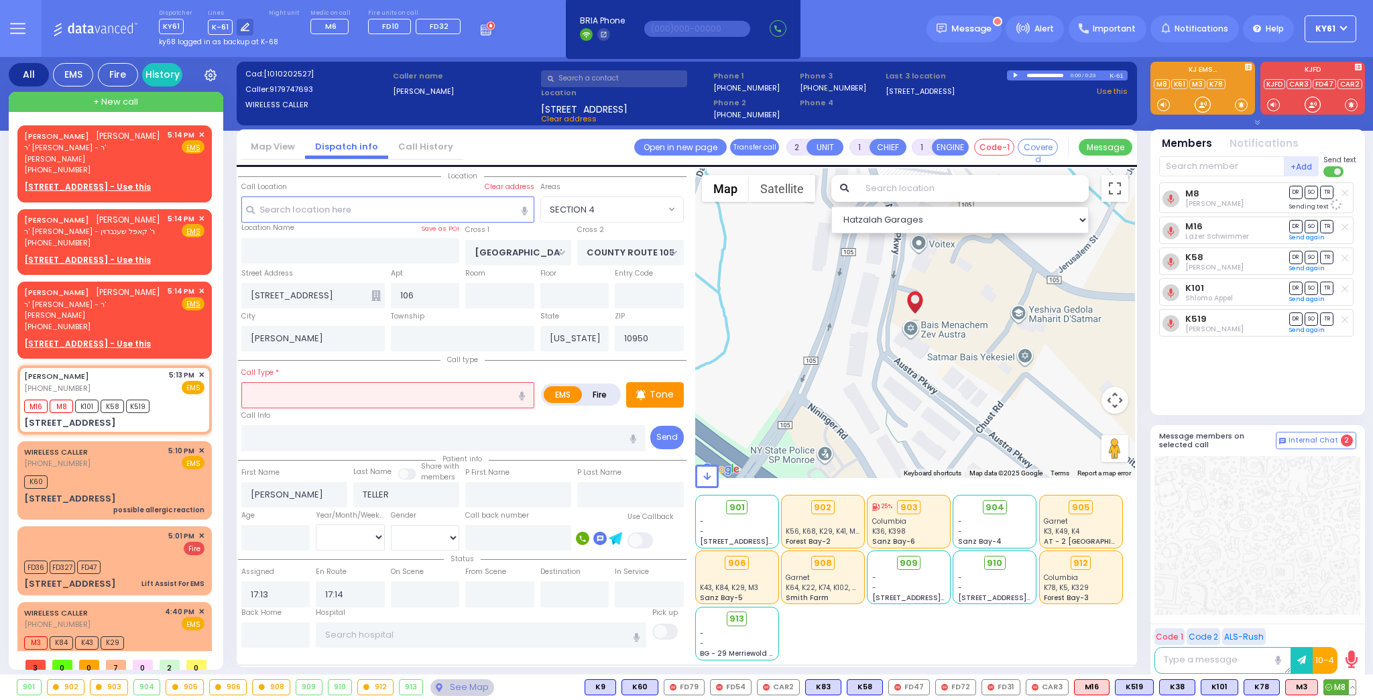
click at [1335, 685] on span "M8" at bounding box center [1340, 687] width 32 height 15
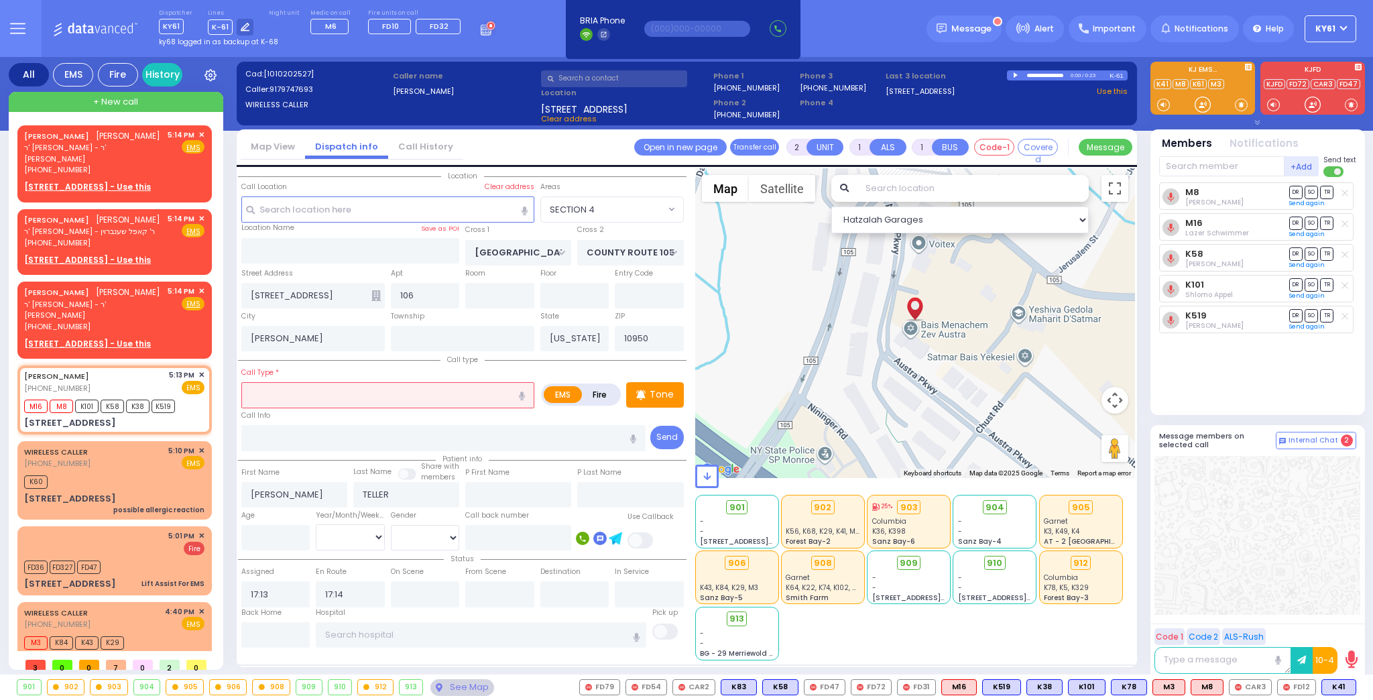
select select
radio input "true"
select select
select select "Hatzalah Garages"
select select "SECTION 4"
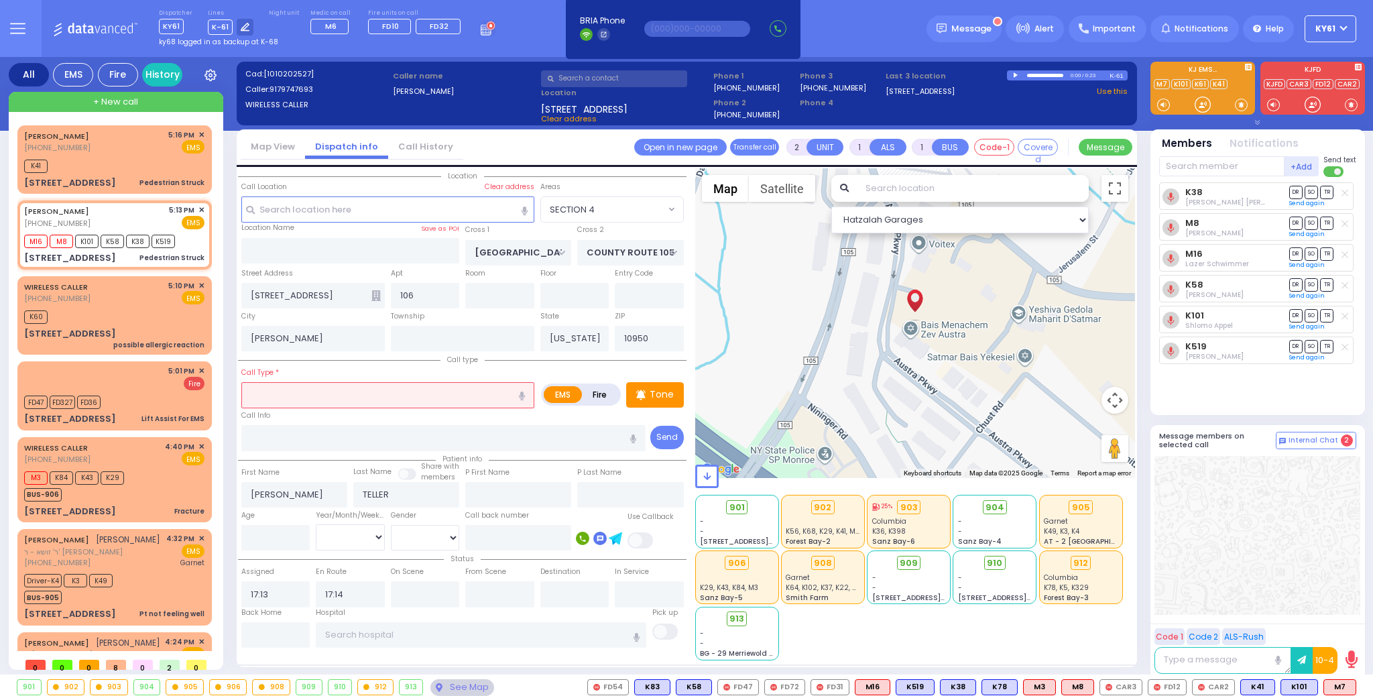
select select
type input "Pedestrian Struck"
radio input "true"
select select
select select "Hatzalah Garages"
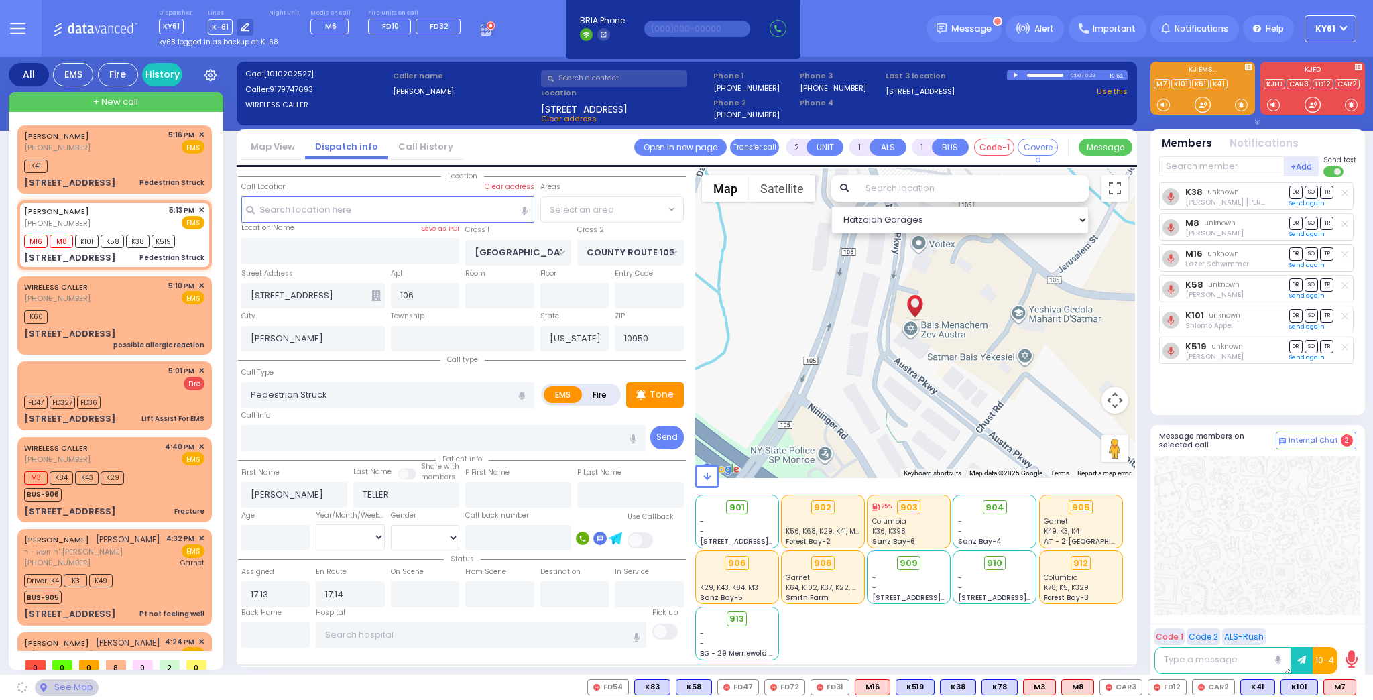
select select "SECTION 4"
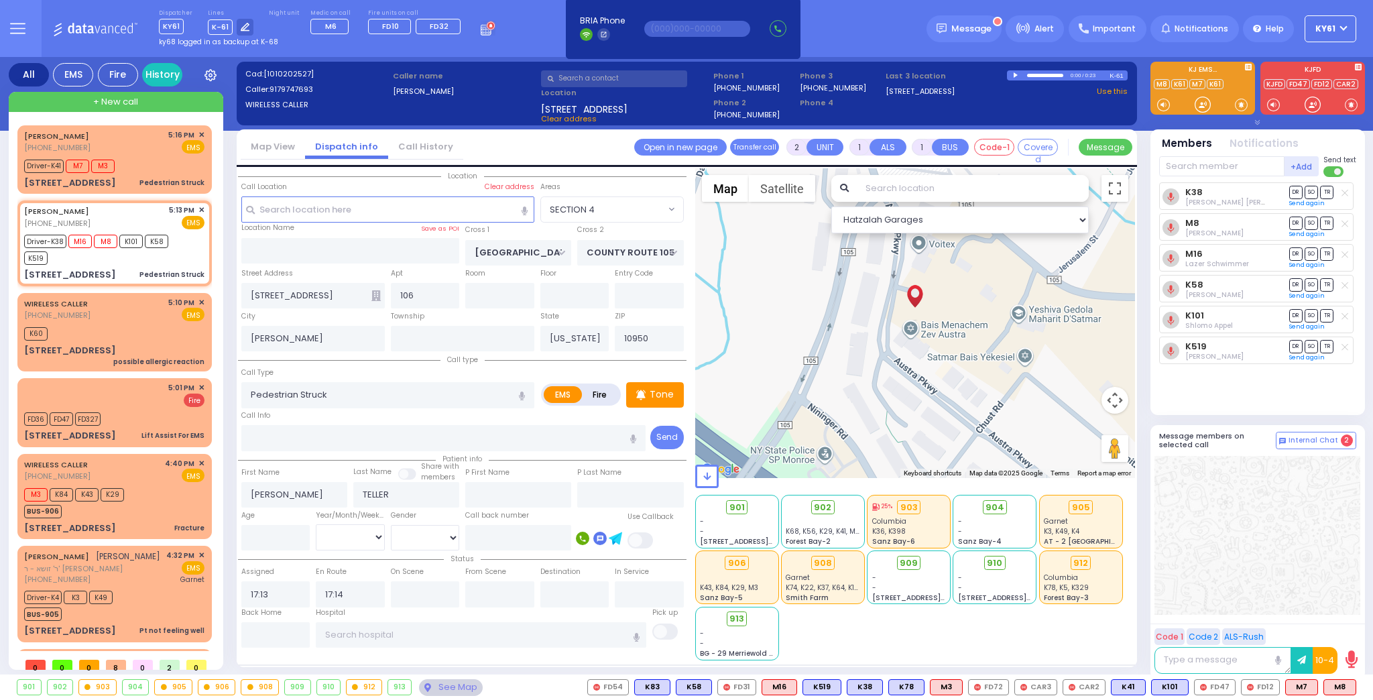
select select
radio input "true"
select select
select select "Hatzalah Garages"
select select "SECTION 4"
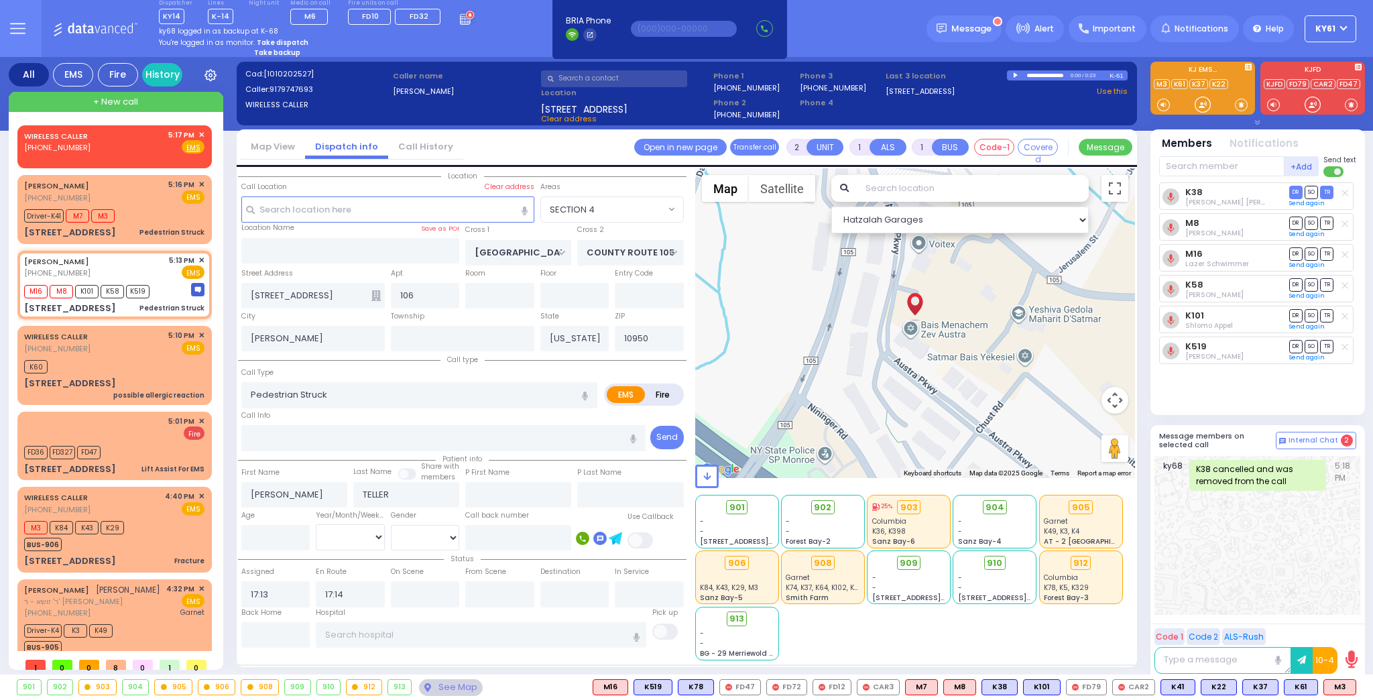
select select
radio input "true"
select select
select select "Hatzalah Garages"
select select "SECTION 4"
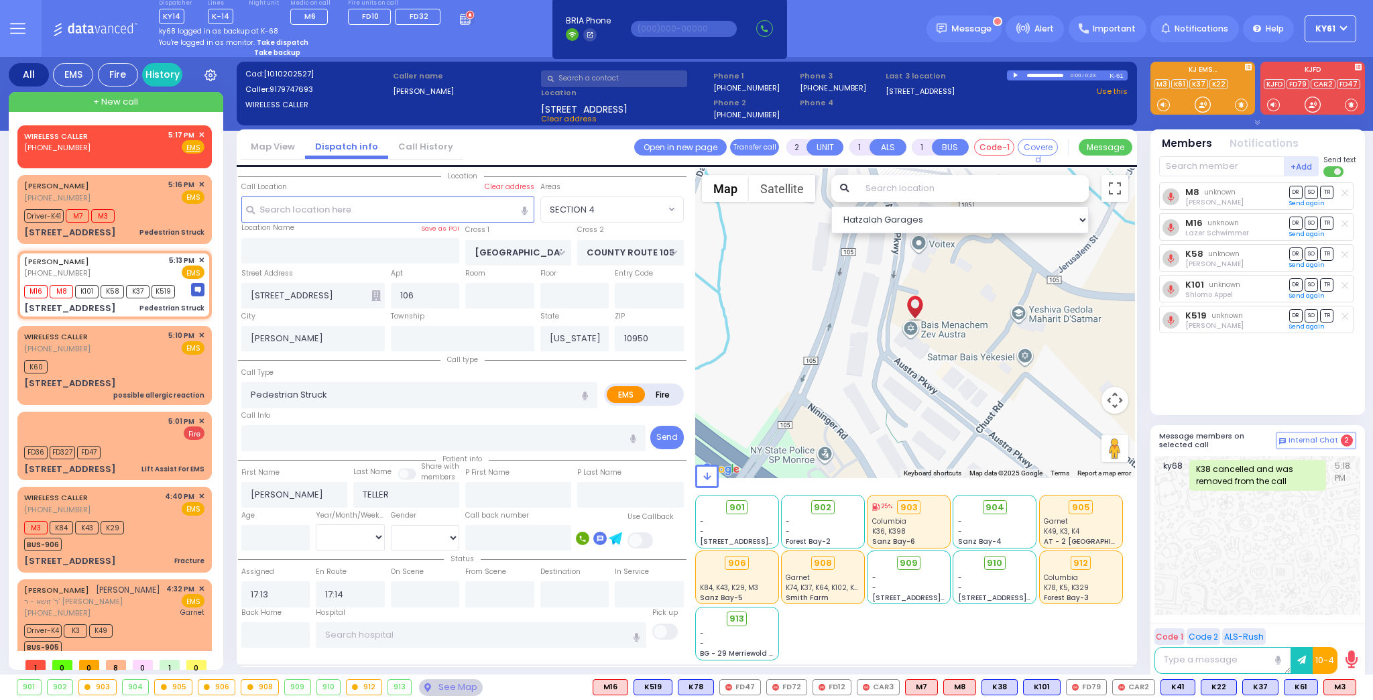
select select
radio input "true"
select select
select select "Hatzalah Garages"
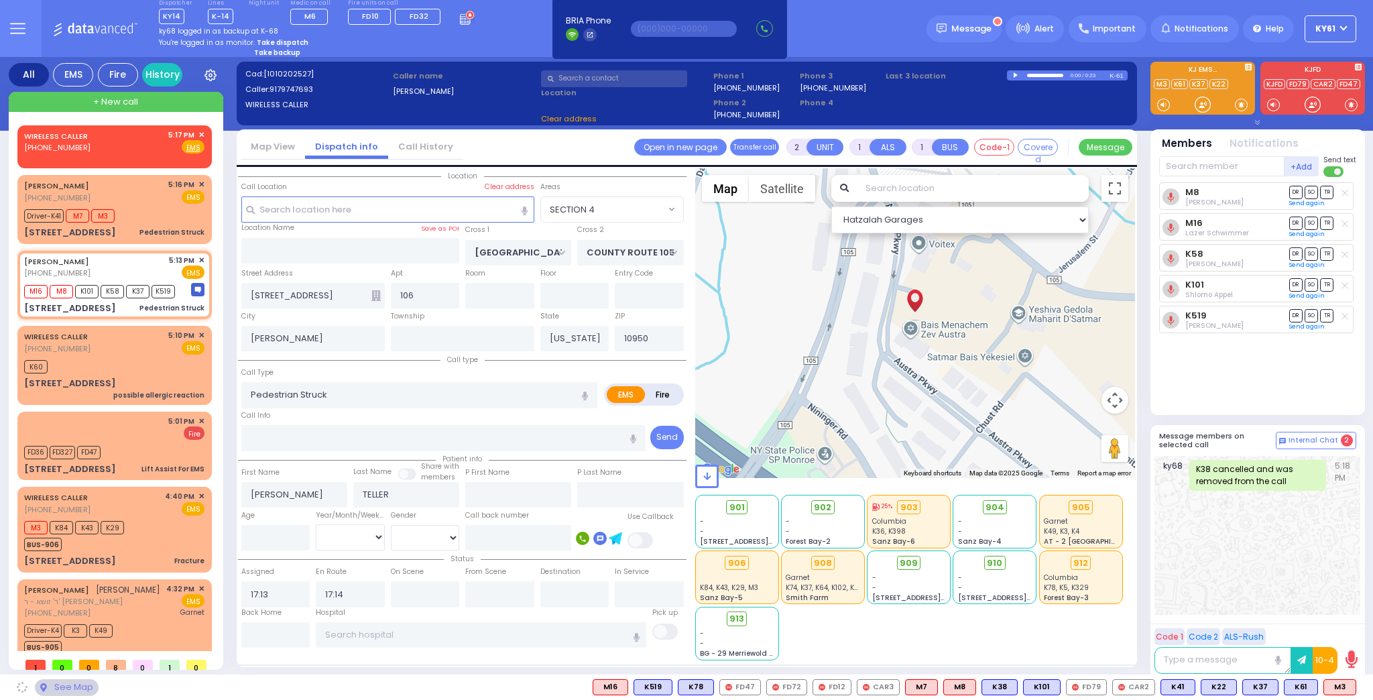
select select "SECTION 4"
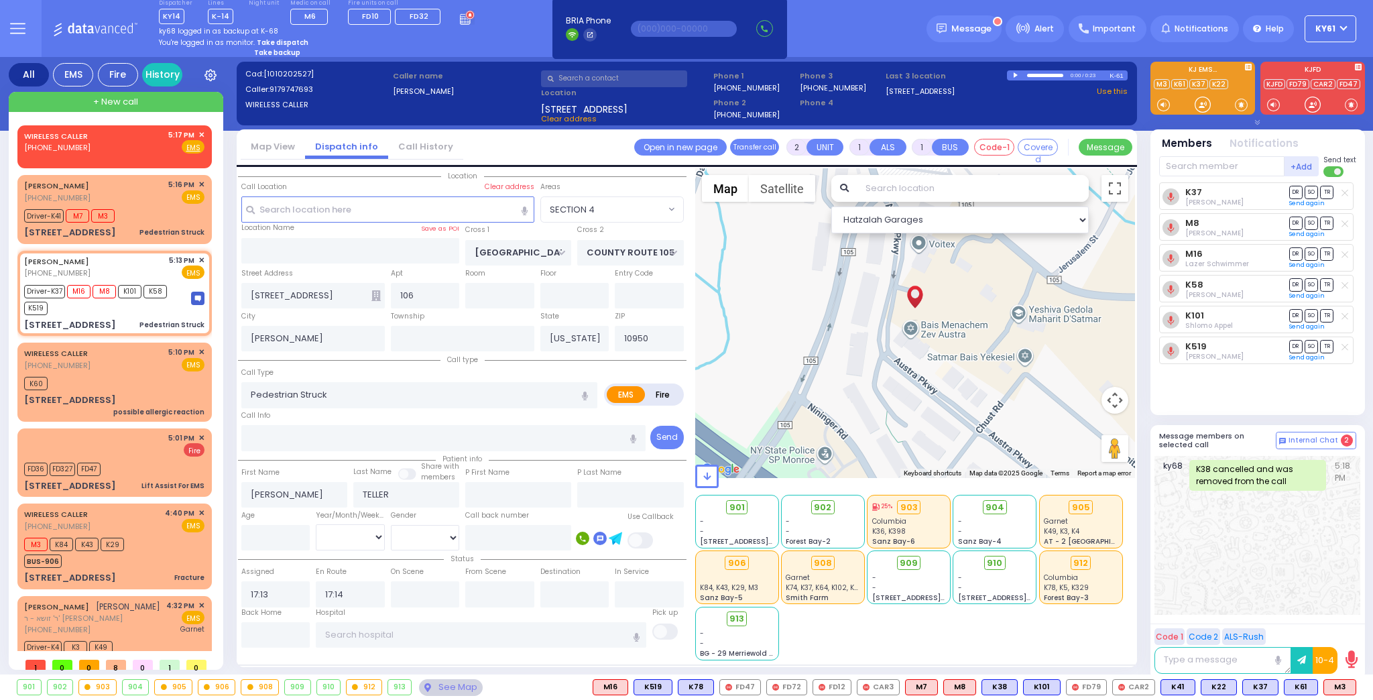
select select
radio input "true"
select select
select select "Hatzalah Garages"
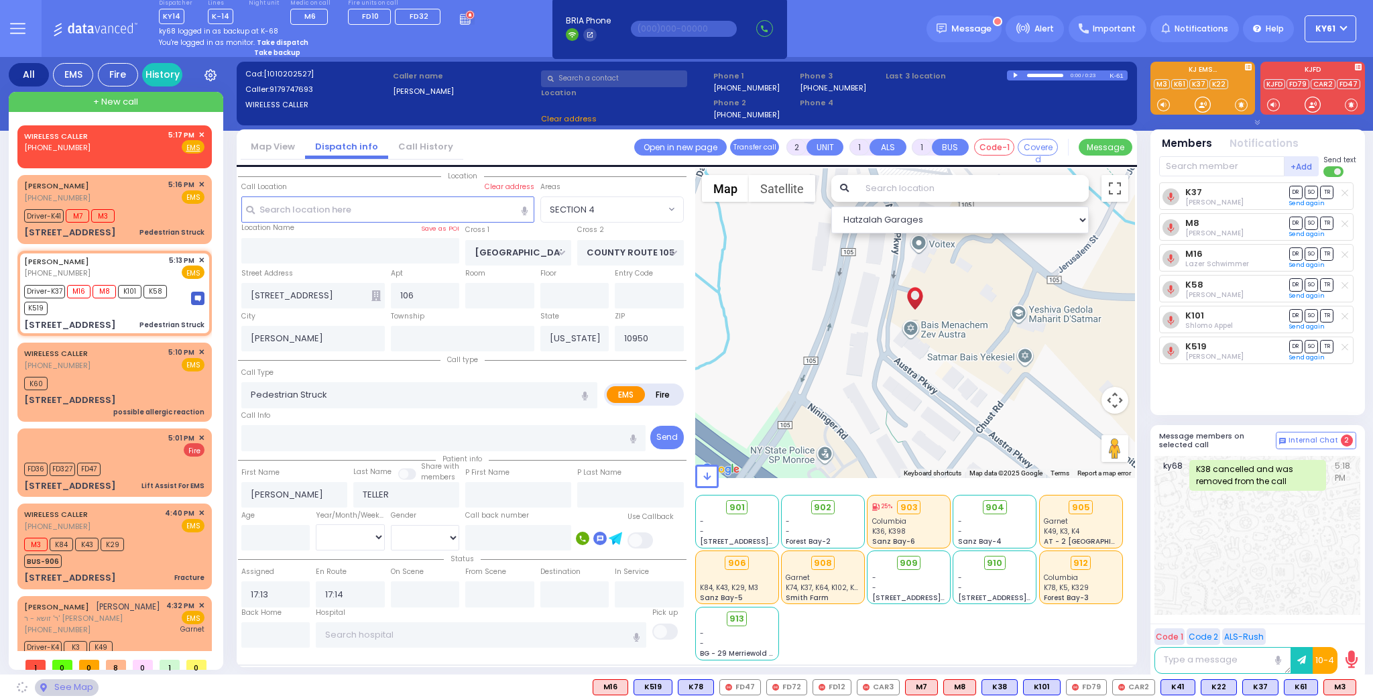
select select "SECTION 4"
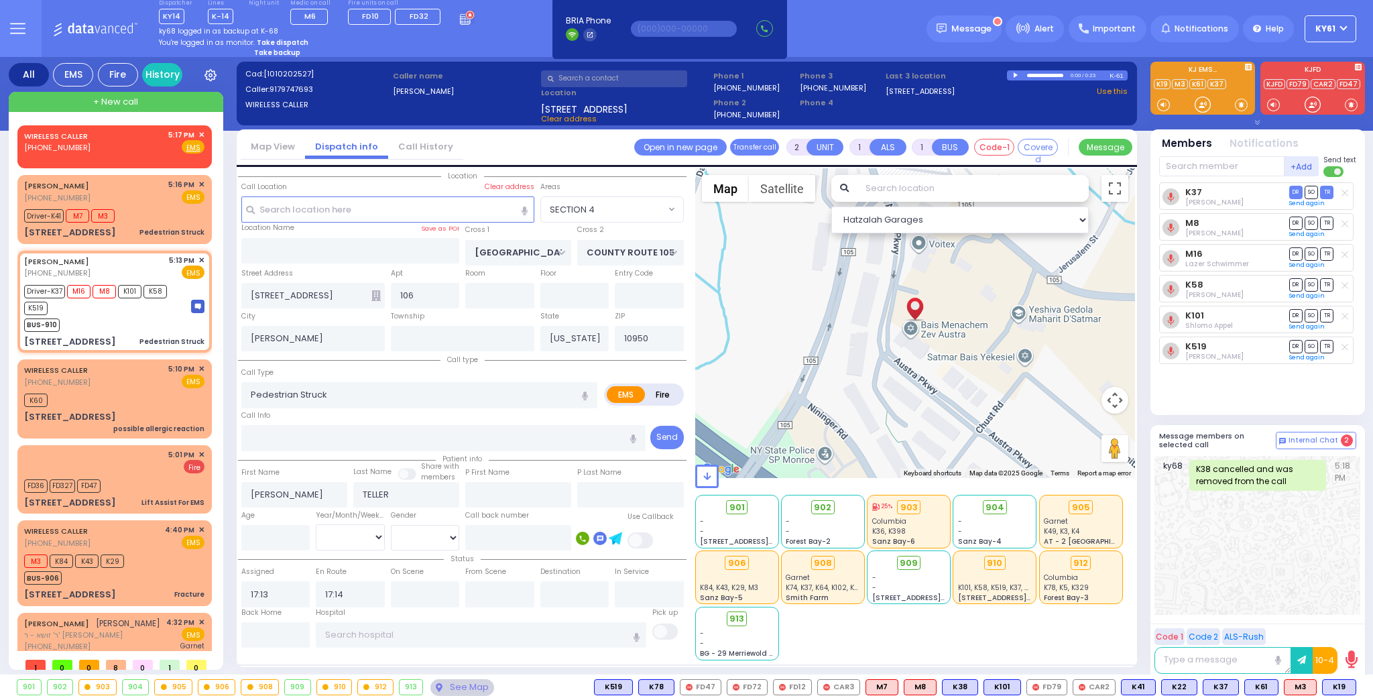
select select
radio input "true"
select select
select select "Hatzalah Garages"
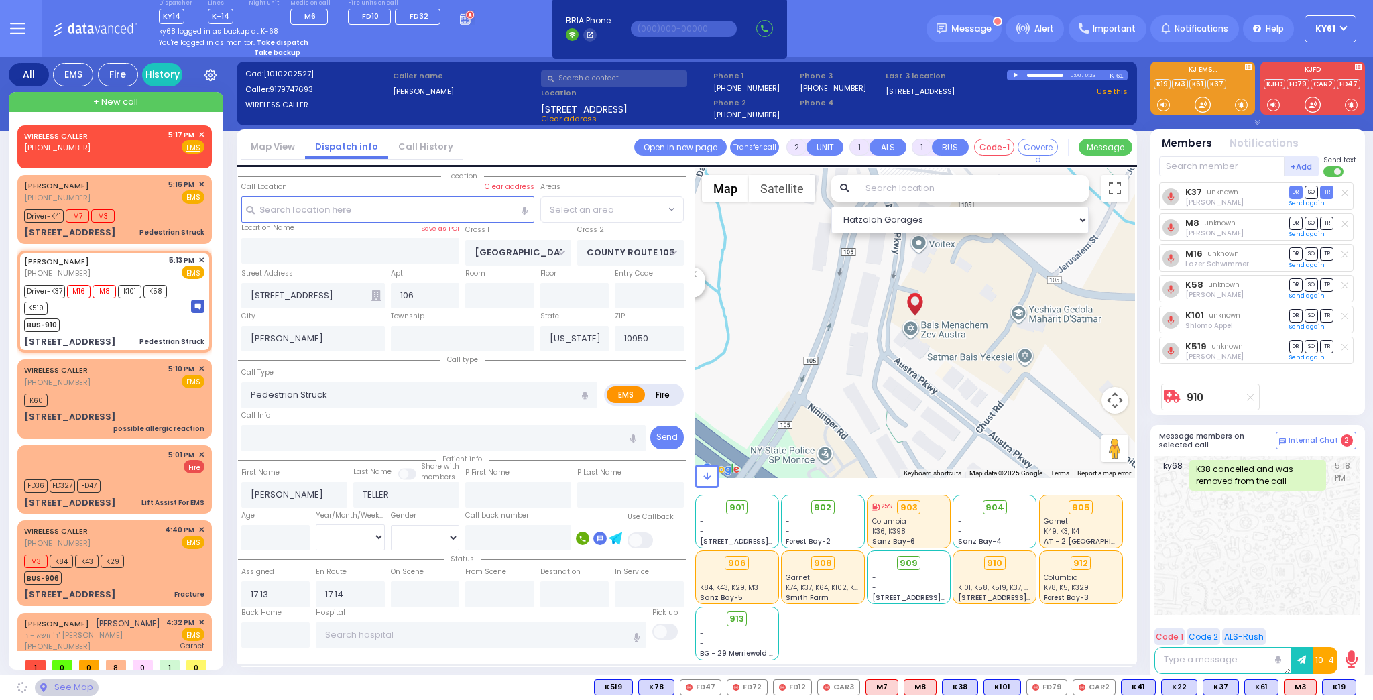
select select "SECTION 4"
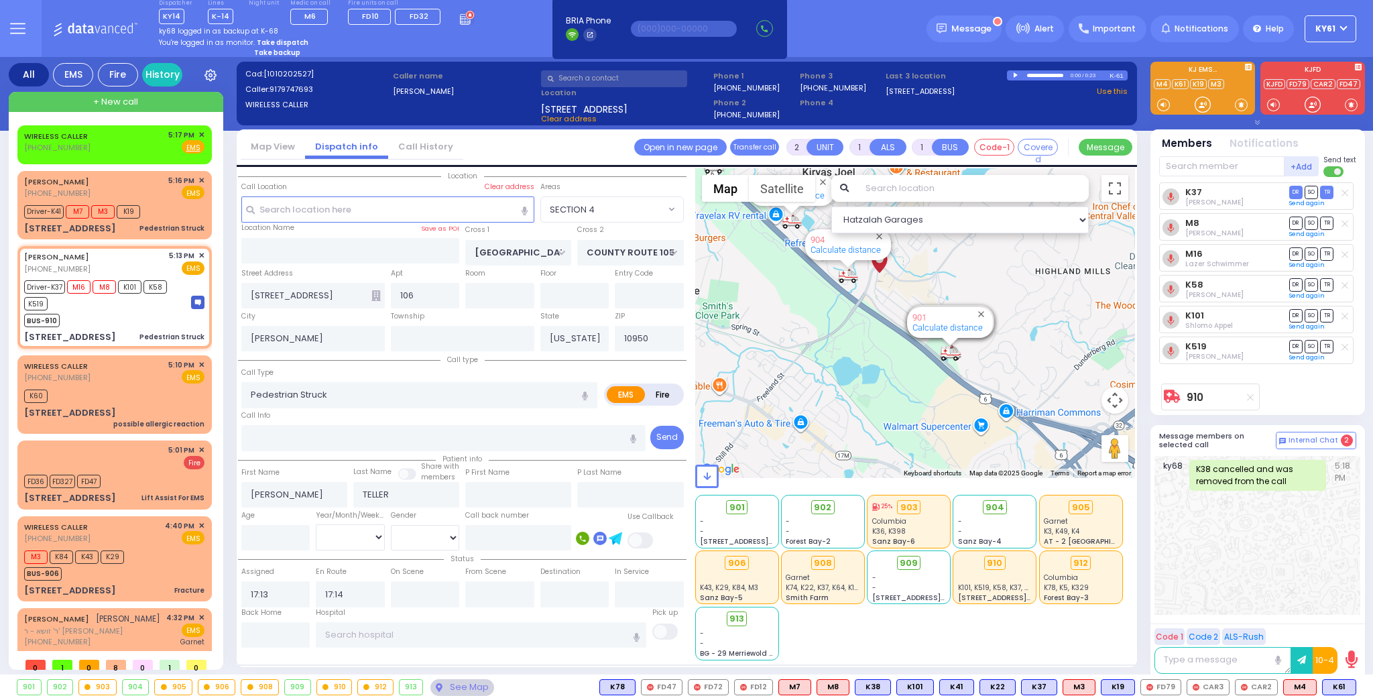
select select "SECTION 4"
select select
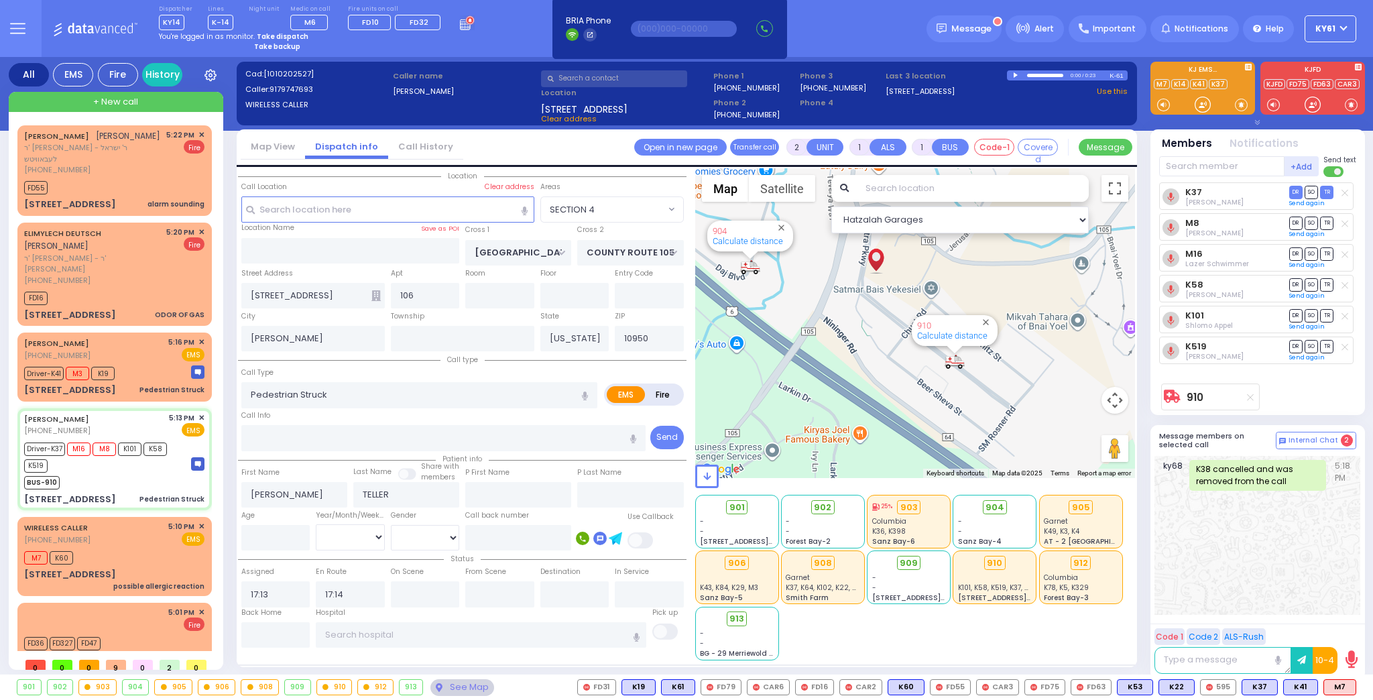
select select
radio input "true"
select select
type input "17:26"
select select "Hatzalah Garages"
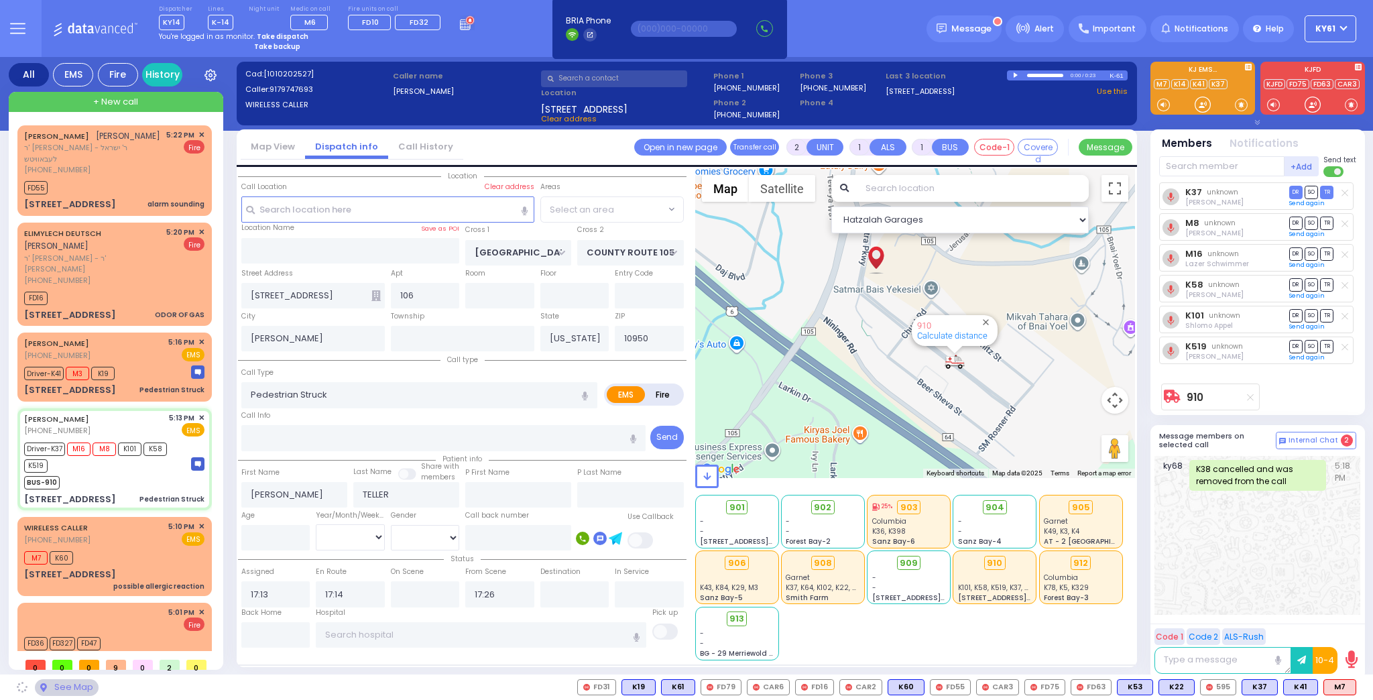
select select "SECTION 4"
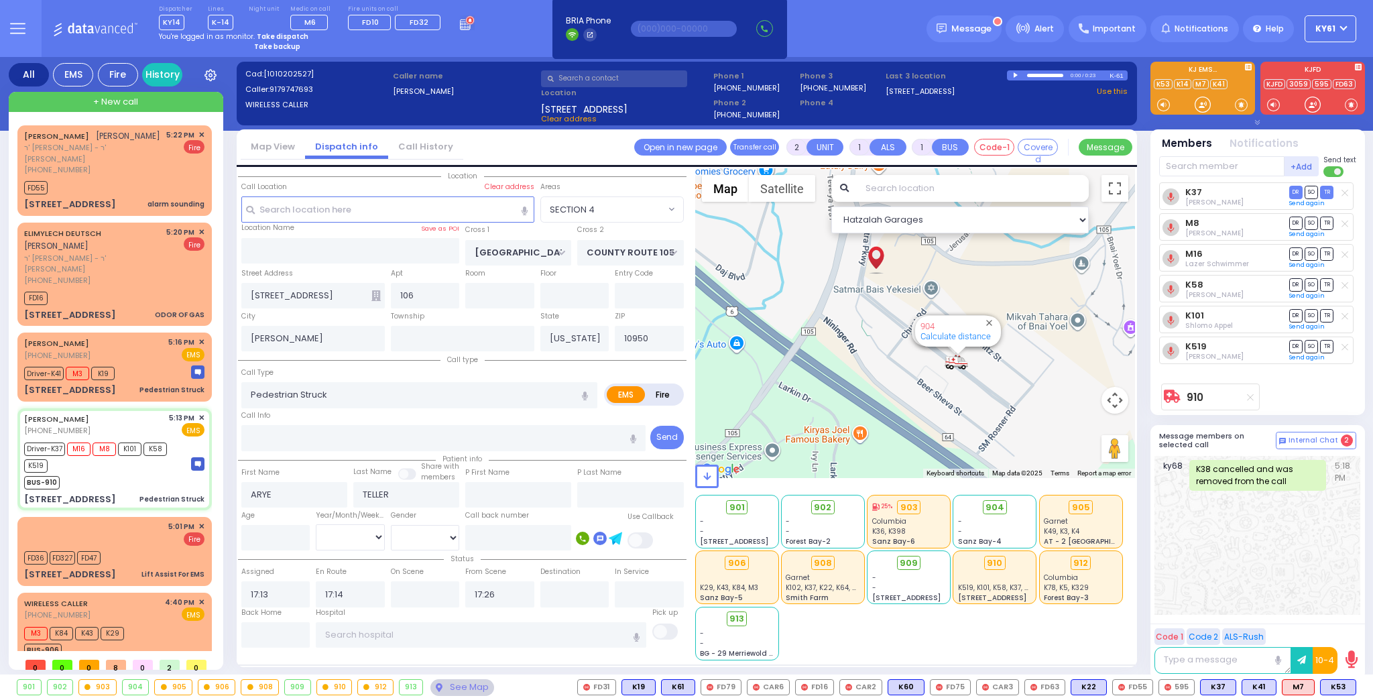
select select "SECTION 4"
select select
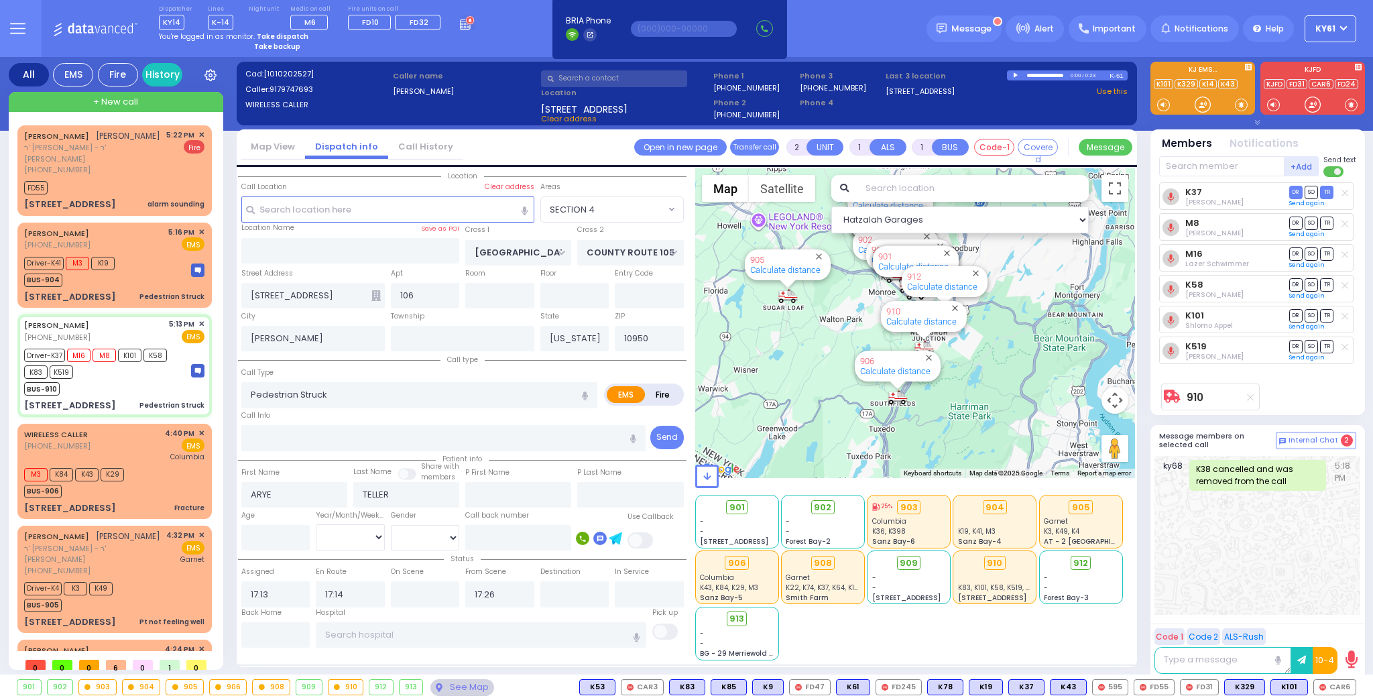
select select
radio input "true"
select select
select select "Hatzalah Garages"
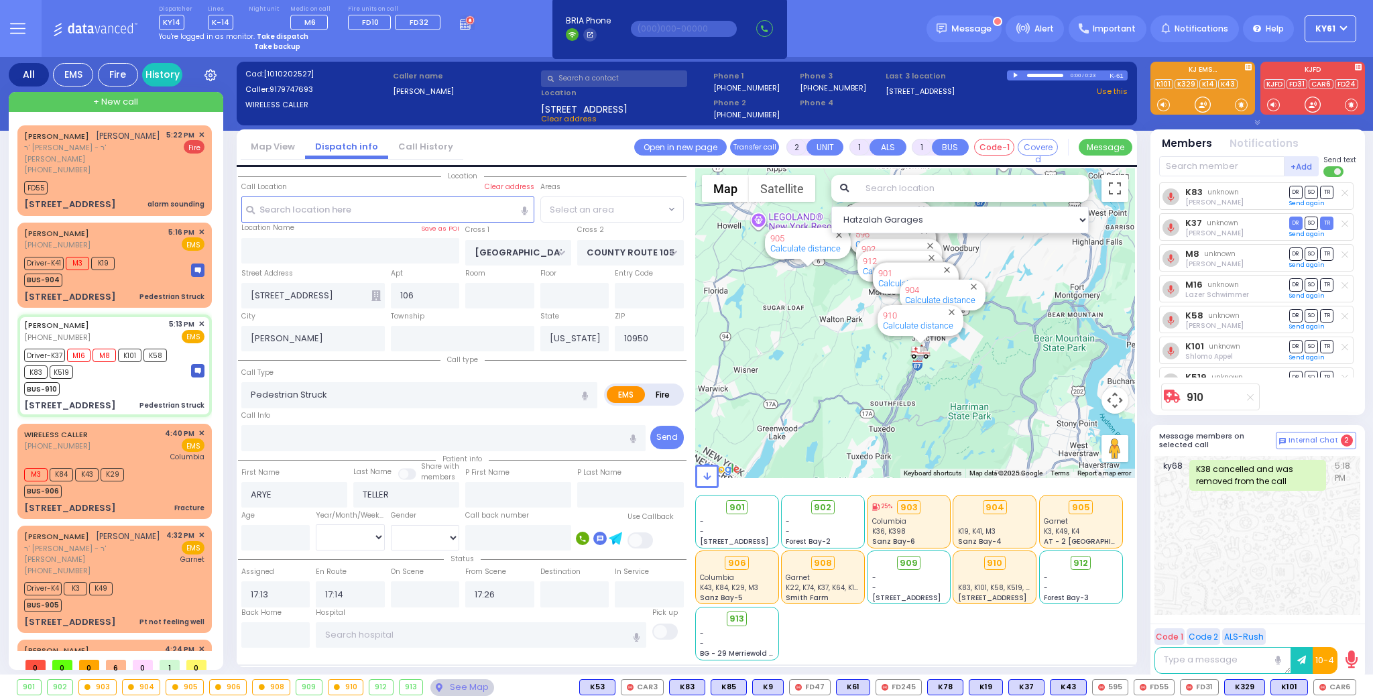
select select "SECTION 4"
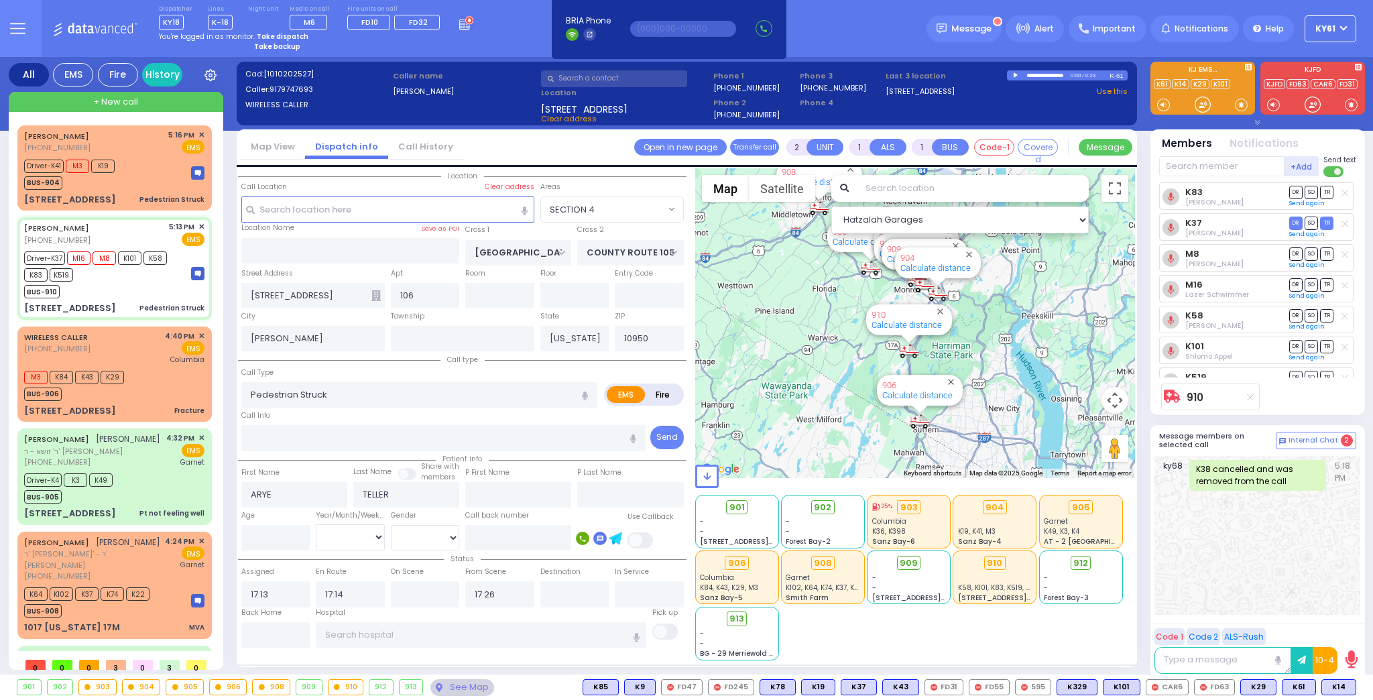
select select "SECTION 4"
select select
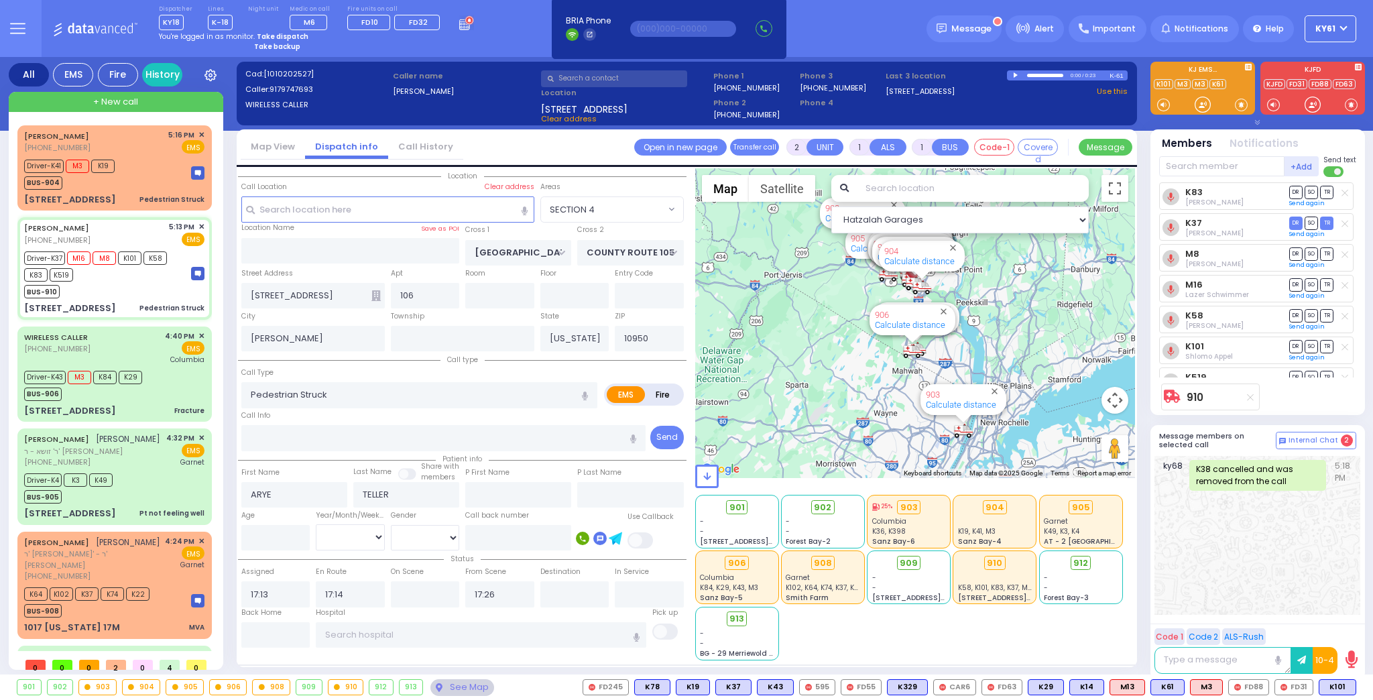
type input "6"
select select
radio input "true"
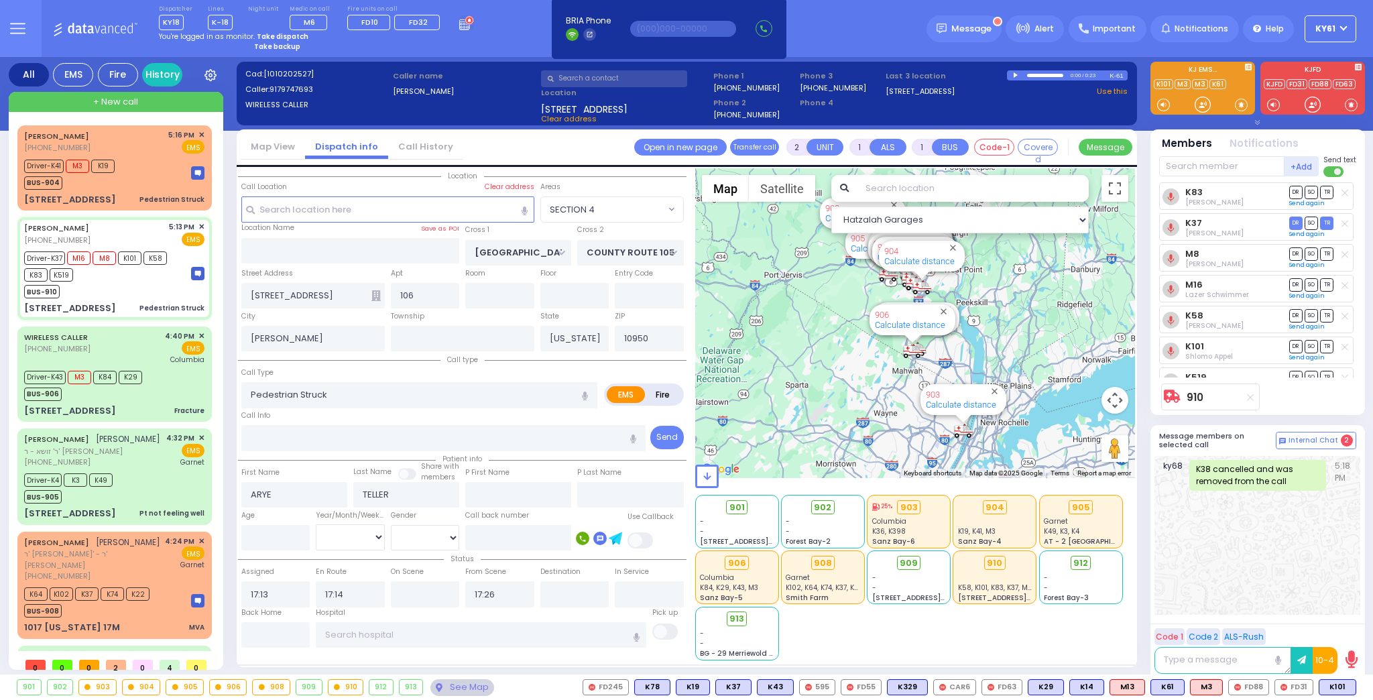
type input "[PERSON_NAME]"
type input "Spira"
type input "8"
select select "Year"
select select "[DEMOGRAPHIC_DATA]"
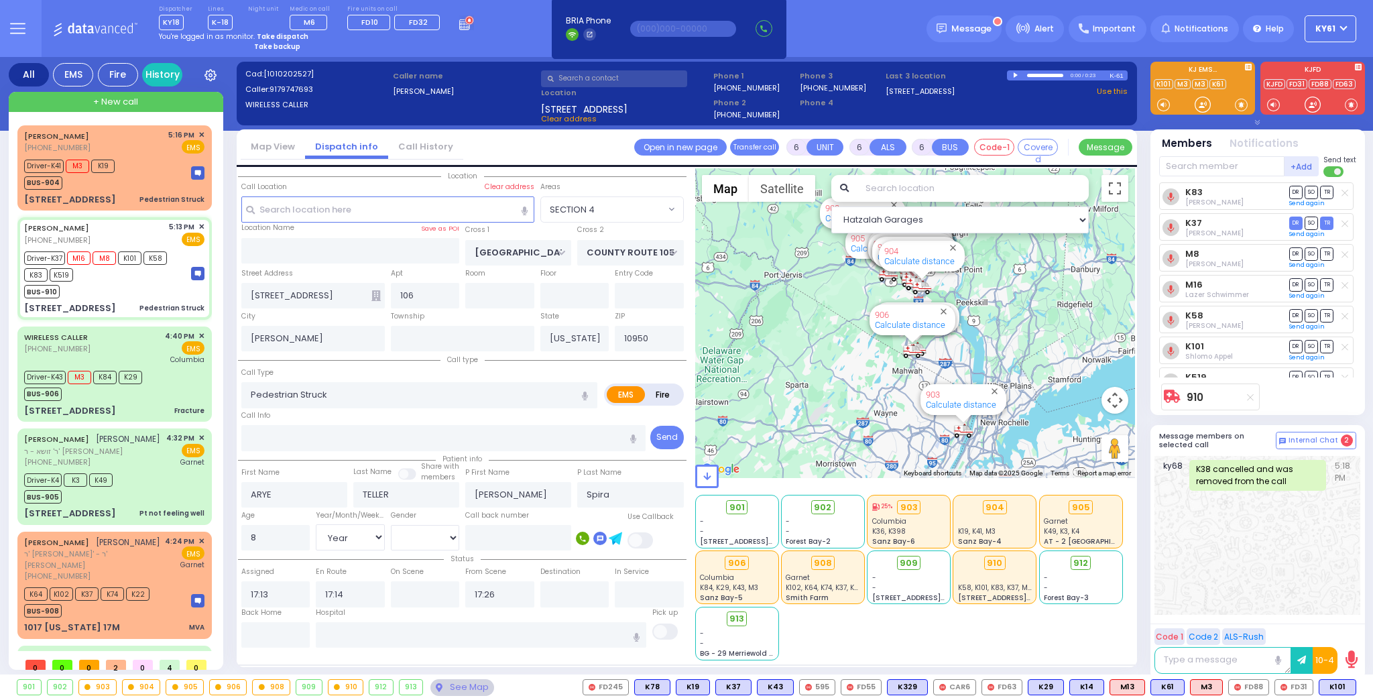
select select "Hatzalah Garages"
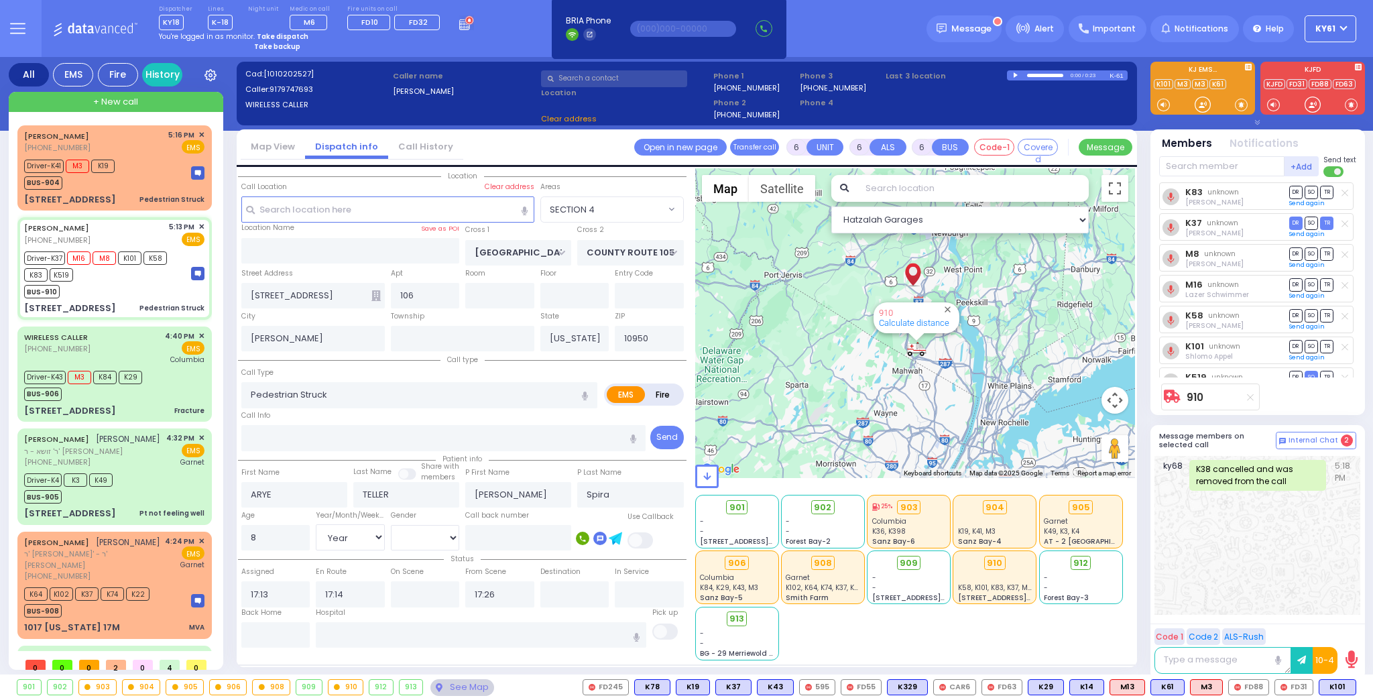
select select "SECTION 4"
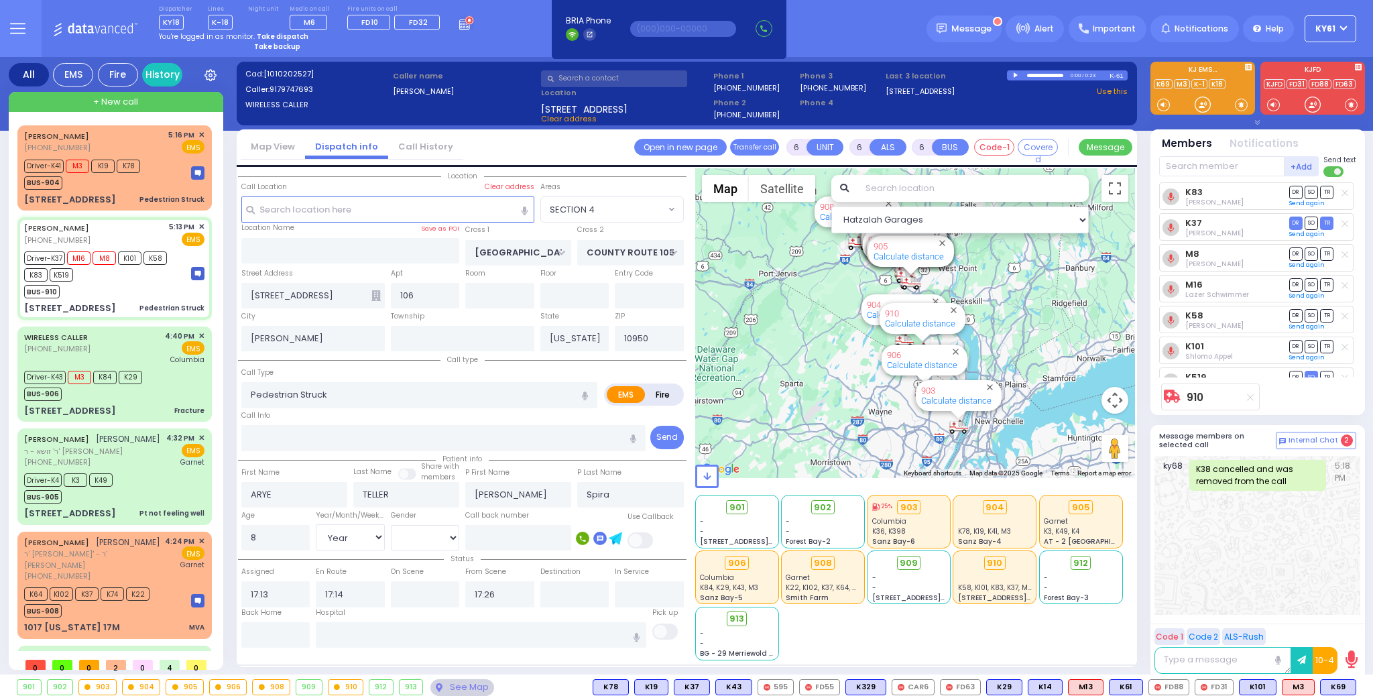
select select
radio input "true"
select select "Year"
select select "[DEMOGRAPHIC_DATA]"
select select "Hatzalah Garages"
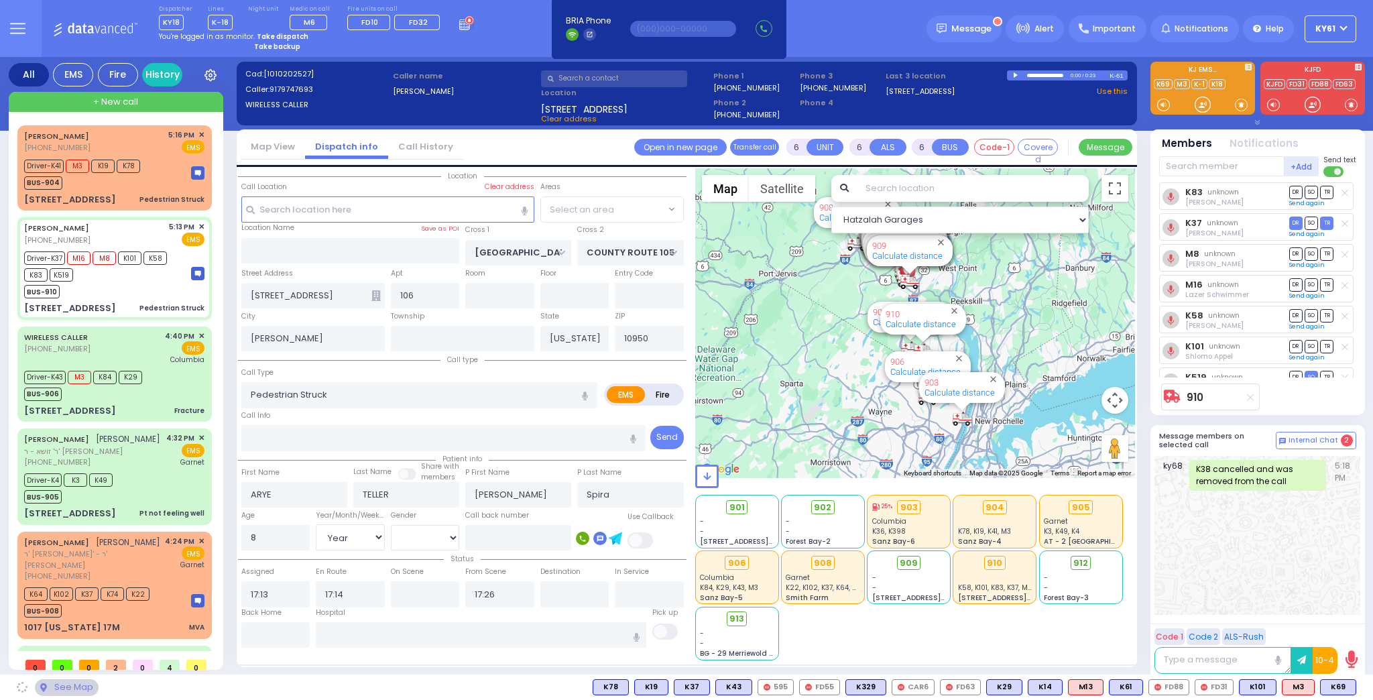
select select "SECTION 4"
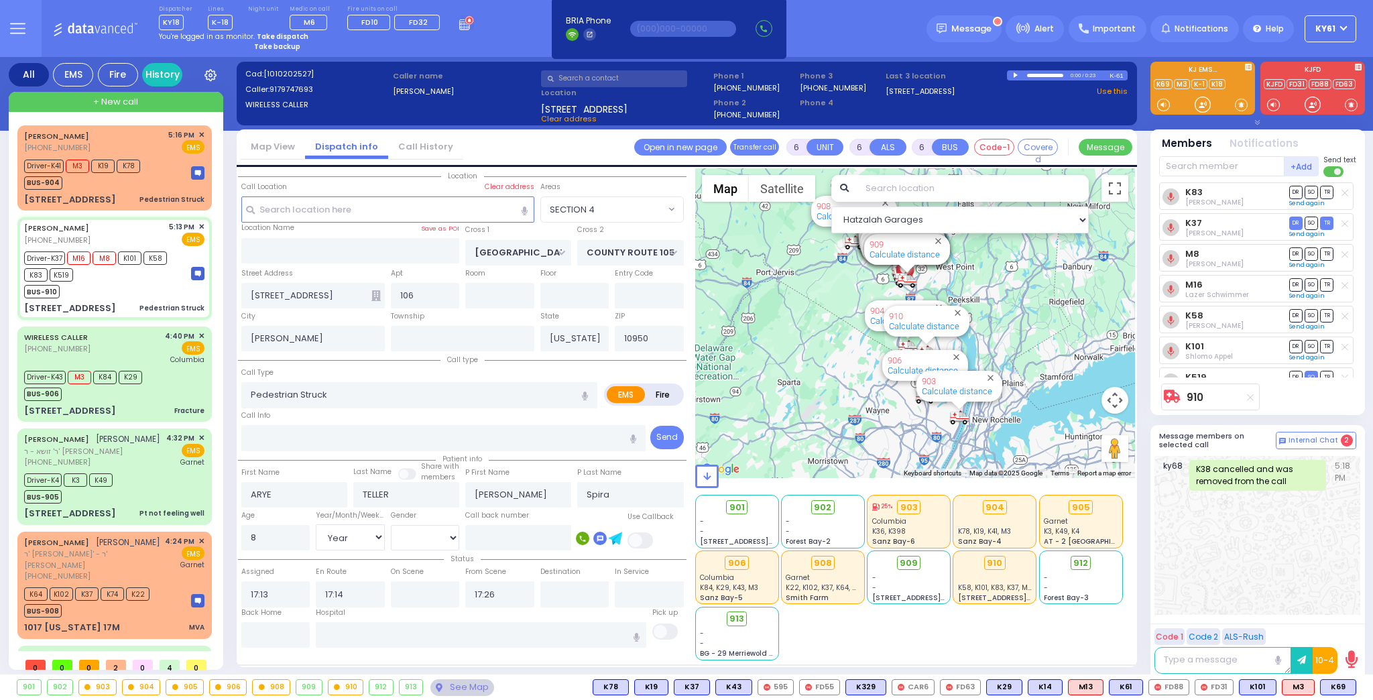
select select
radio input "true"
select select "Year"
select select "[DEMOGRAPHIC_DATA]"
select select "Hatzalah Garages"
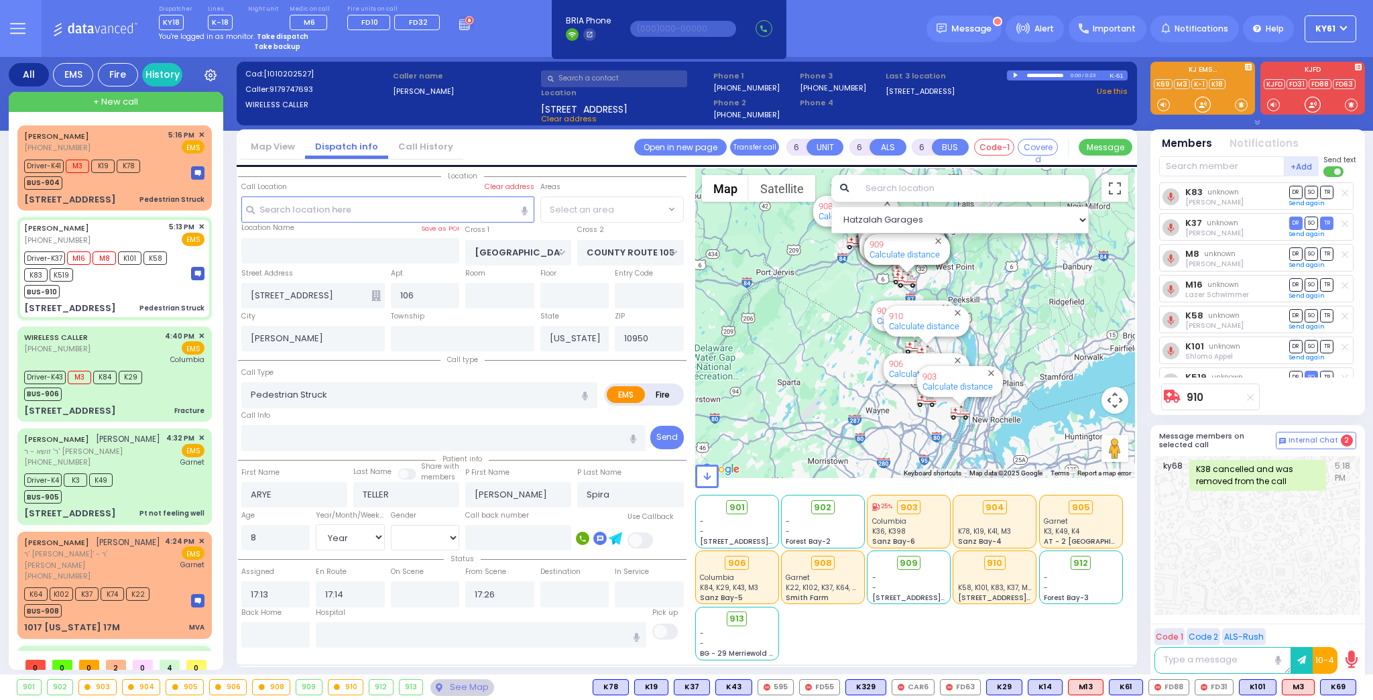
select select "SECTION 4"
select select
radio input "true"
select select "Year"
select select "[DEMOGRAPHIC_DATA]"
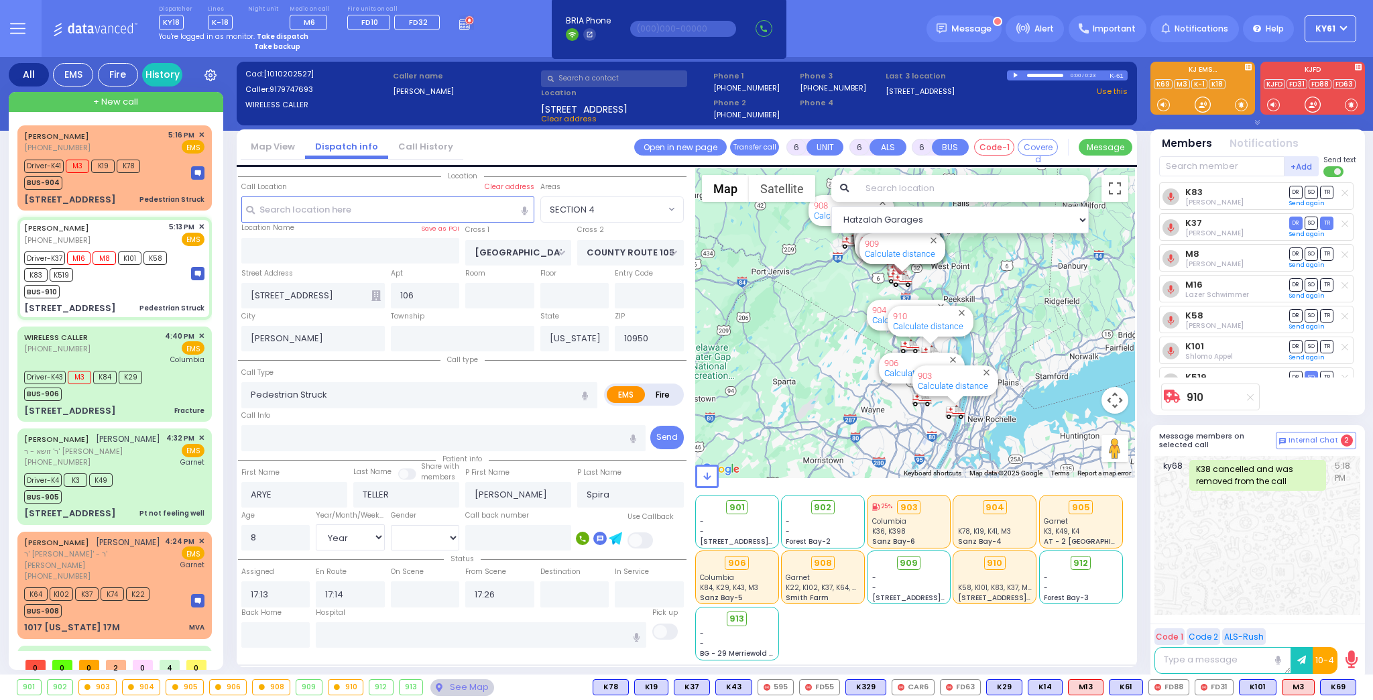
select select "Hatzalah Garages"
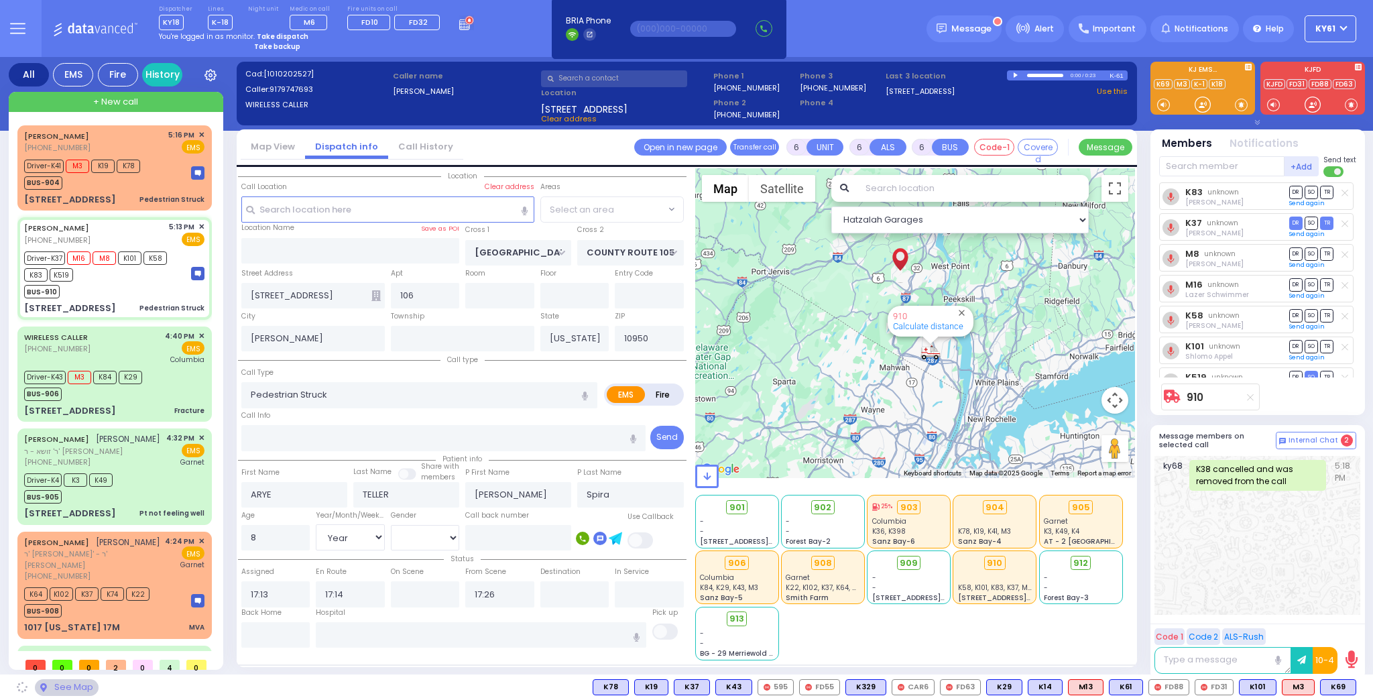
select select "SECTION 4"
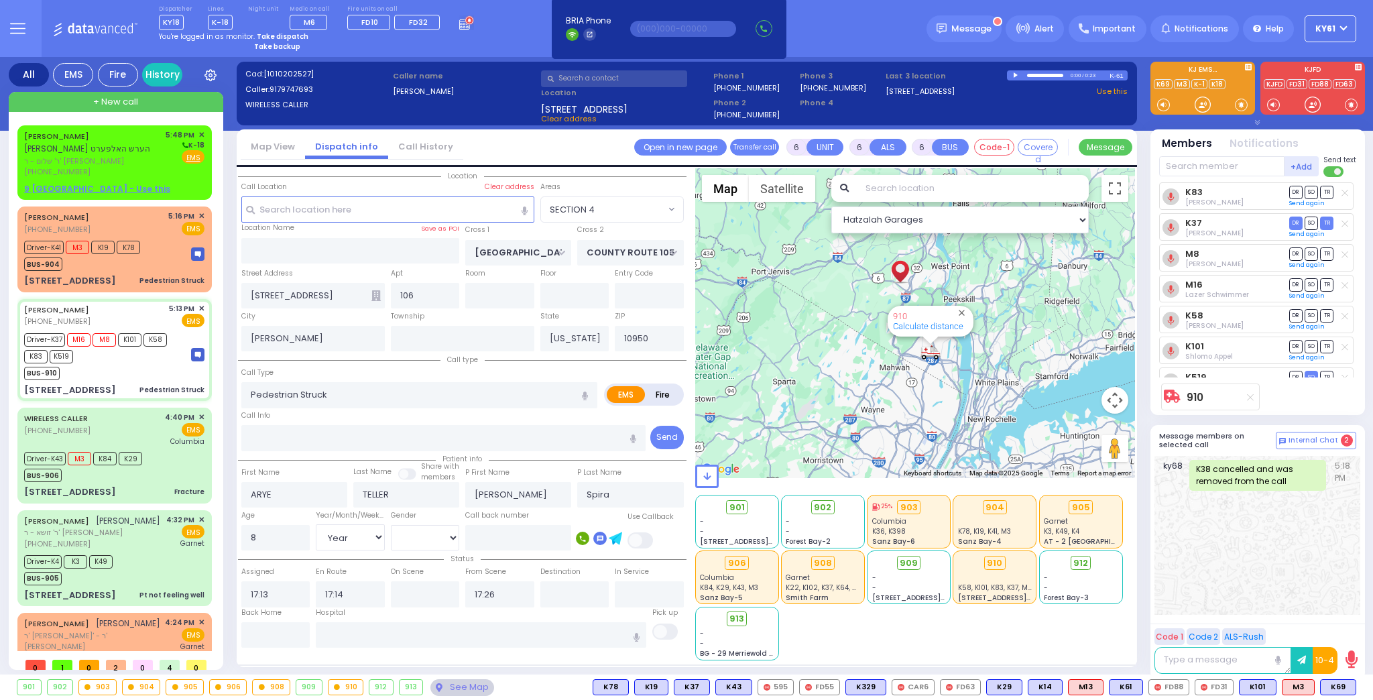
select select
radio input "true"
select select "Year"
select select "[DEMOGRAPHIC_DATA]"
select select "Hatzalah Garages"
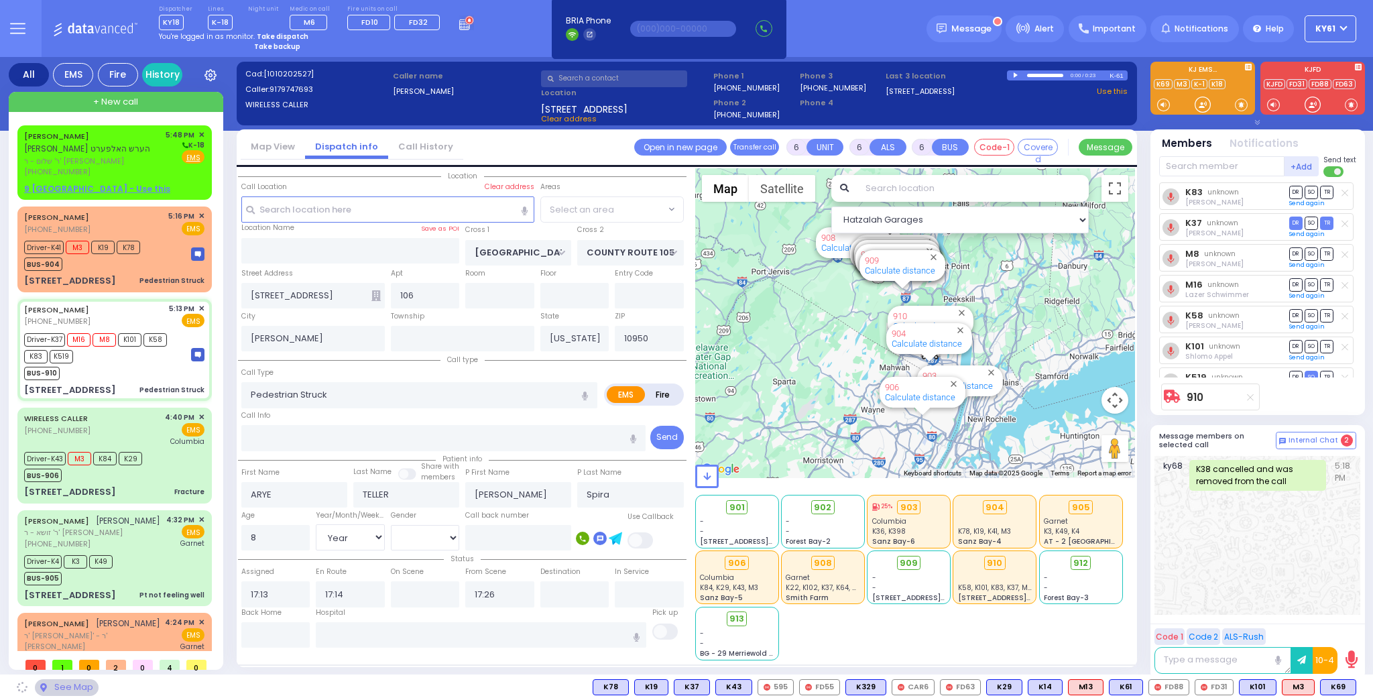
select select "SECTION 4"
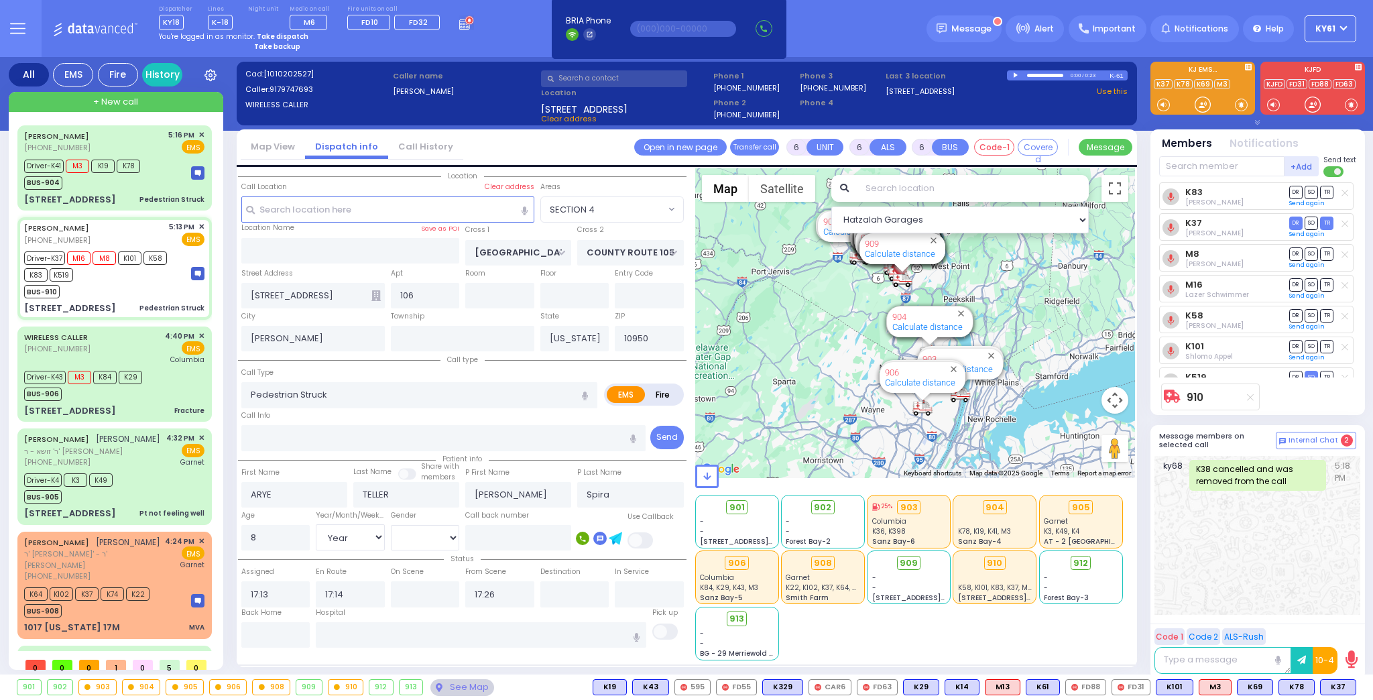
select select
radio input "true"
select select "Year"
select select "[DEMOGRAPHIC_DATA]"
select select "Hatzalah Garages"
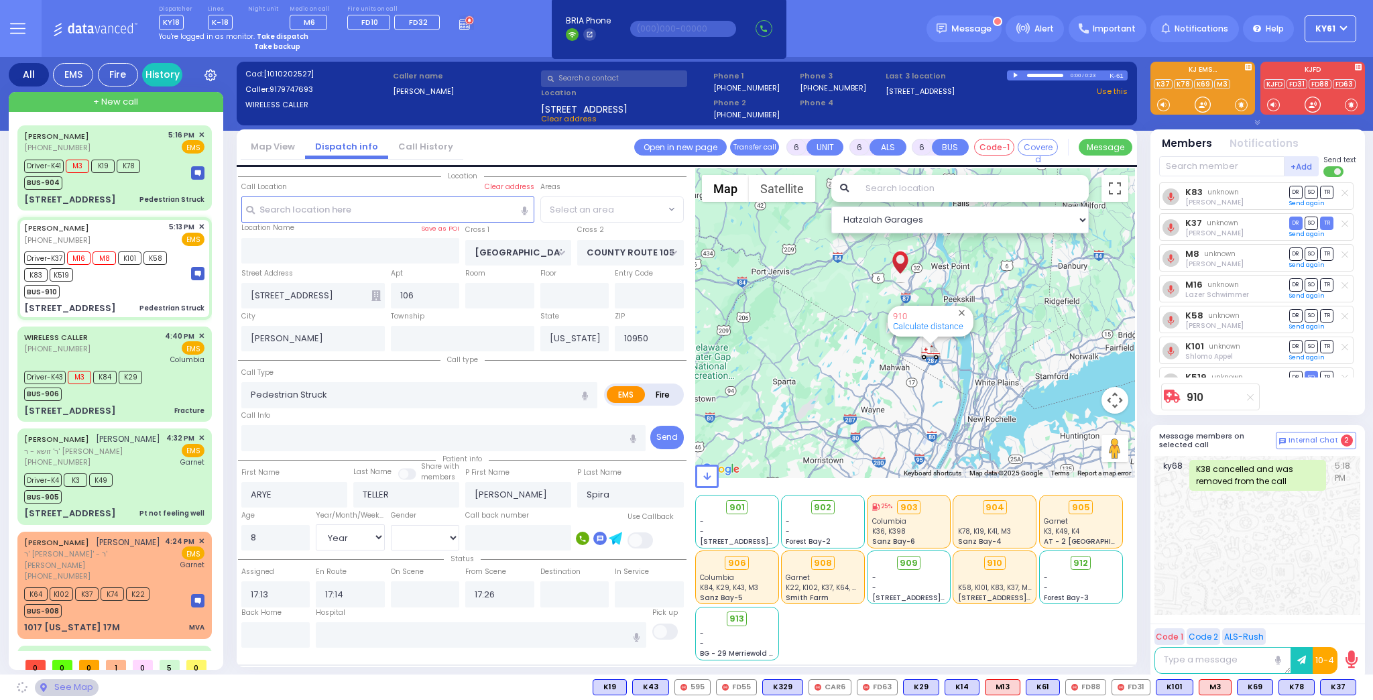
select select "SECTION 4"
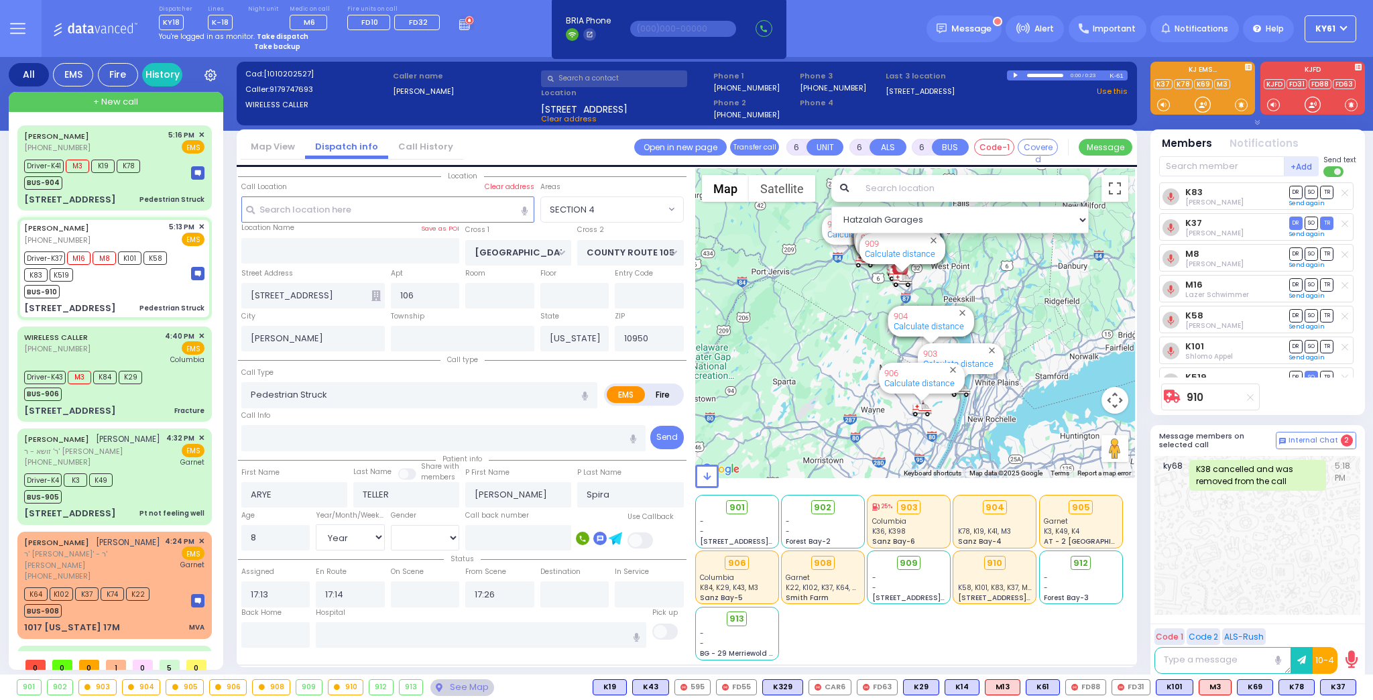
select select
radio input "true"
select select "Year"
select select "[DEMOGRAPHIC_DATA]"
select select "Hatzalah Garages"
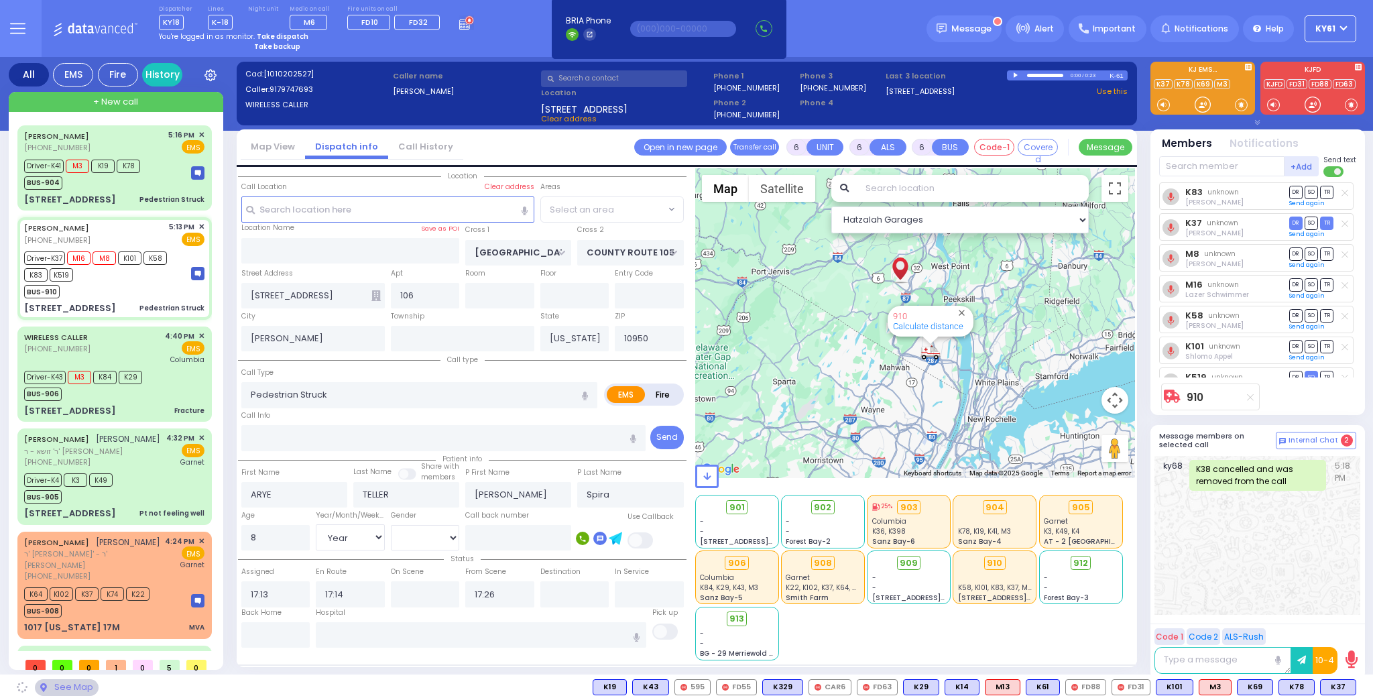
select select "SECTION 4"
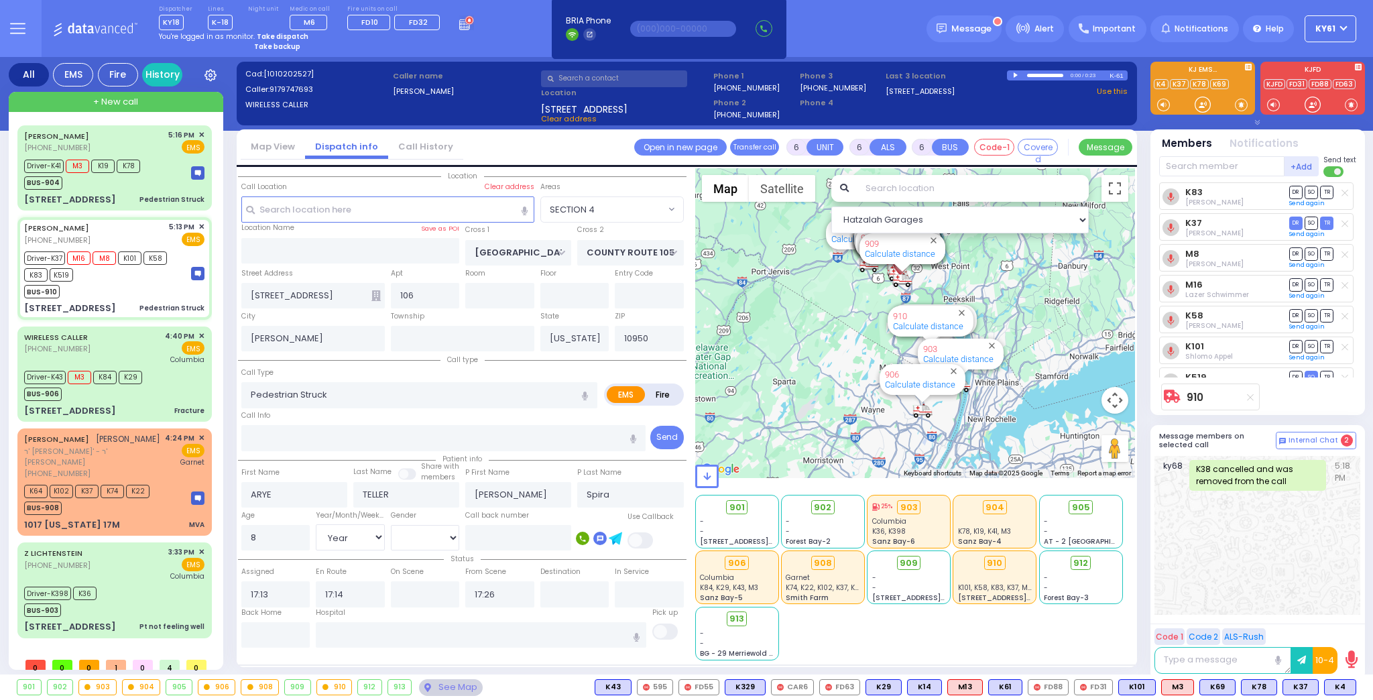
select select
radio input "true"
select select "Year"
select select "[DEMOGRAPHIC_DATA]"
select select "Hatzalah Garages"
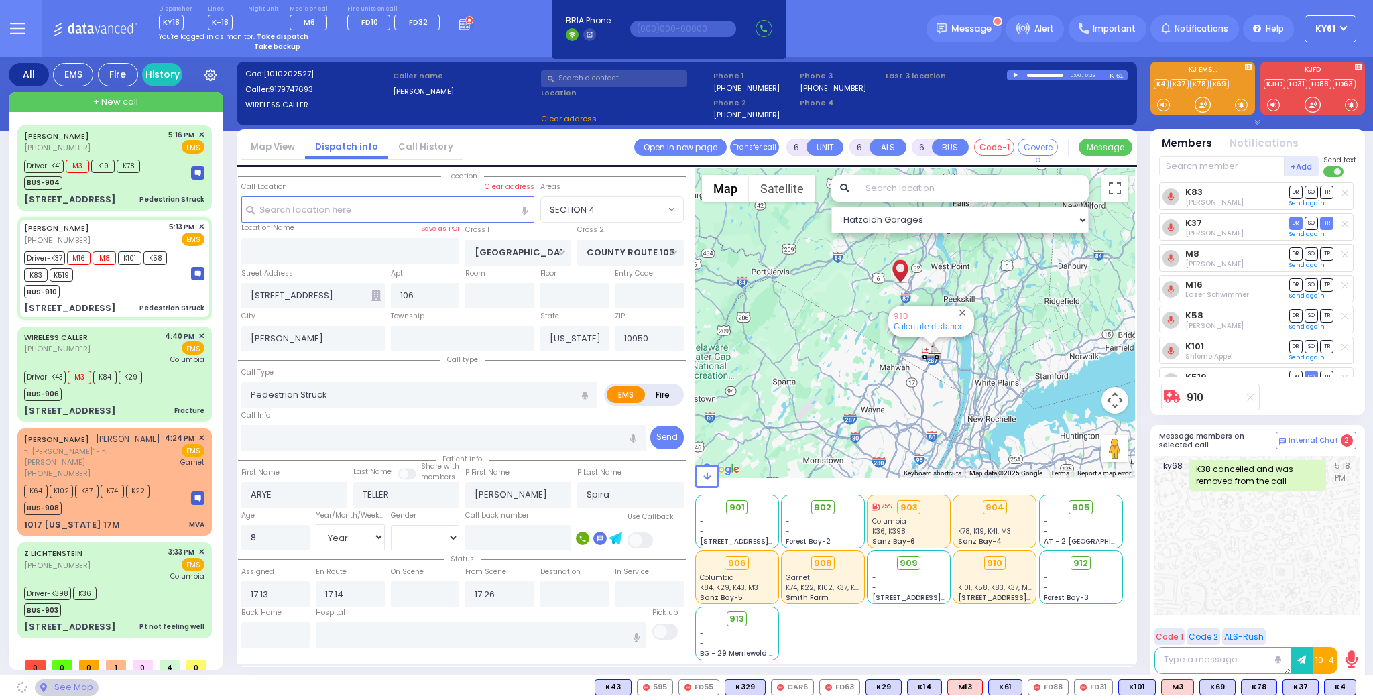
select select "SECTION 4"
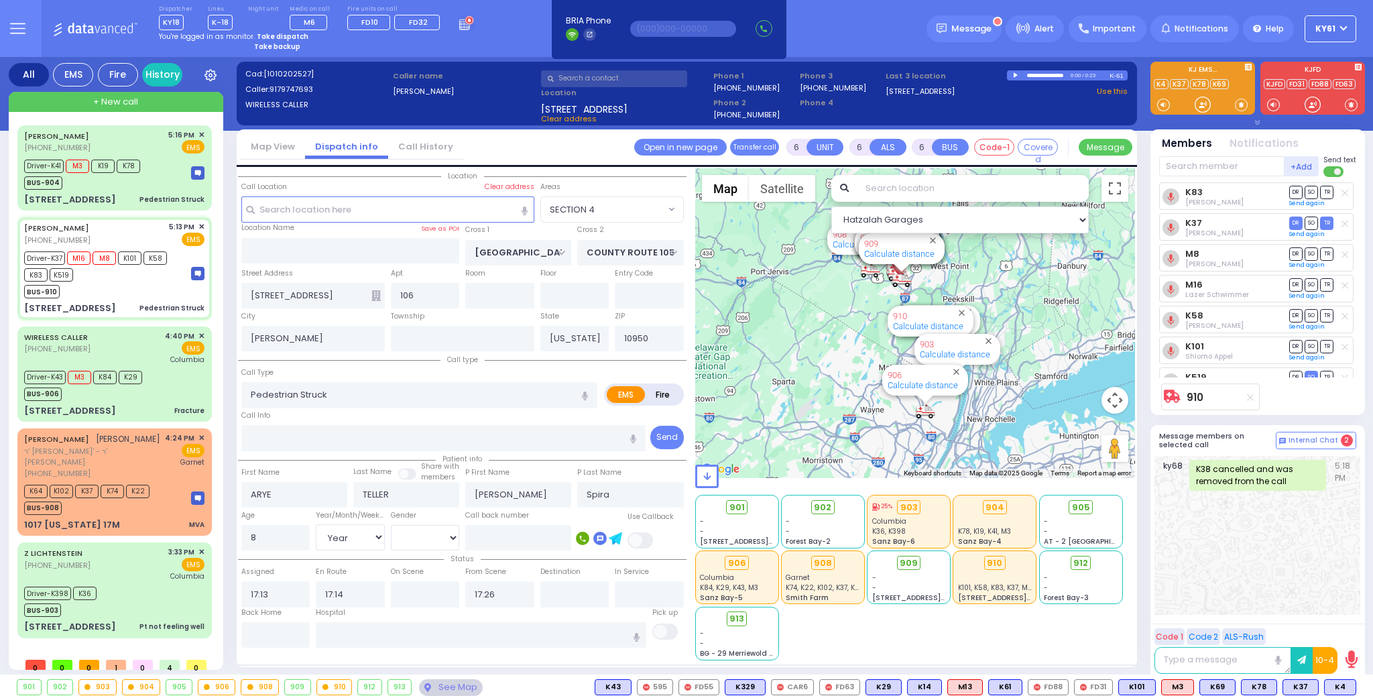
select select "SECTION 4"
select select "Year"
select select "[DEMOGRAPHIC_DATA]"
select select
radio input "true"
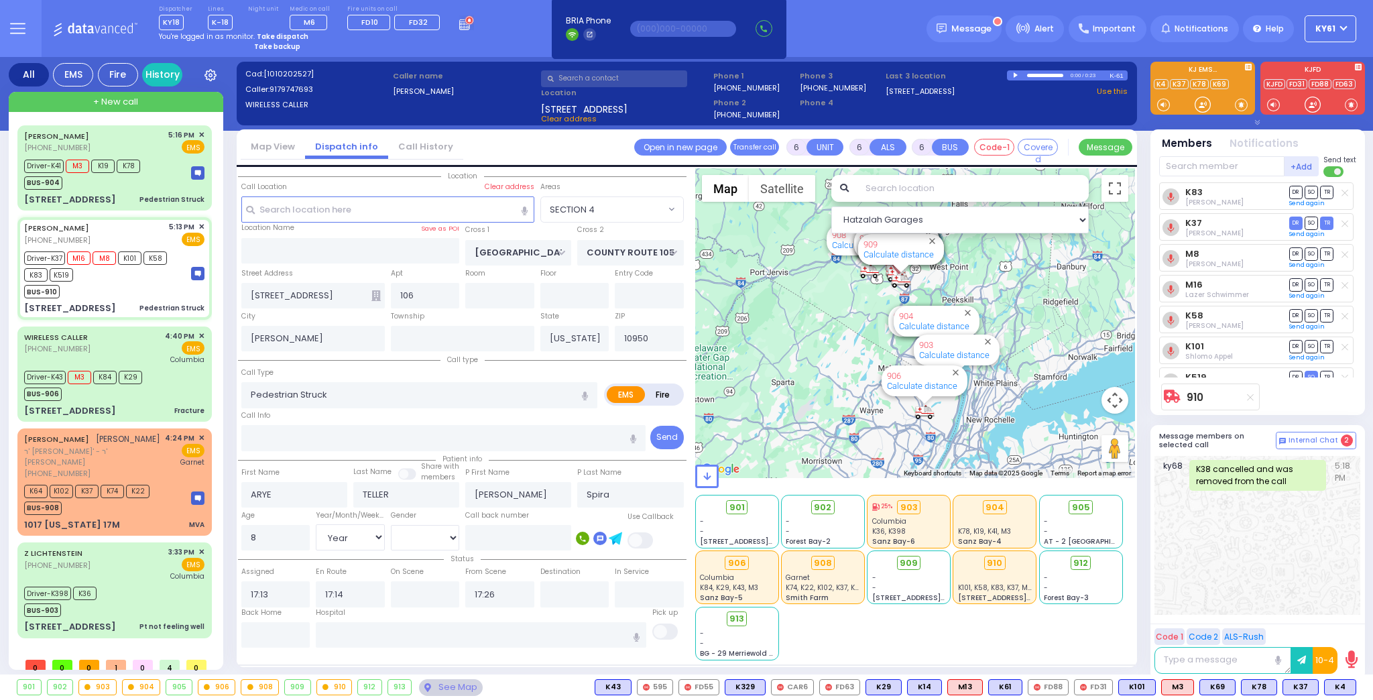
select select "Year"
select select "[DEMOGRAPHIC_DATA]"
select select "Hatzalah Garages"
select select "SECTION 4"
select select
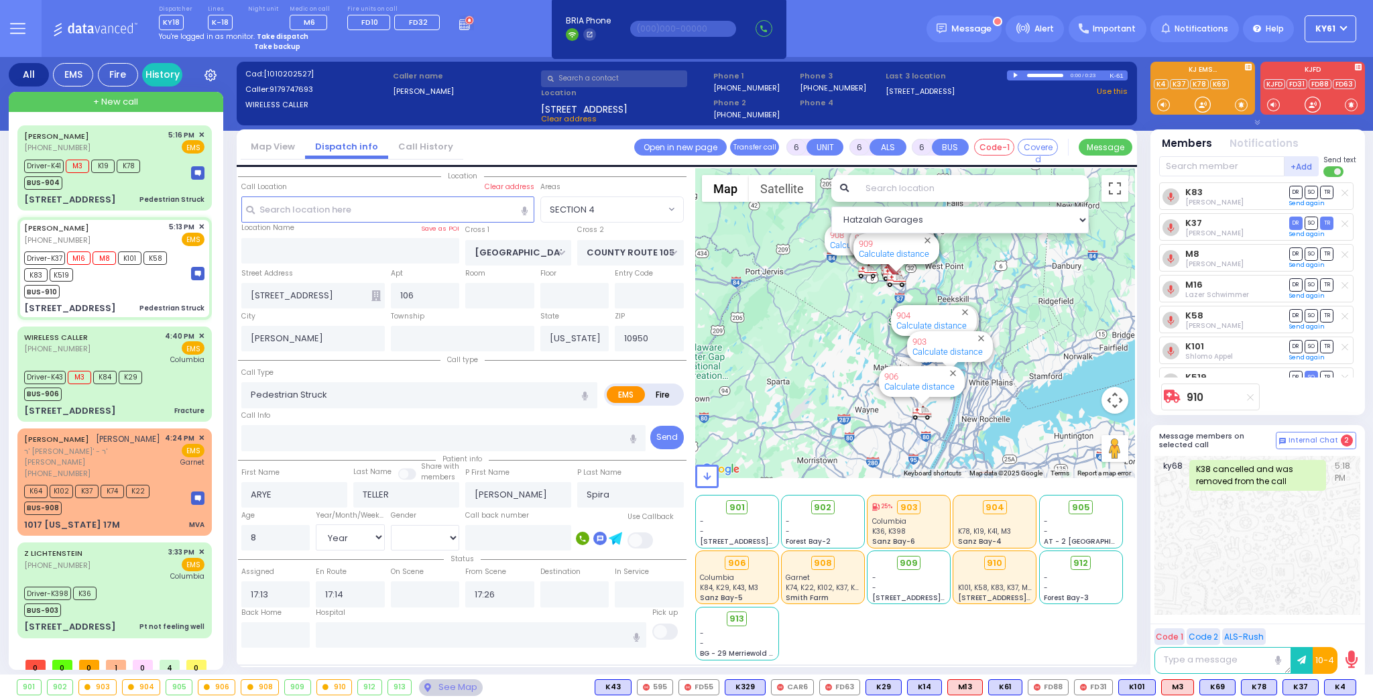
radio input "true"
select select "Year"
select select "[DEMOGRAPHIC_DATA]"
select select "Hatzalah Garages"
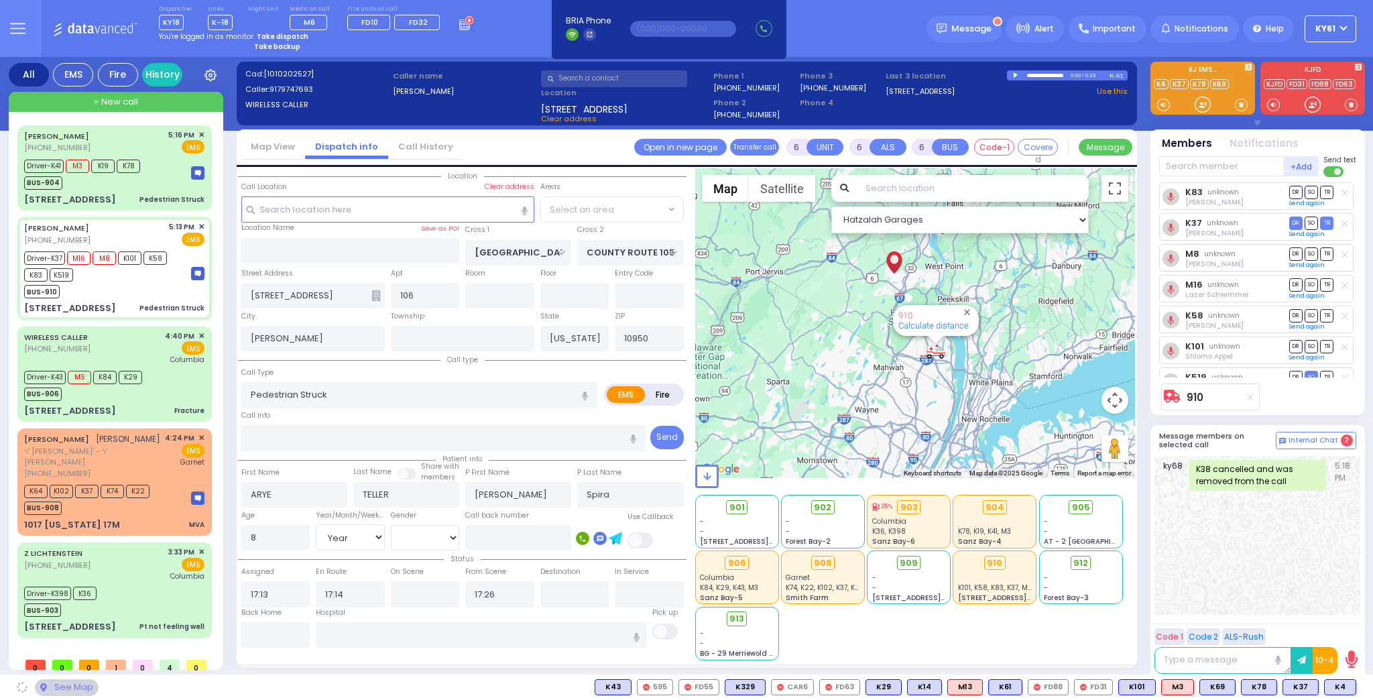
select select "SECTION 4"
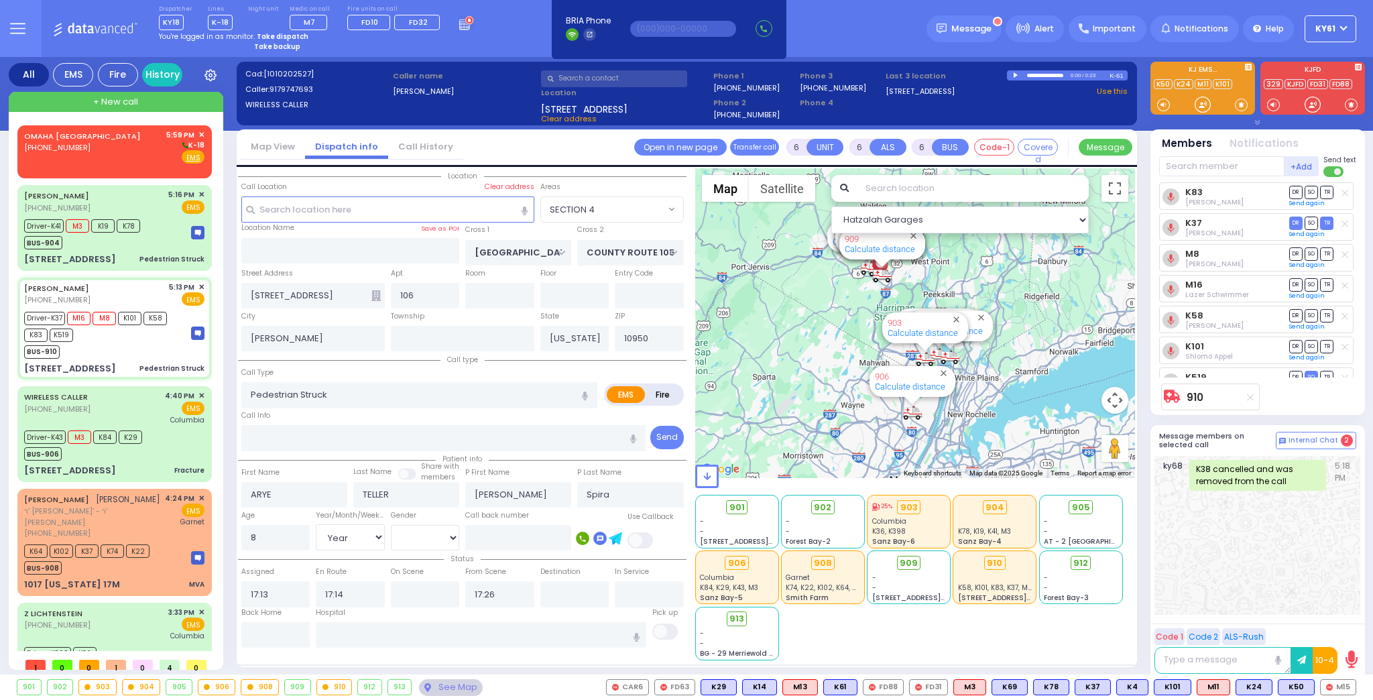
select select
radio input "true"
select select "Year"
select select "[DEMOGRAPHIC_DATA]"
select select "Hatzalah Garages"
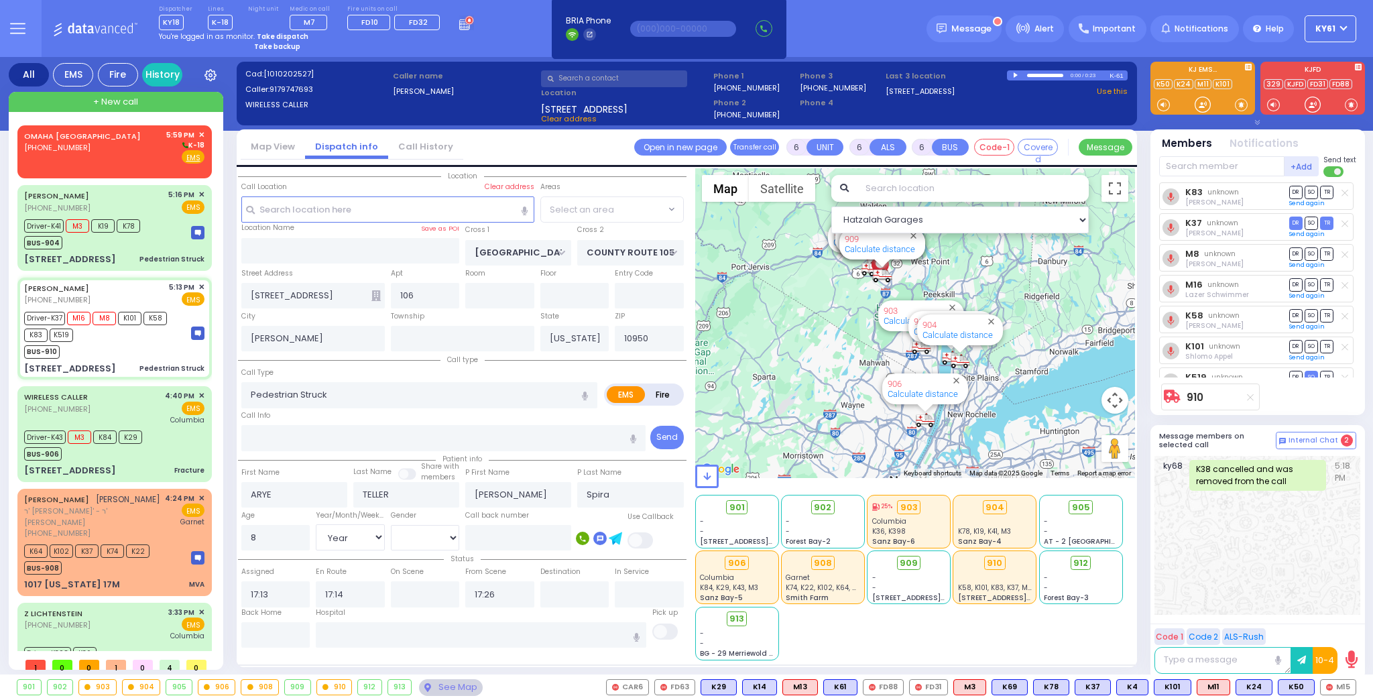
select select "SECTION 4"
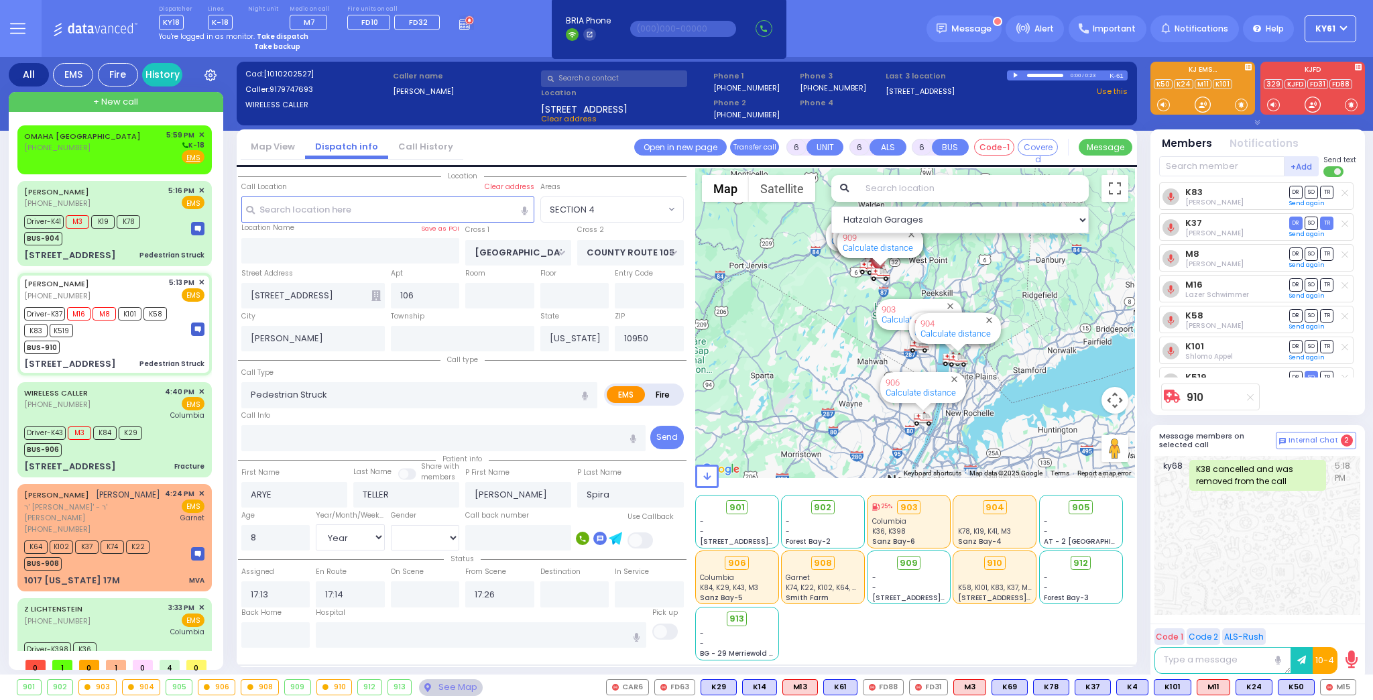
select select
radio input "true"
select select "Year"
select select "[DEMOGRAPHIC_DATA]"
select select "Hatzalah Garages"
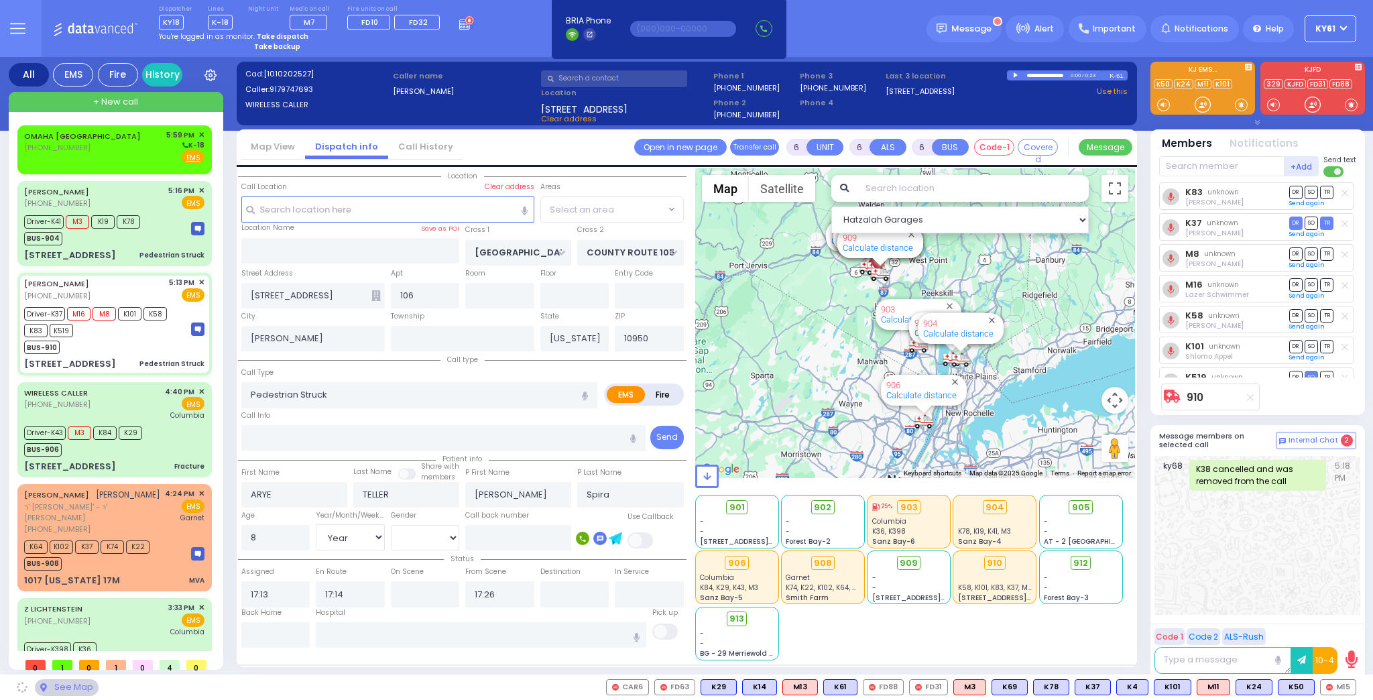
select select "SECTION 4"
select select
radio input "true"
select select "Year"
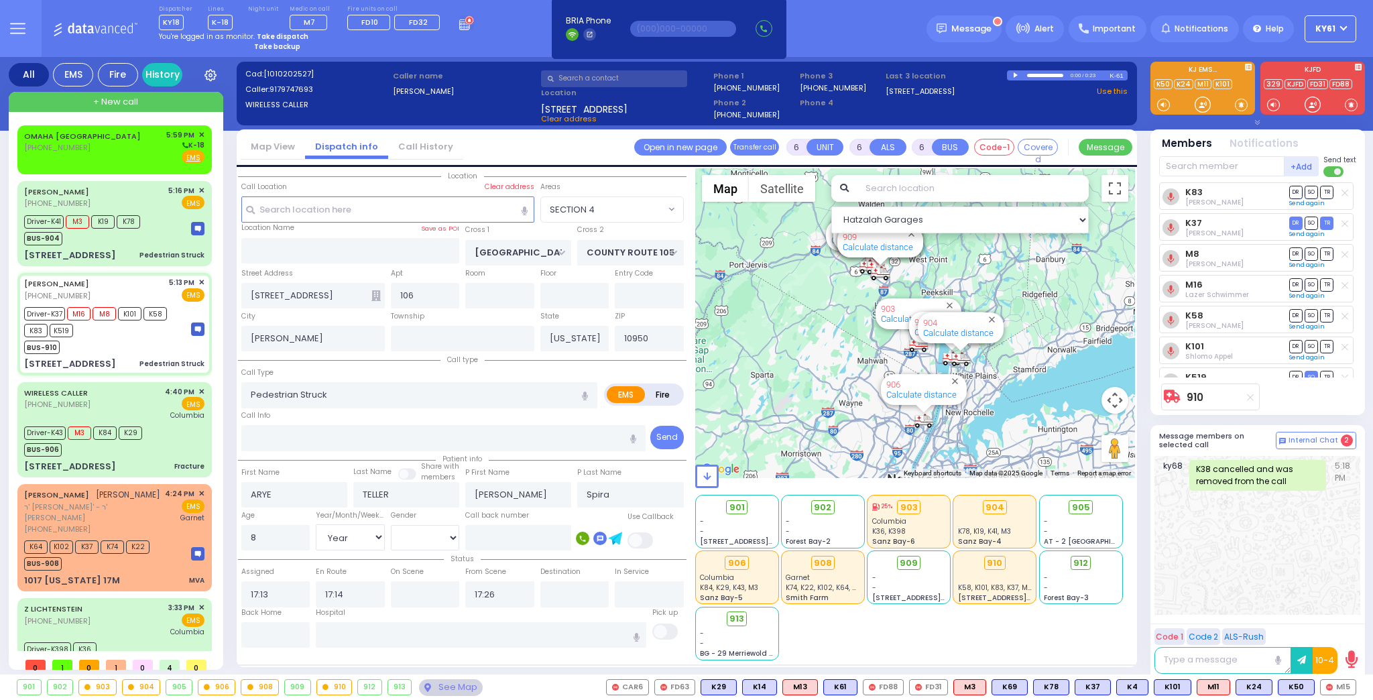
select select "[DEMOGRAPHIC_DATA]"
select select "Hatzalah Garages"
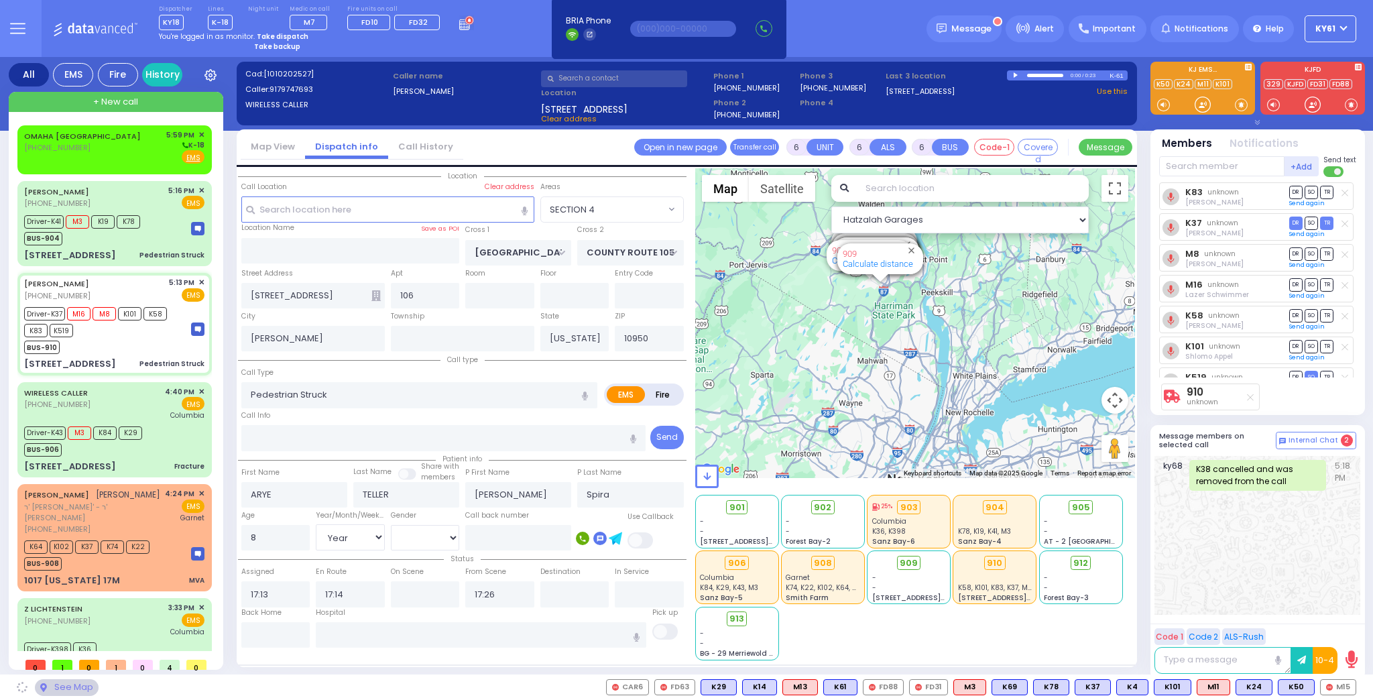
select select "SECTION 4"
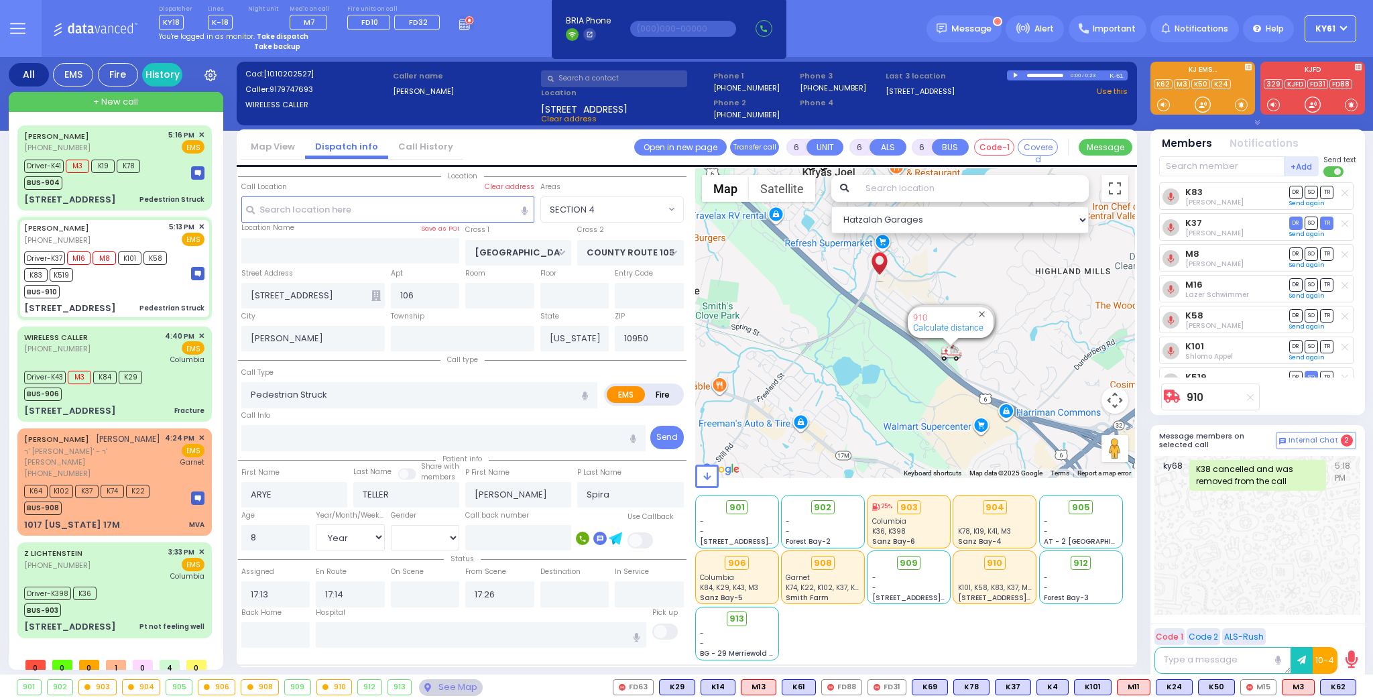
select select
radio input "true"
select select "Year"
select select "[DEMOGRAPHIC_DATA]"
type input "[GEOGRAPHIC_DATA] [STREET_ADDRESS][PERSON_NAME]"
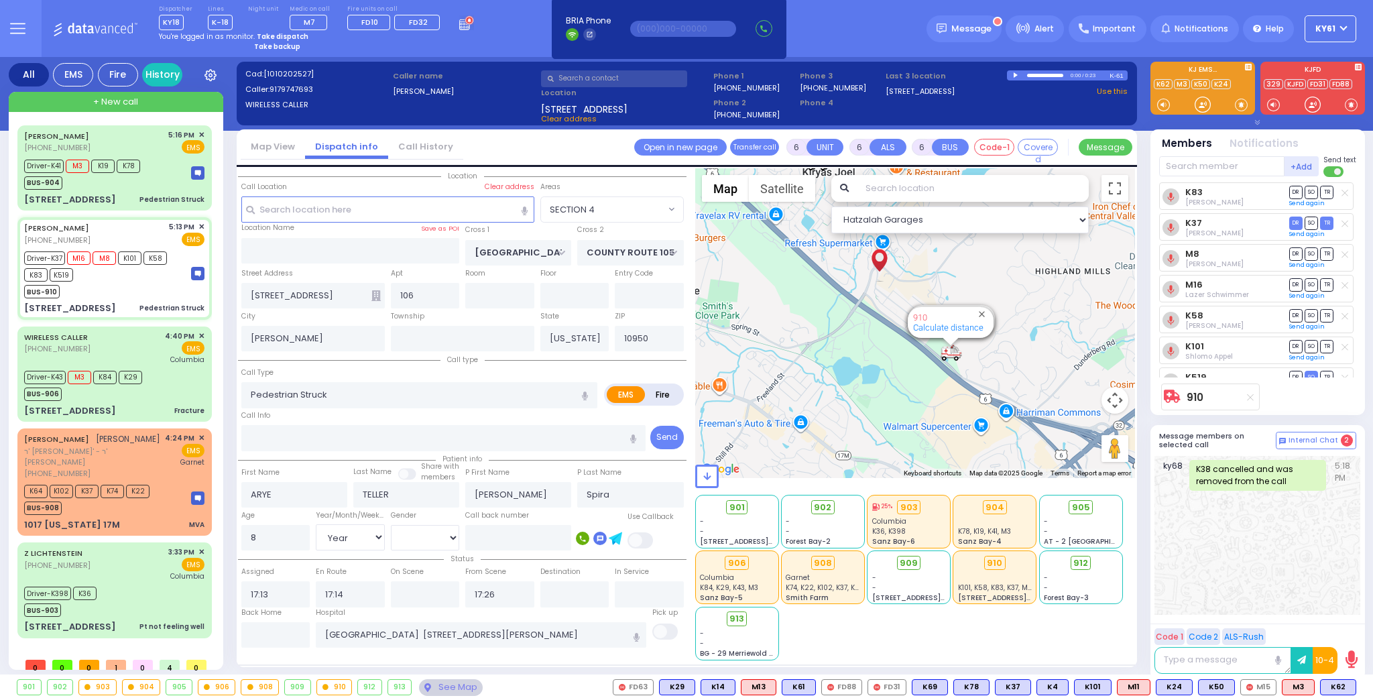
select select "Hatzalah Garages"
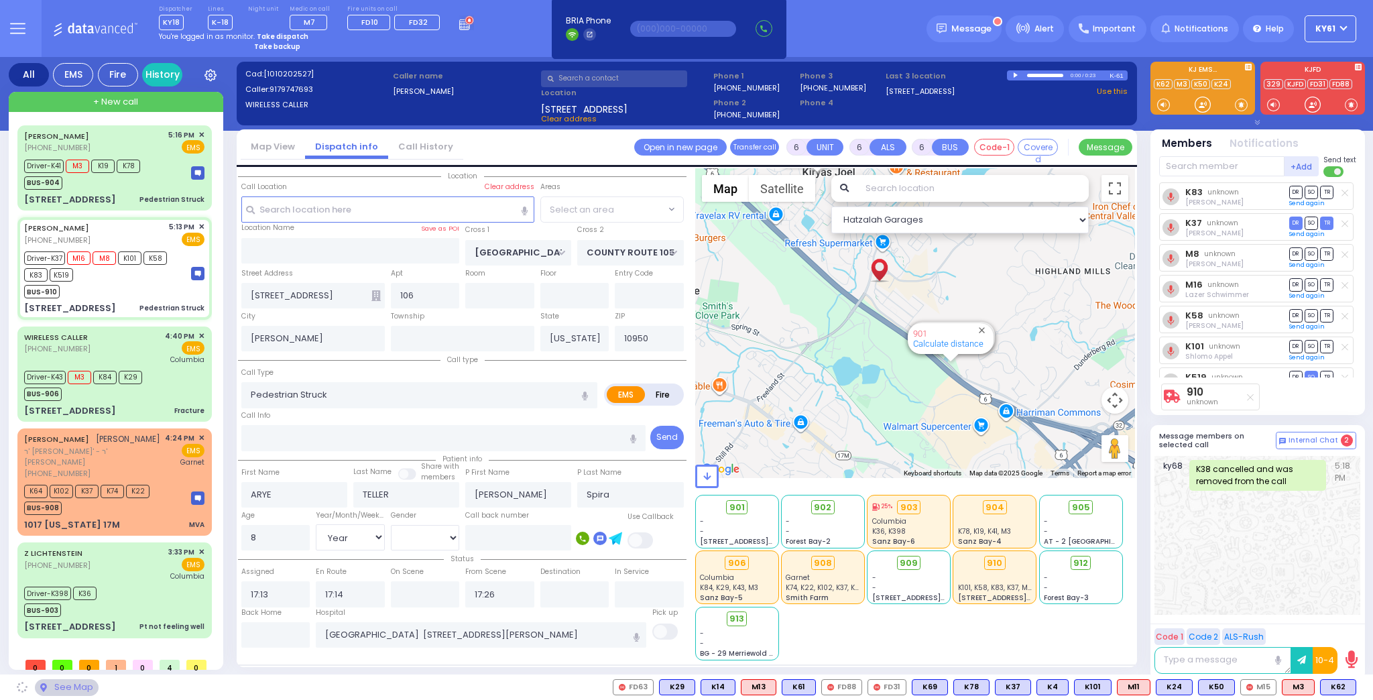
select select "SECTION 4"
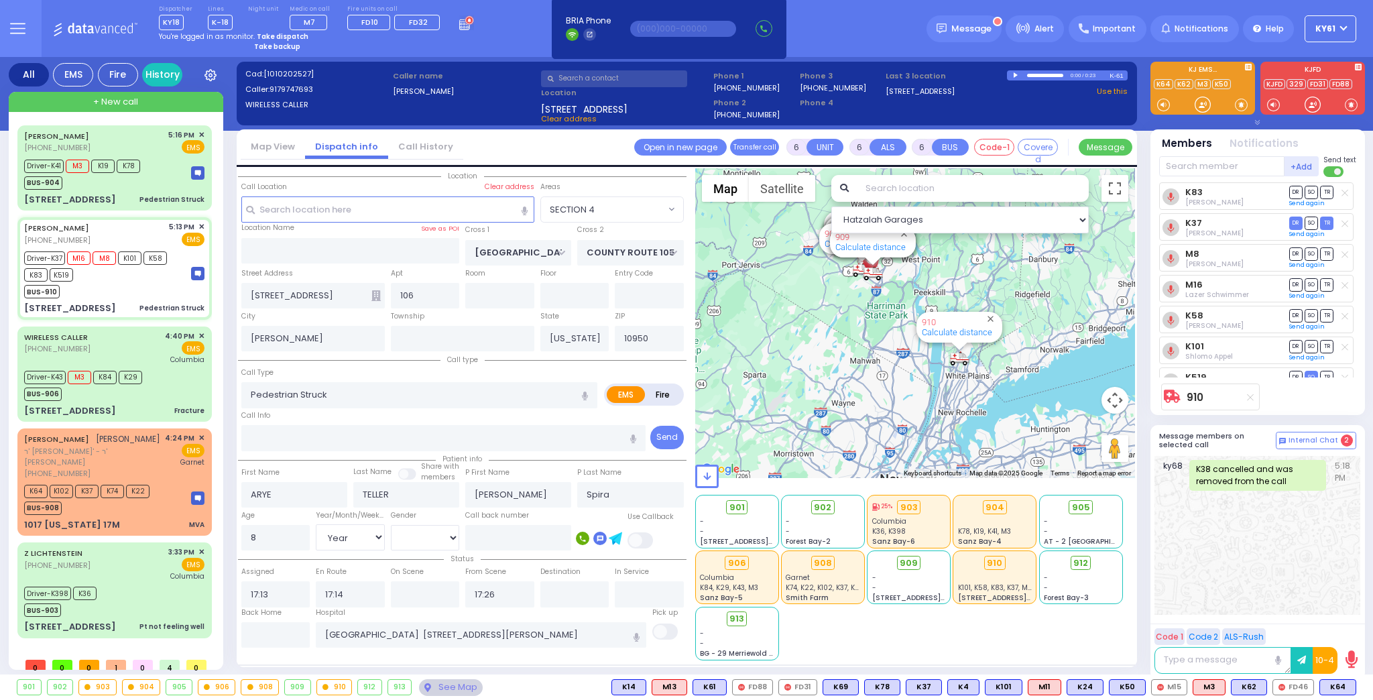
select select
radio input "true"
select select "Year"
select select "[DEMOGRAPHIC_DATA]"
select select "Hatzalah Garages"
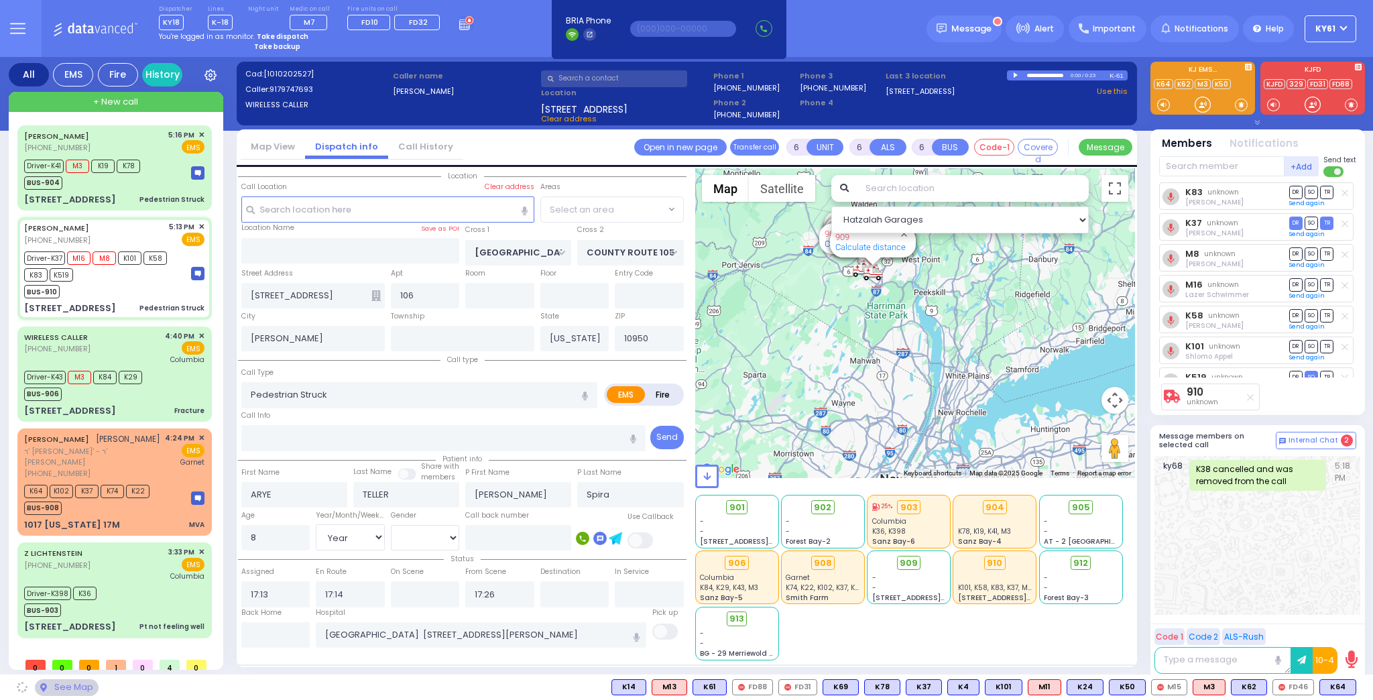
select select "SECTION 4"
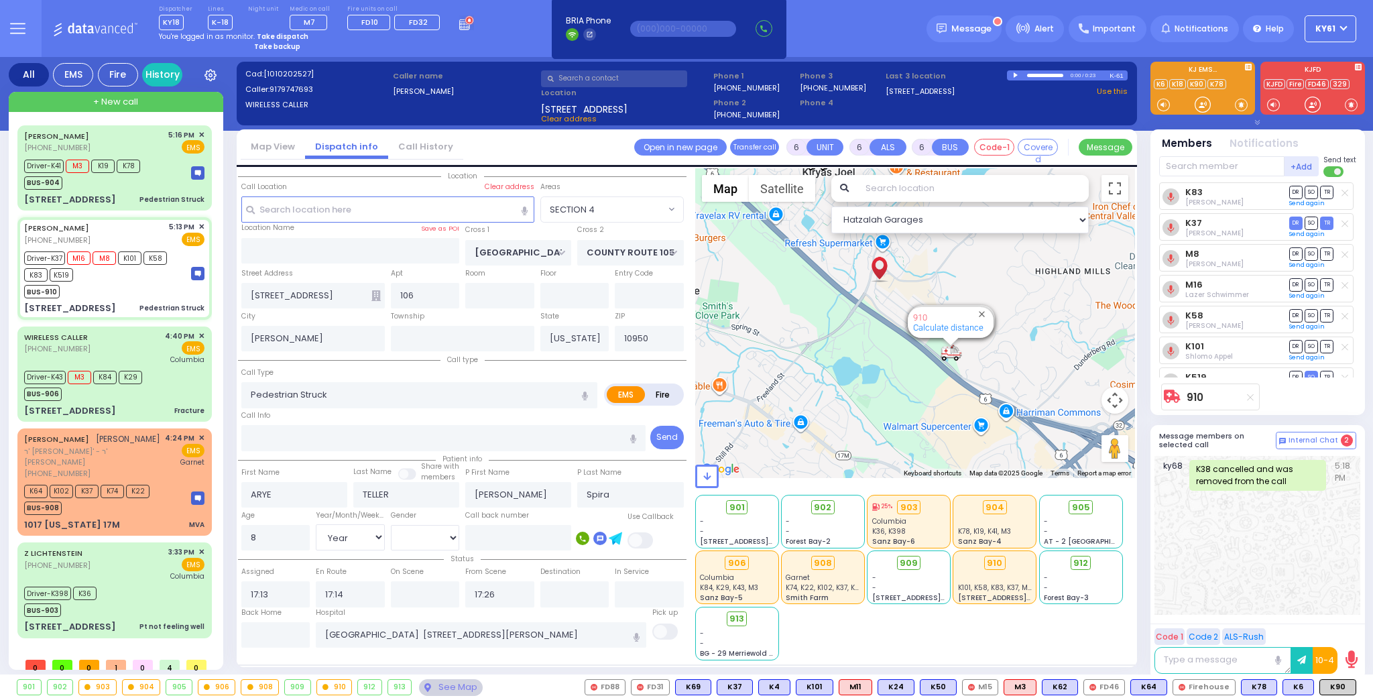
select select
radio input "true"
select select "Year"
select select "[DEMOGRAPHIC_DATA]"
select select "Hatzalah Garages"
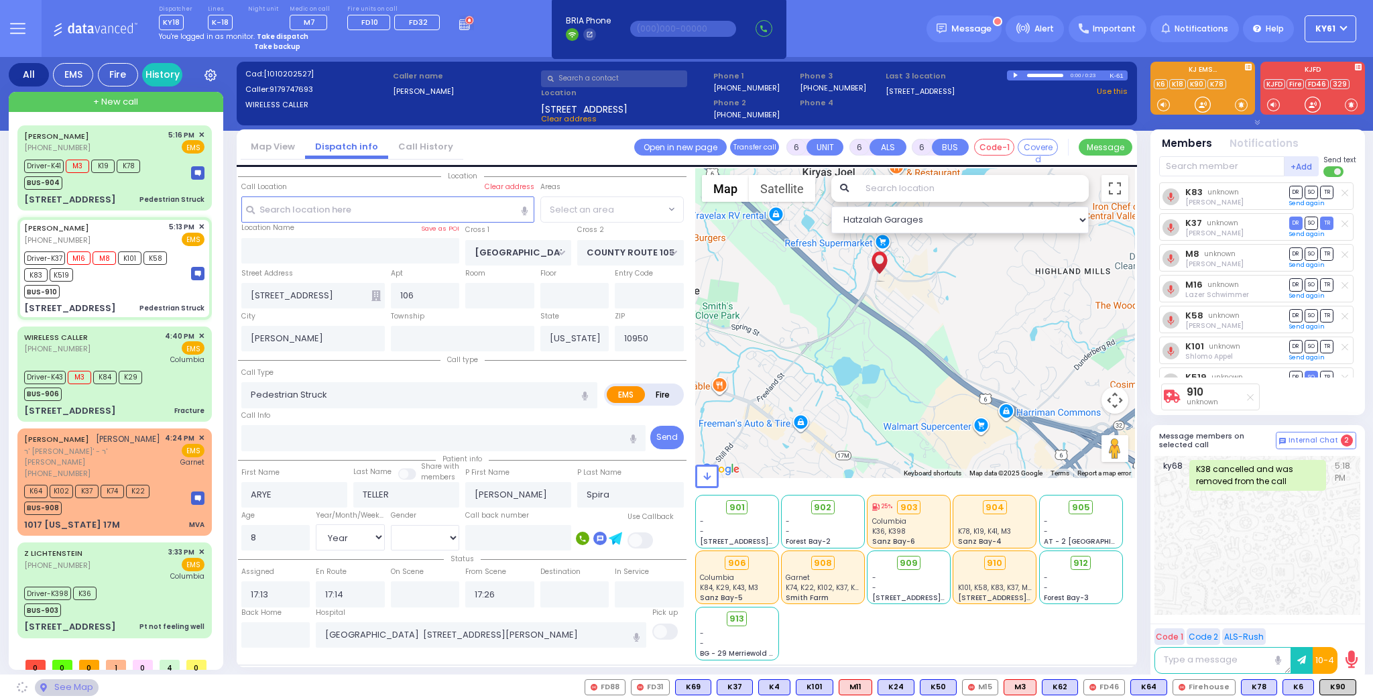
select select "SECTION 4"
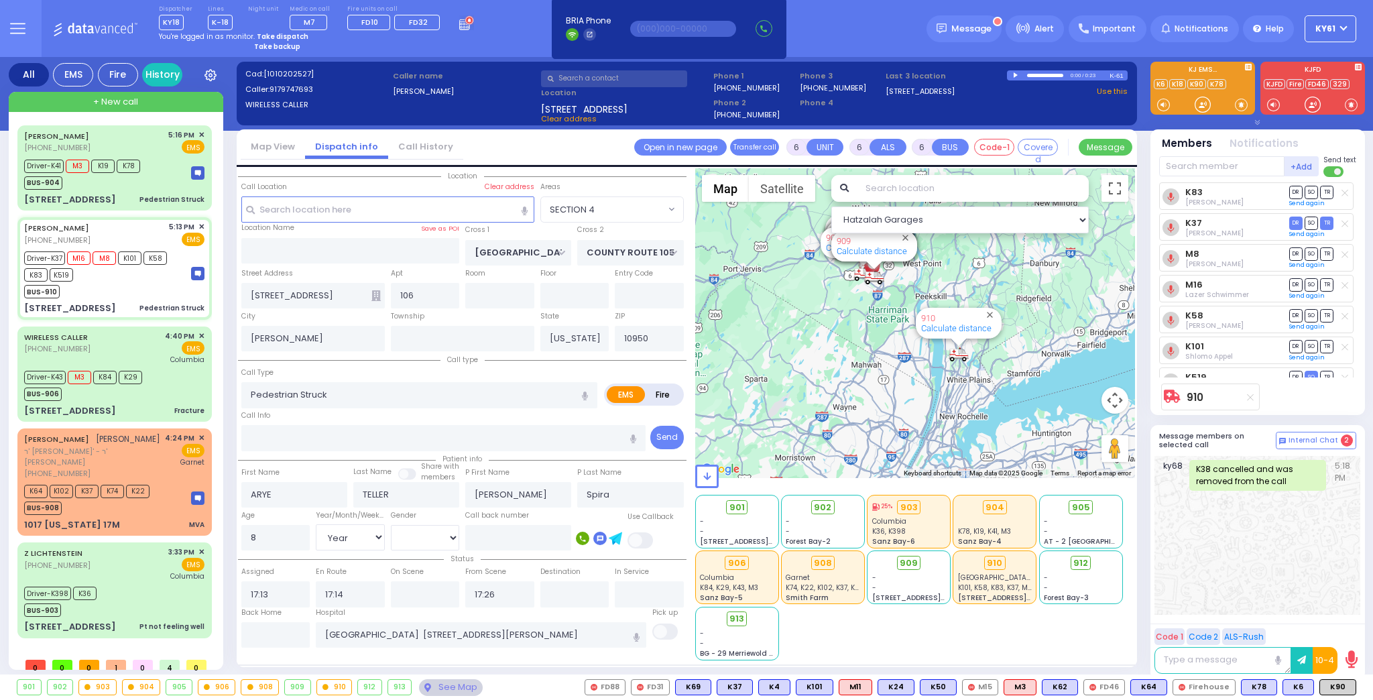
select select "SECTION 4"
select select "Year"
select select "[DEMOGRAPHIC_DATA]"
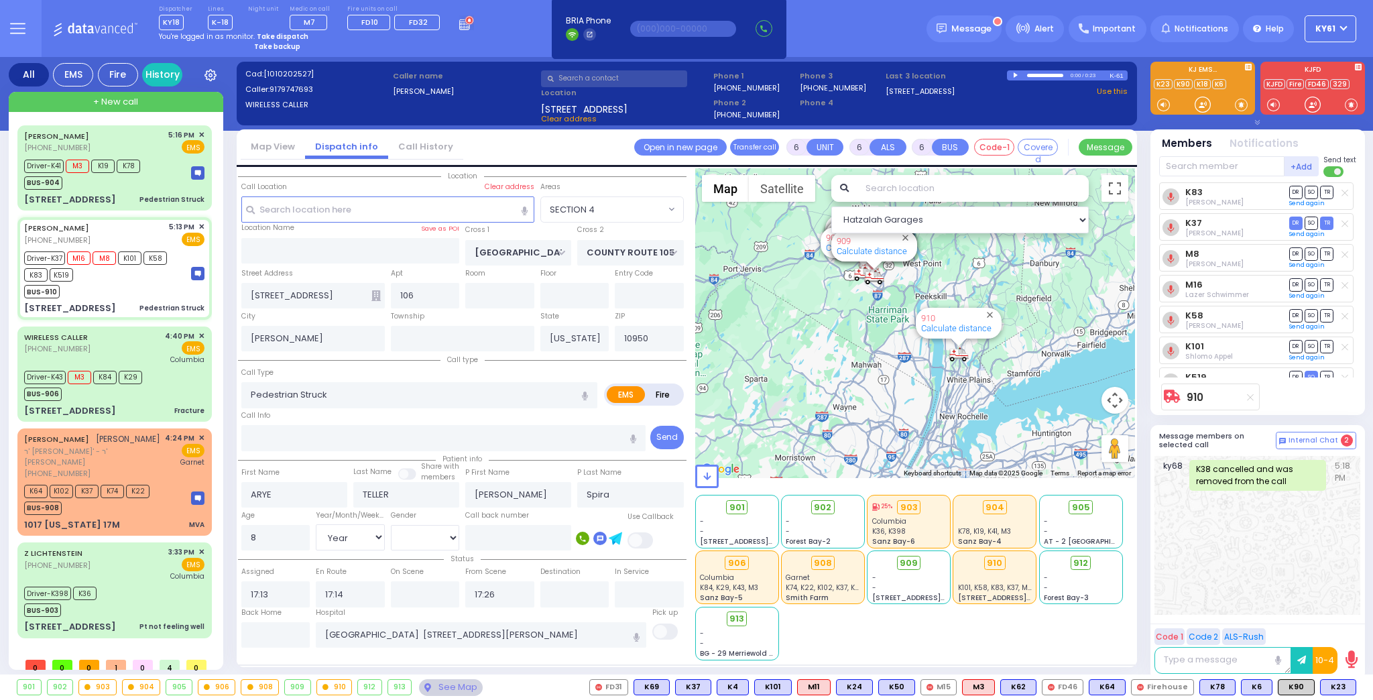
select select
radio input "true"
select select "Year"
select select "[DEMOGRAPHIC_DATA]"
select select "Hatzalah Garages"
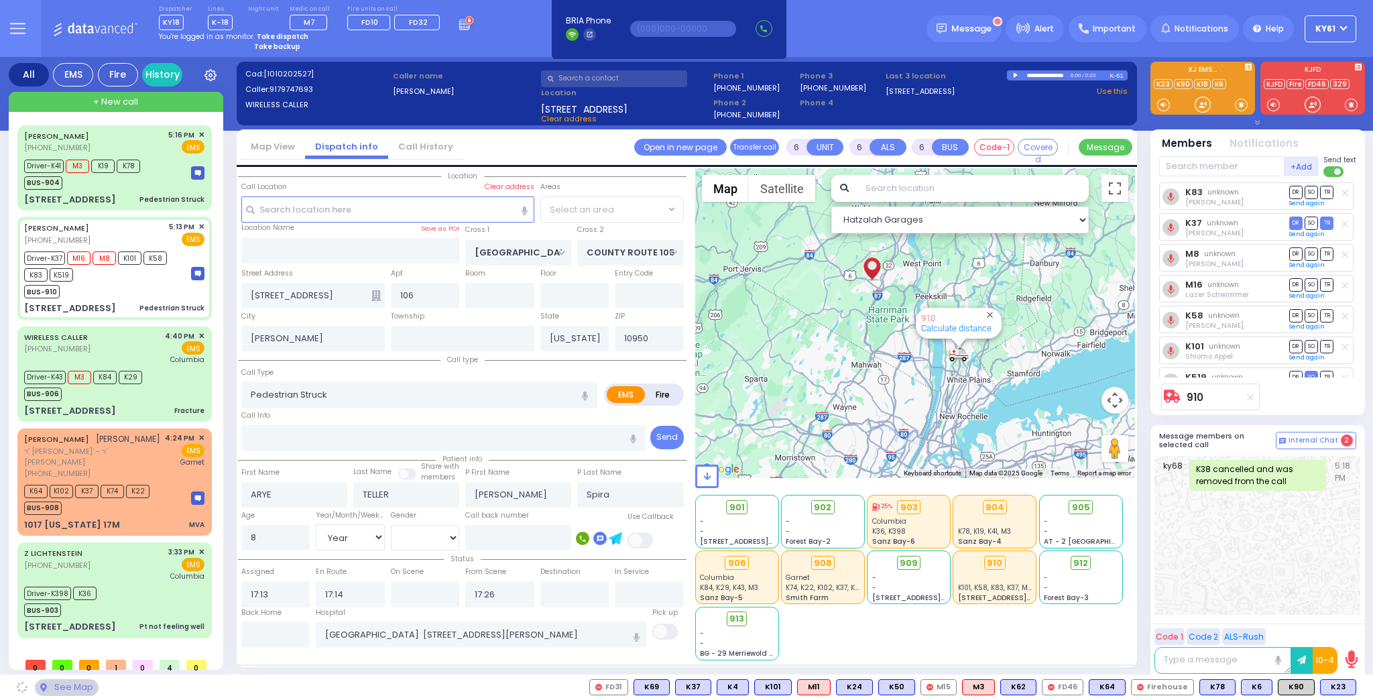
select select "SECTION 4"
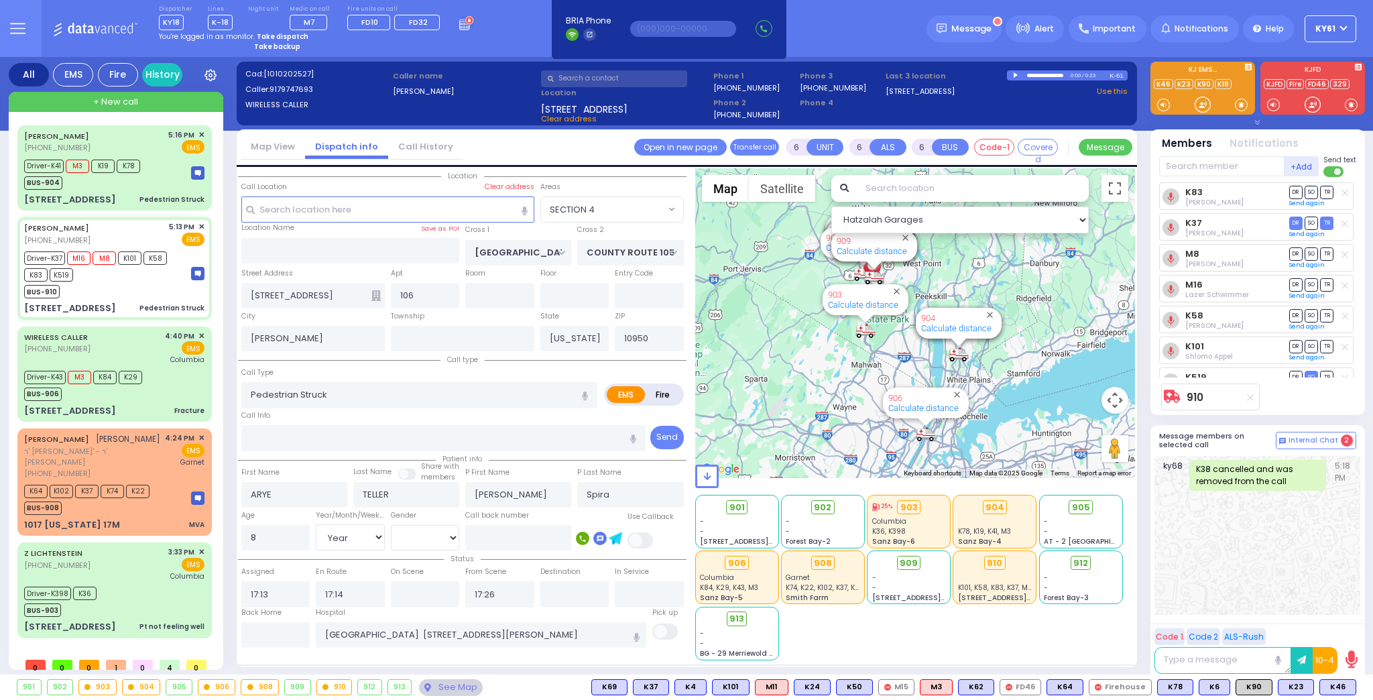
select select
radio input "true"
select select "Year"
select select "[DEMOGRAPHIC_DATA]"
select select "Hatzalah Garages"
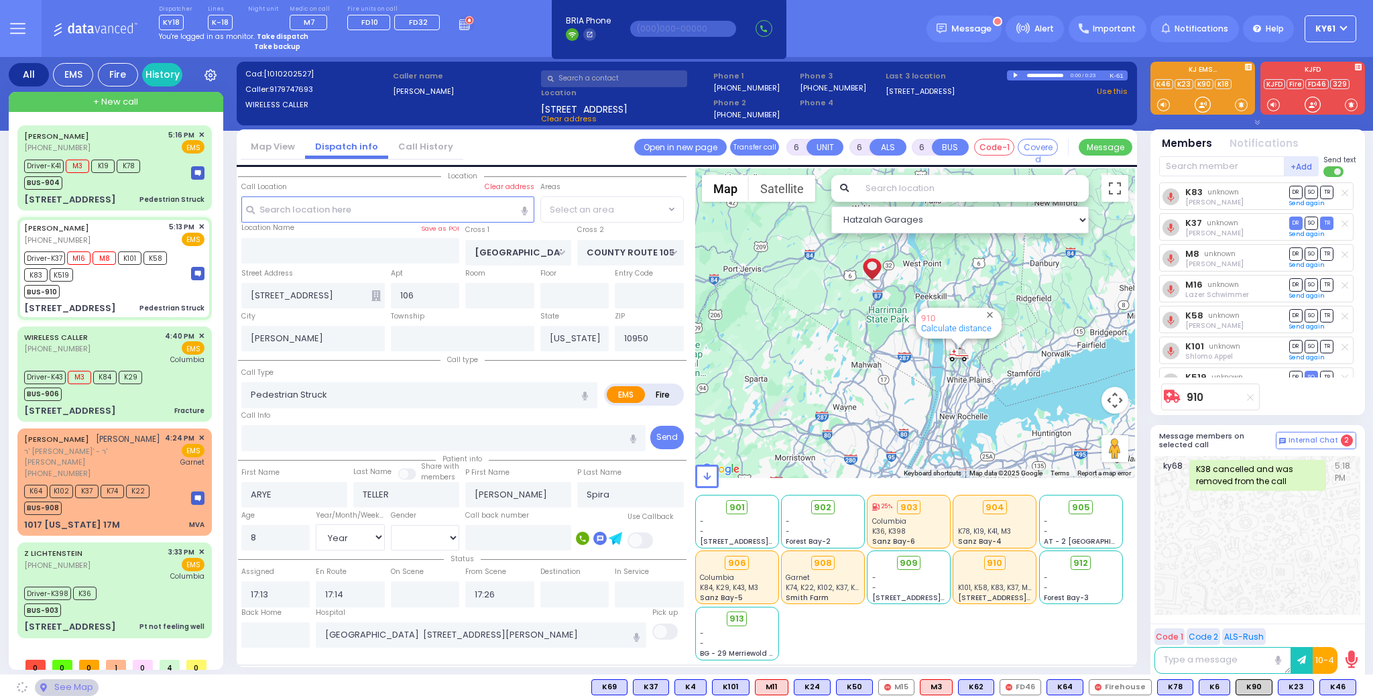
select select "SECTION 4"
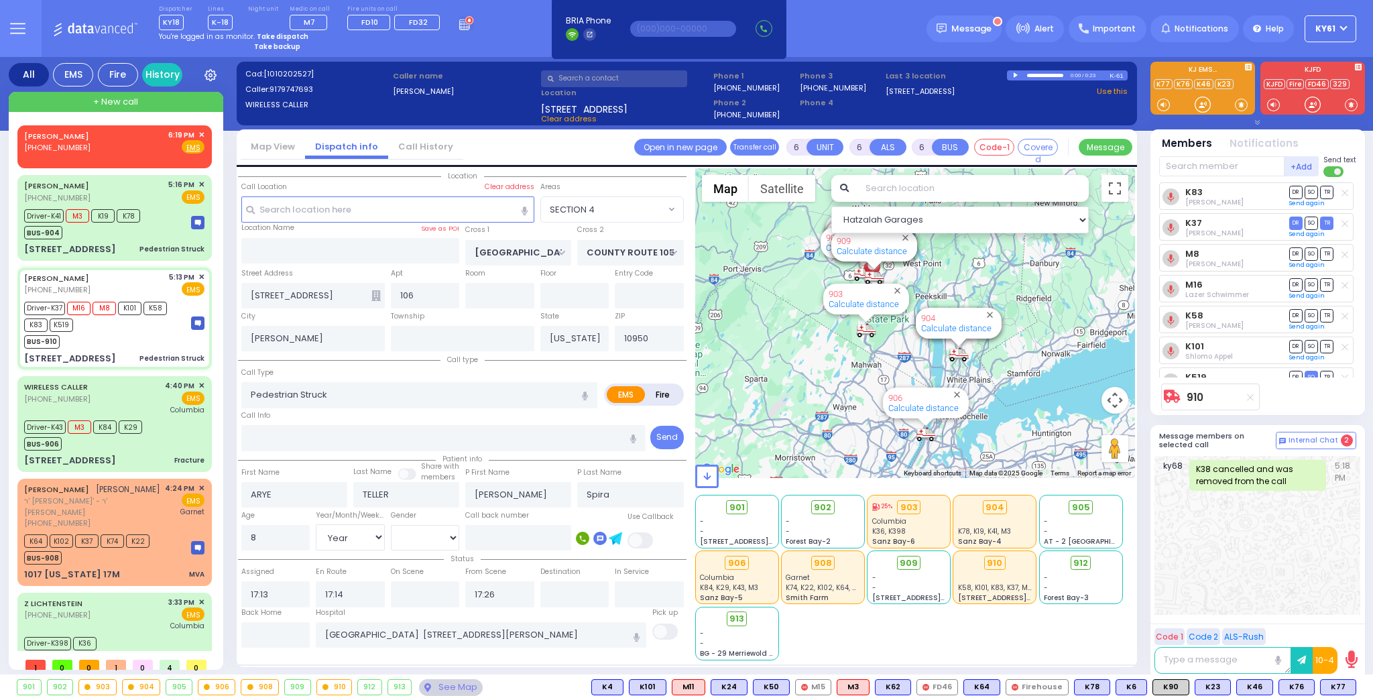
select select
radio input "true"
select select "Year"
select select "[DEMOGRAPHIC_DATA]"
select select "Hatzalah Garages"
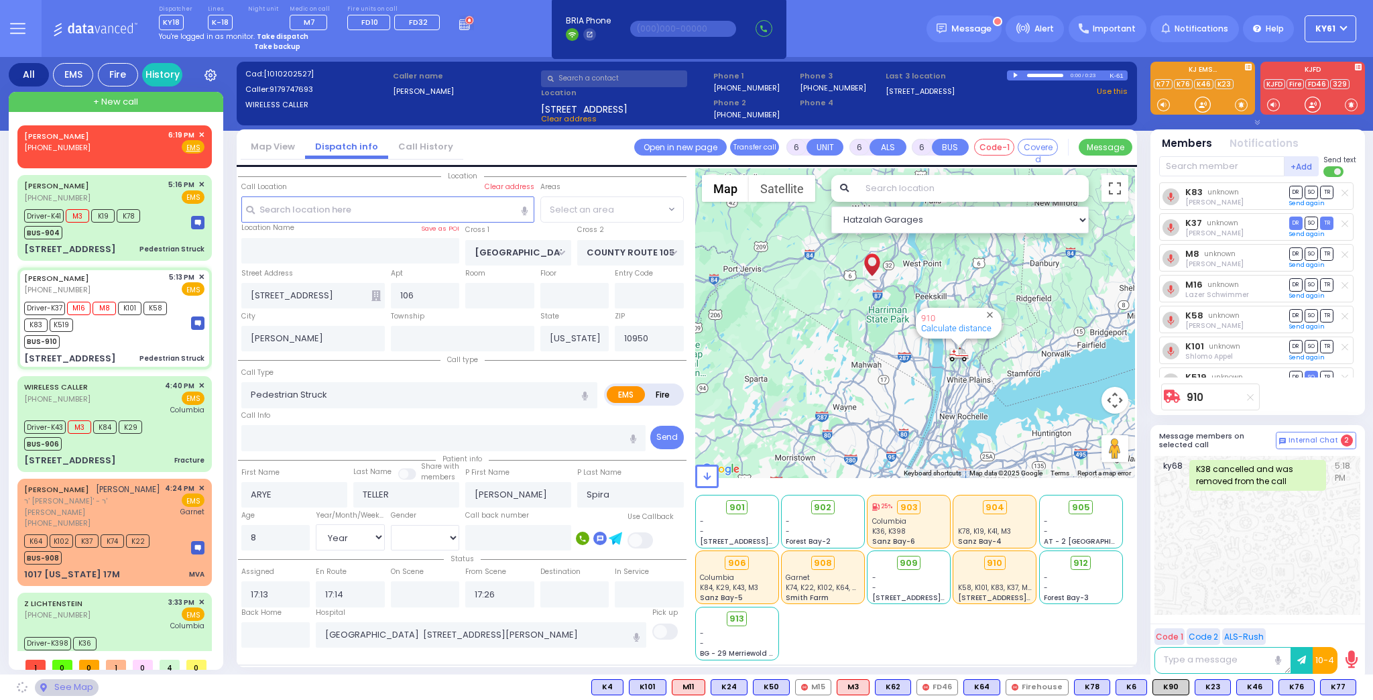
select select "SECTION 4"
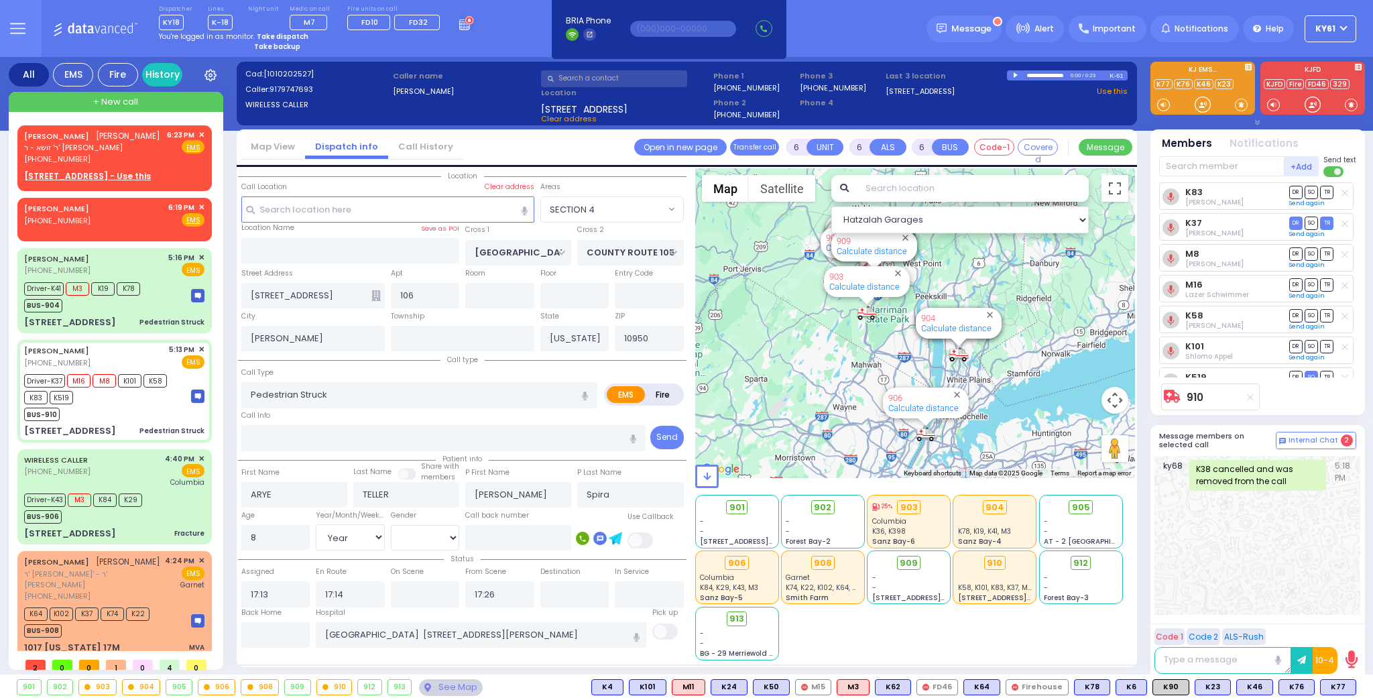
select select
radio input "true"
select select "Year"
select select "[DEMOGRAPHIC_DATA]"
select select "Hatzalah Garages"
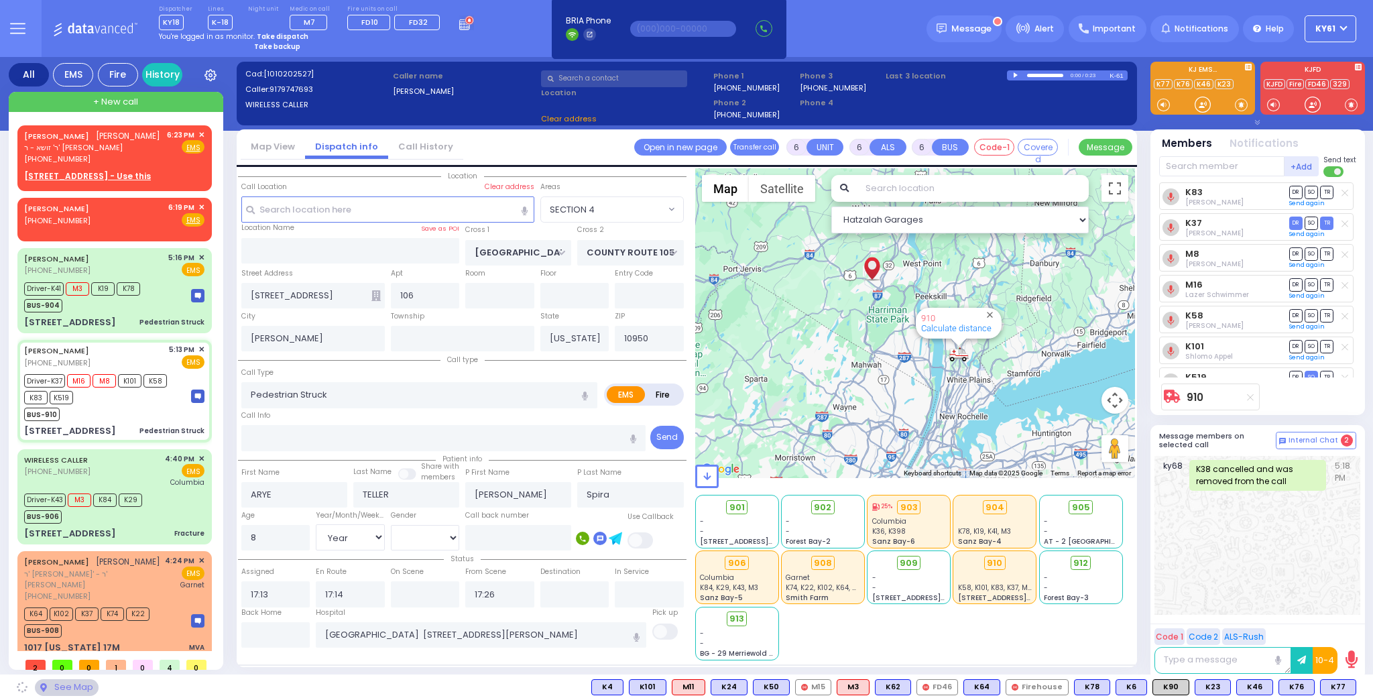
select select "SECTION 4"
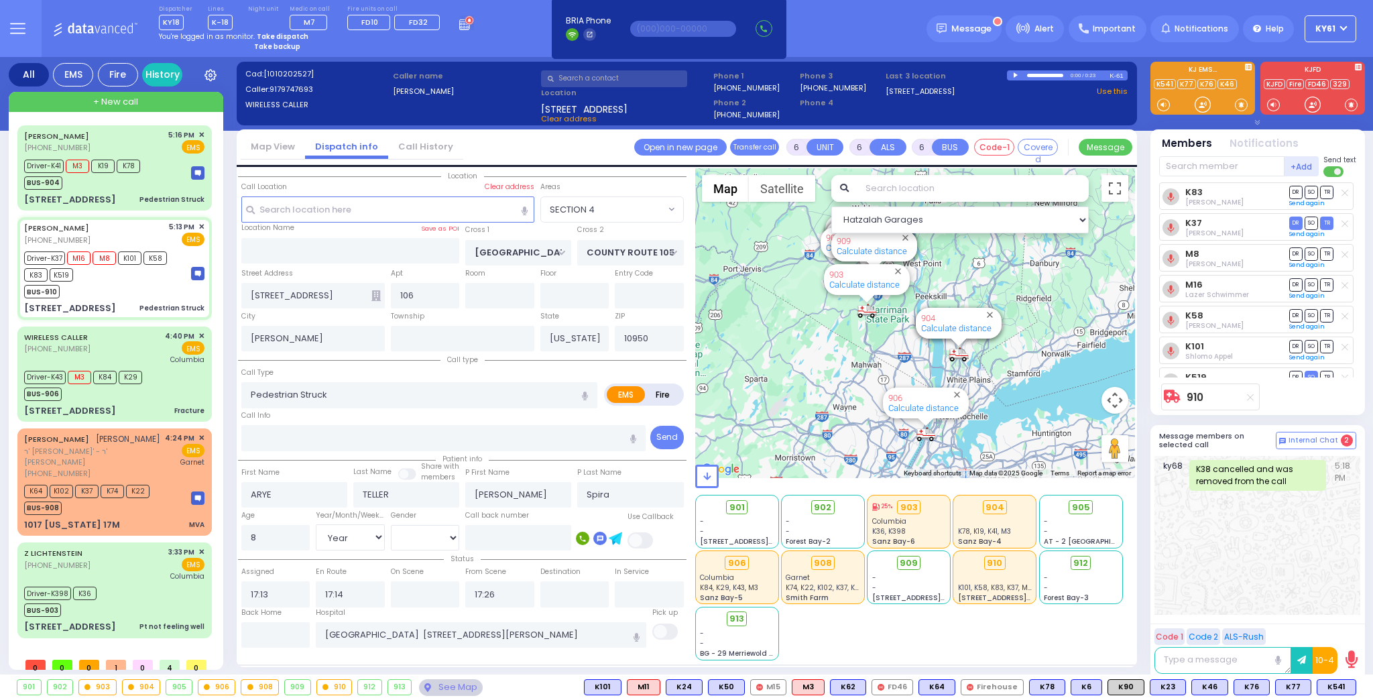
select select
radio input "true"
select select "Year"
select select "[DEMOGRAPHIC_DATA]"
select select "Hatzalah Garages"
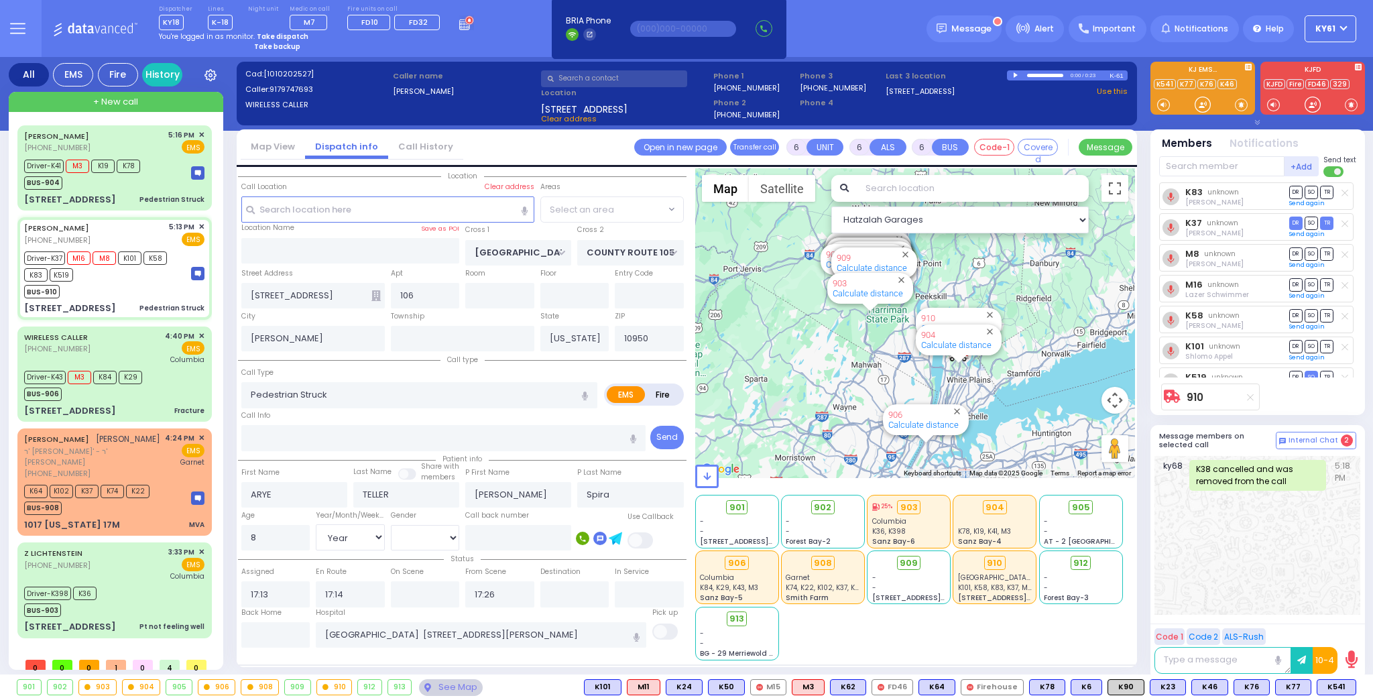
select select "SECTION 4"
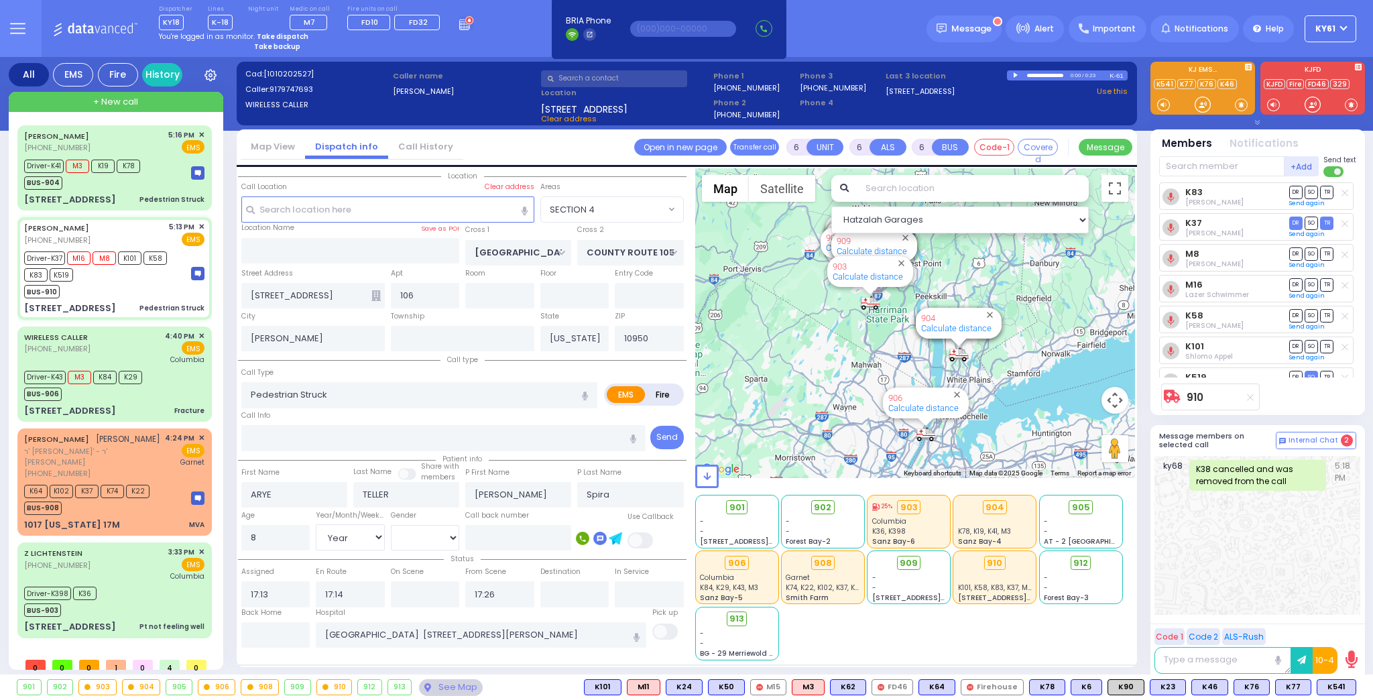
select select
radio input "true"
select select "Year"
select select "[DEMOGRAPHIC_DATA]"
select select "Hatzalah Garages"
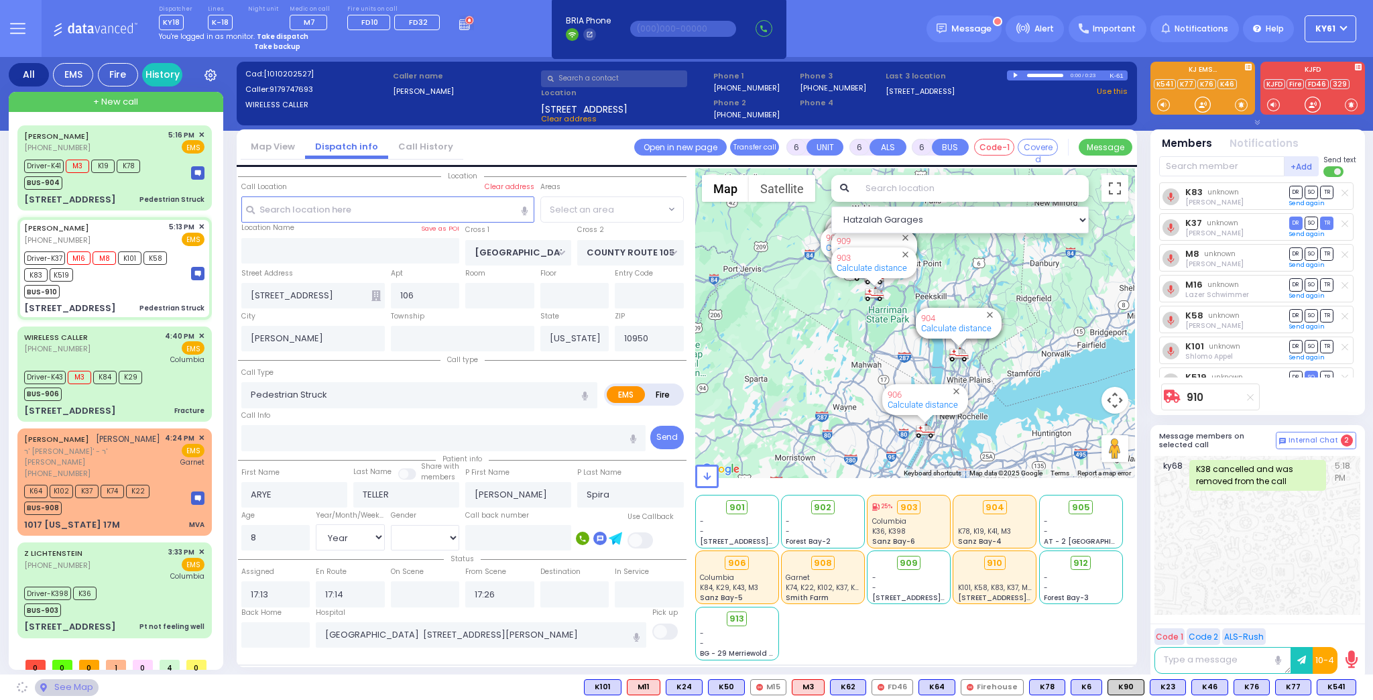
select select "SECTION 4"
select select
radio input "true"
select select "Year"
select select "[DEMOGRAPHIC_DATA]"
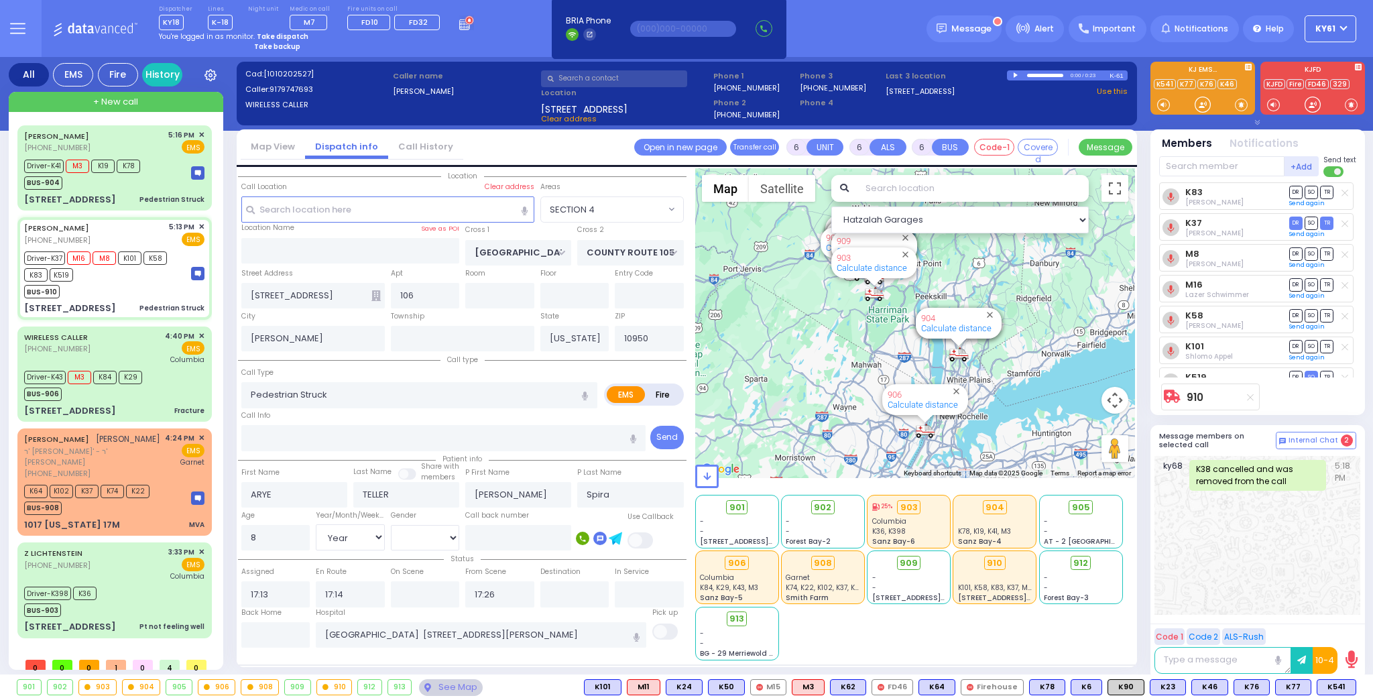
select select "Hatzalah Garages"
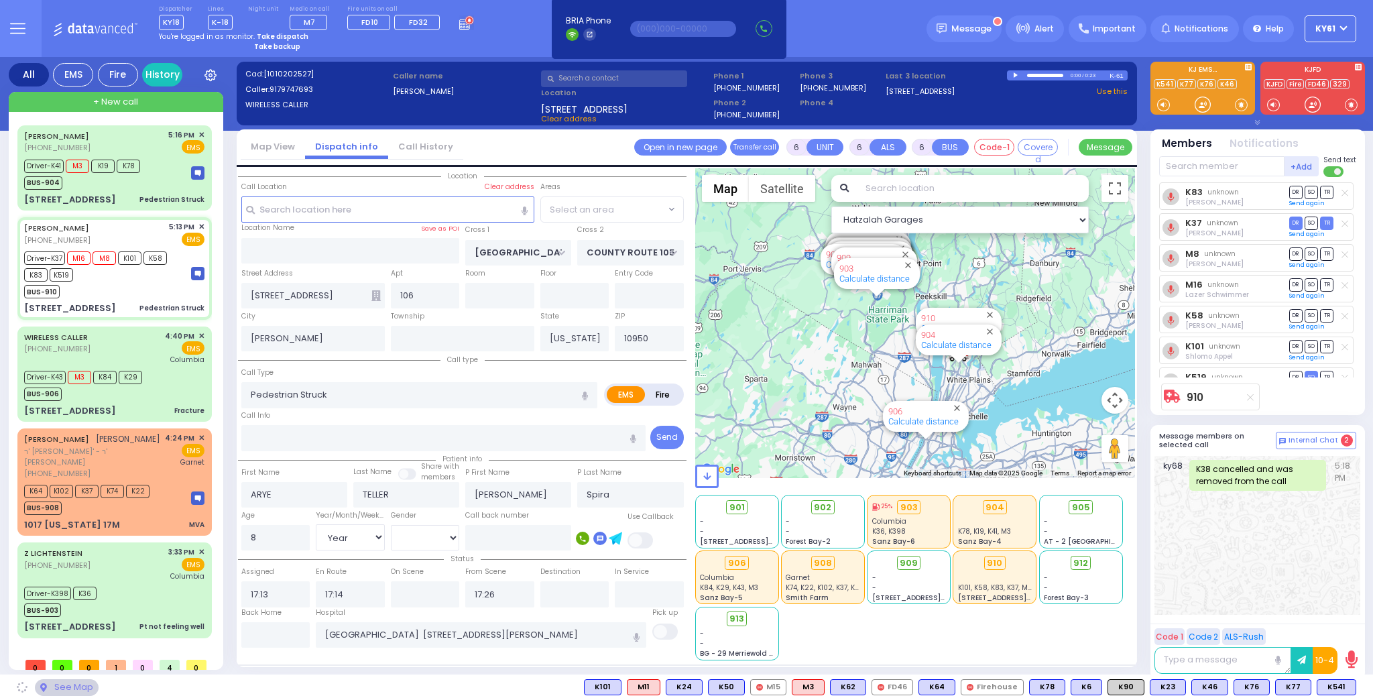
select select "SECTION 4"
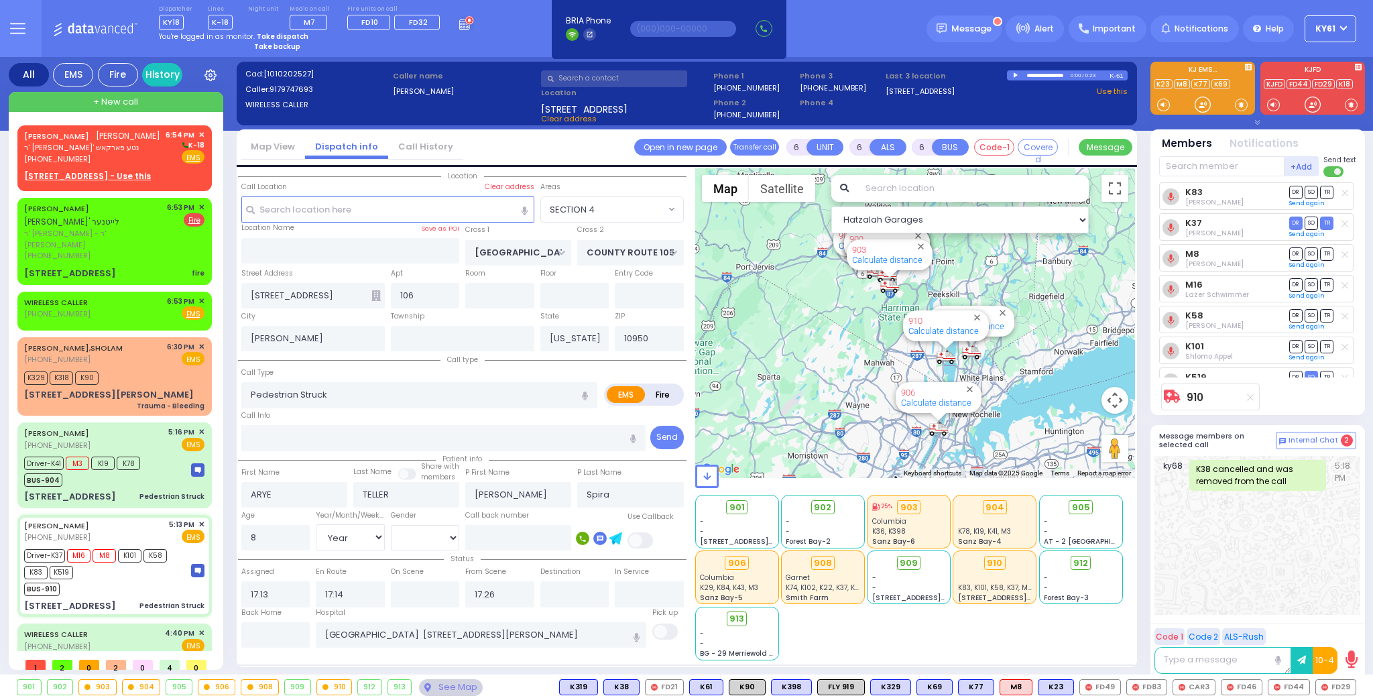
select select "SECTION 4"
select select "Year"
select select "[DEMOGRAPHIC_DATA]"
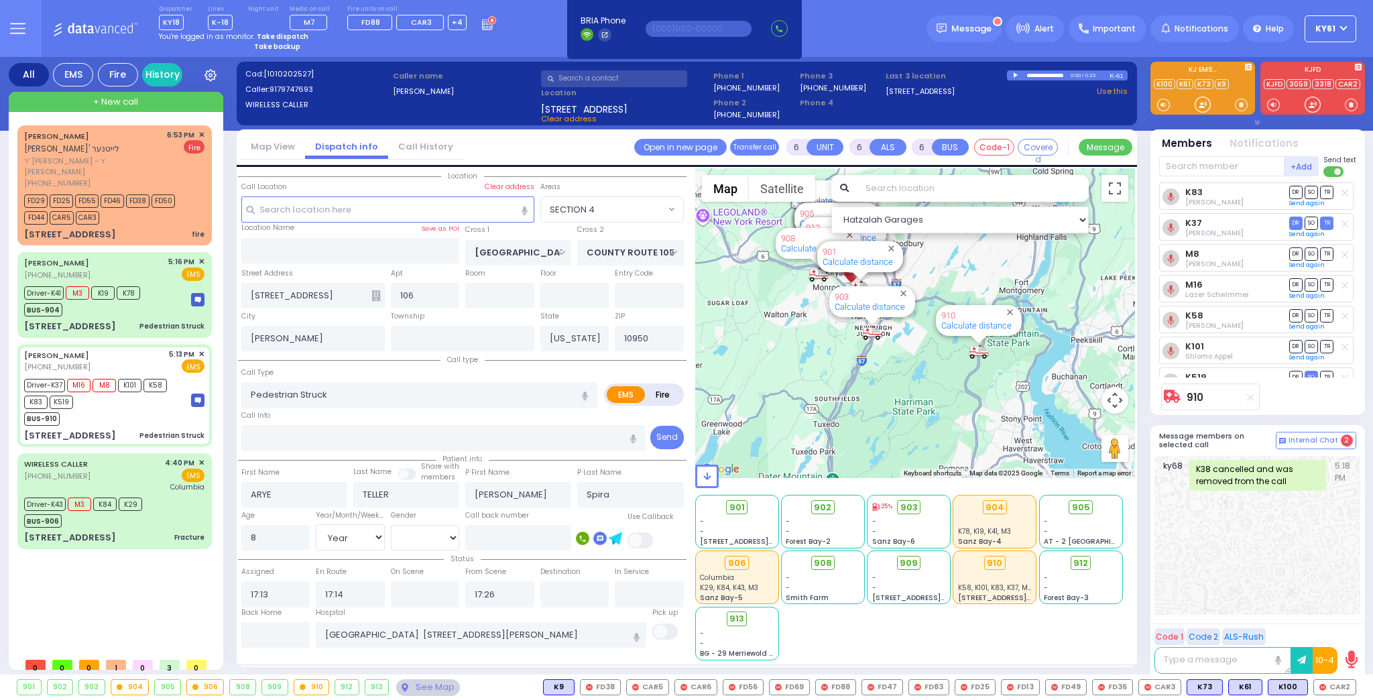
select select "SECTION 4"
select select "Year"
select select "[DEMOGRAPHIC_DATA]"
